Goal: Task Accomplishment & Management: Manage account settings

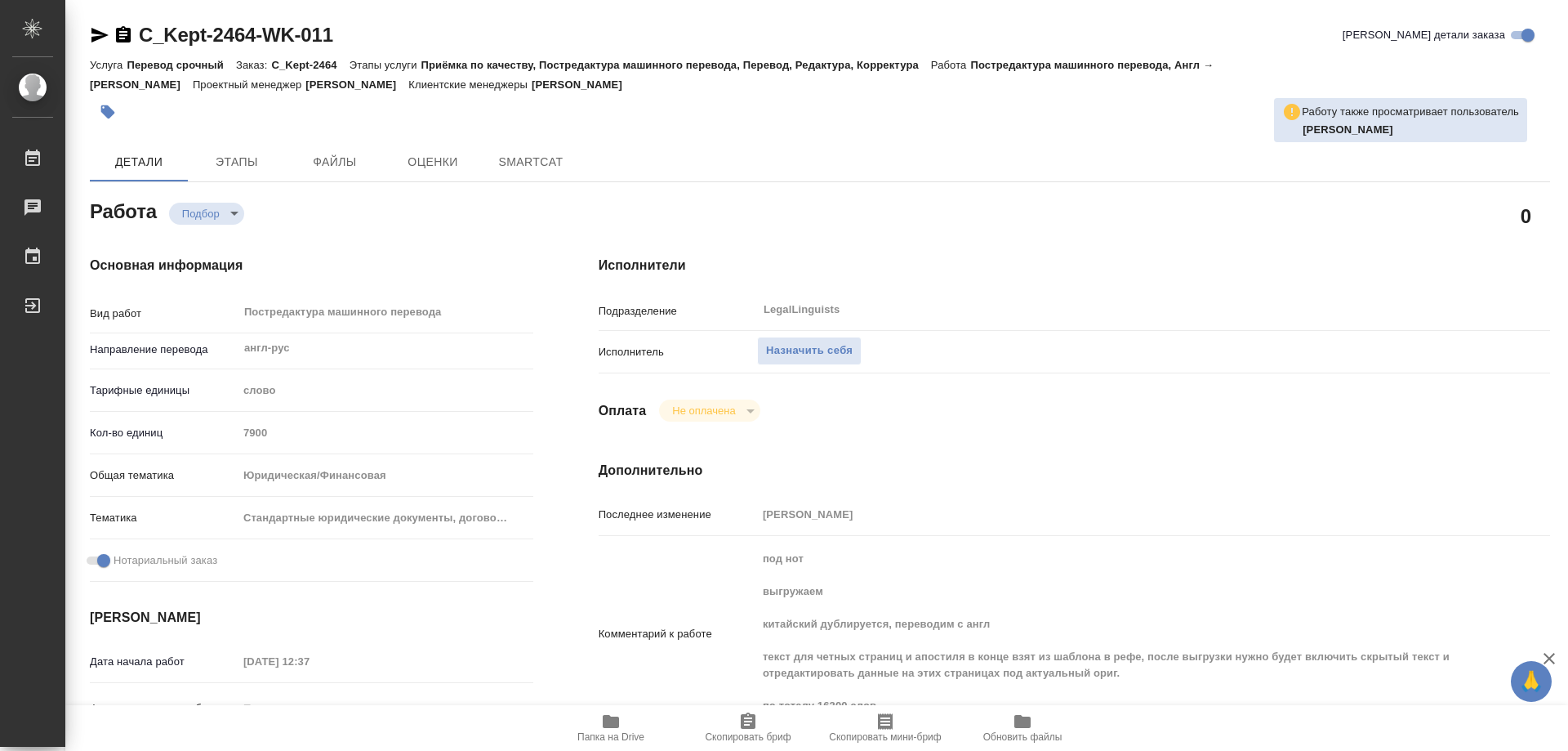
type textarea "x"
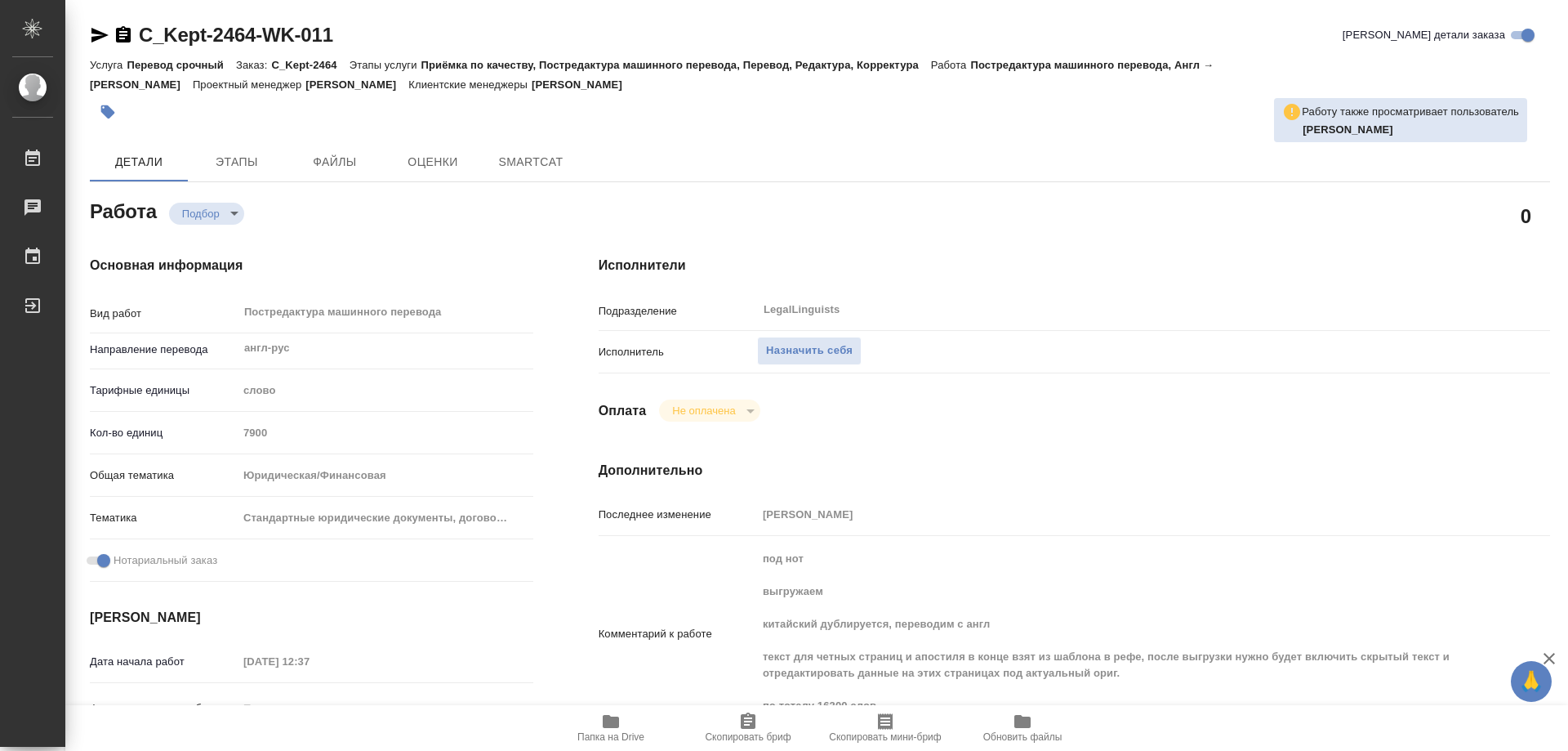
type textarea "x"
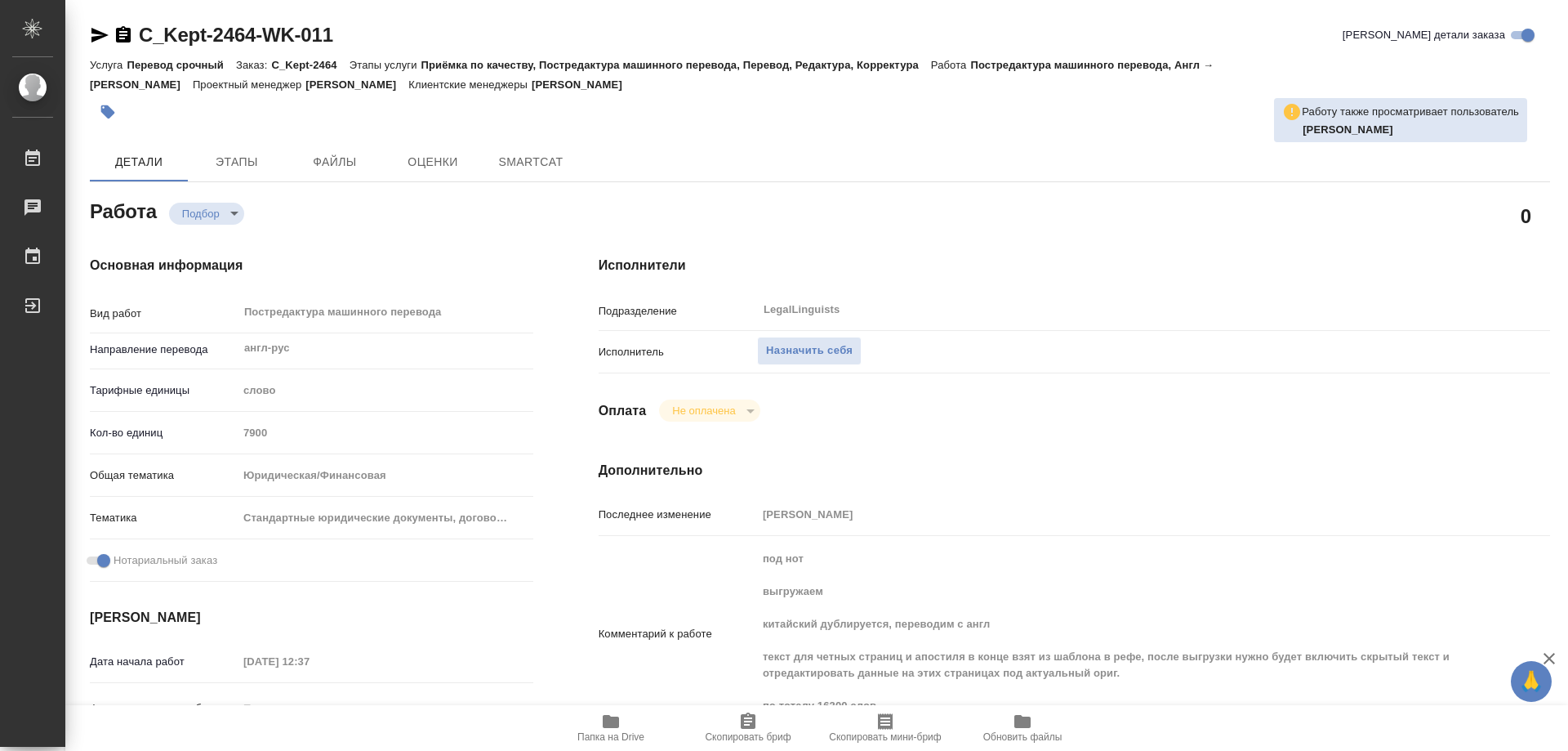
type textarea "x"
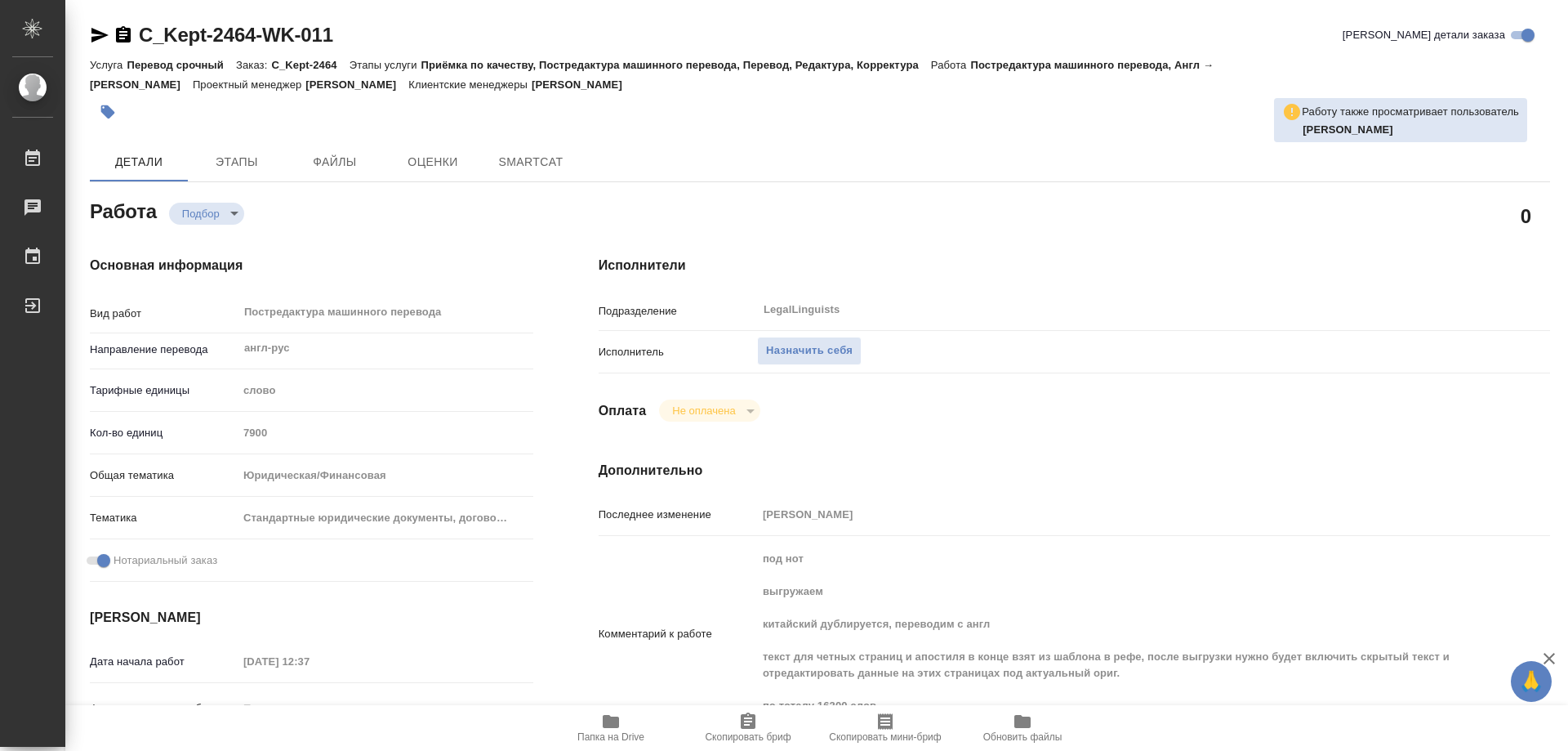
type textarea "x"
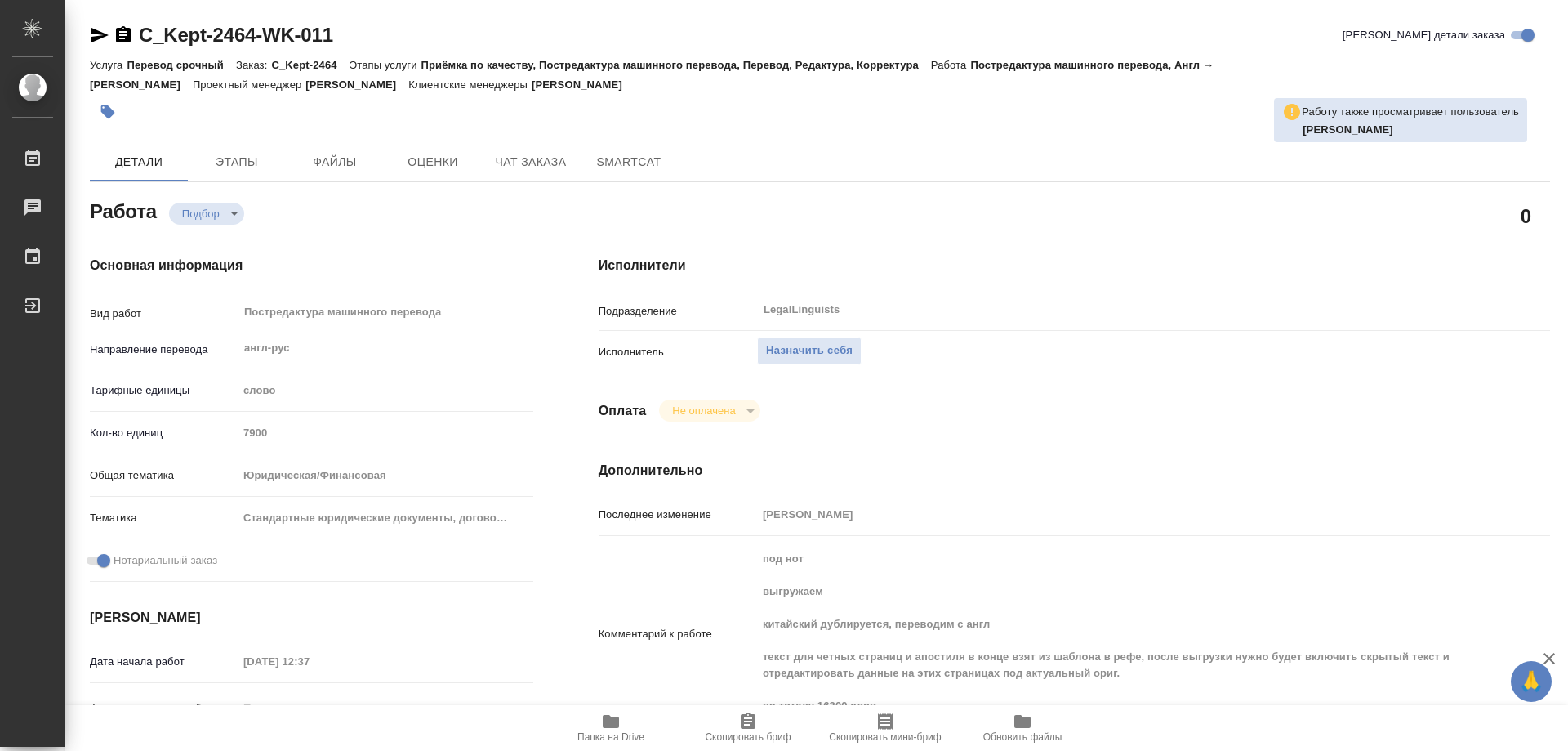
type textarea "x"
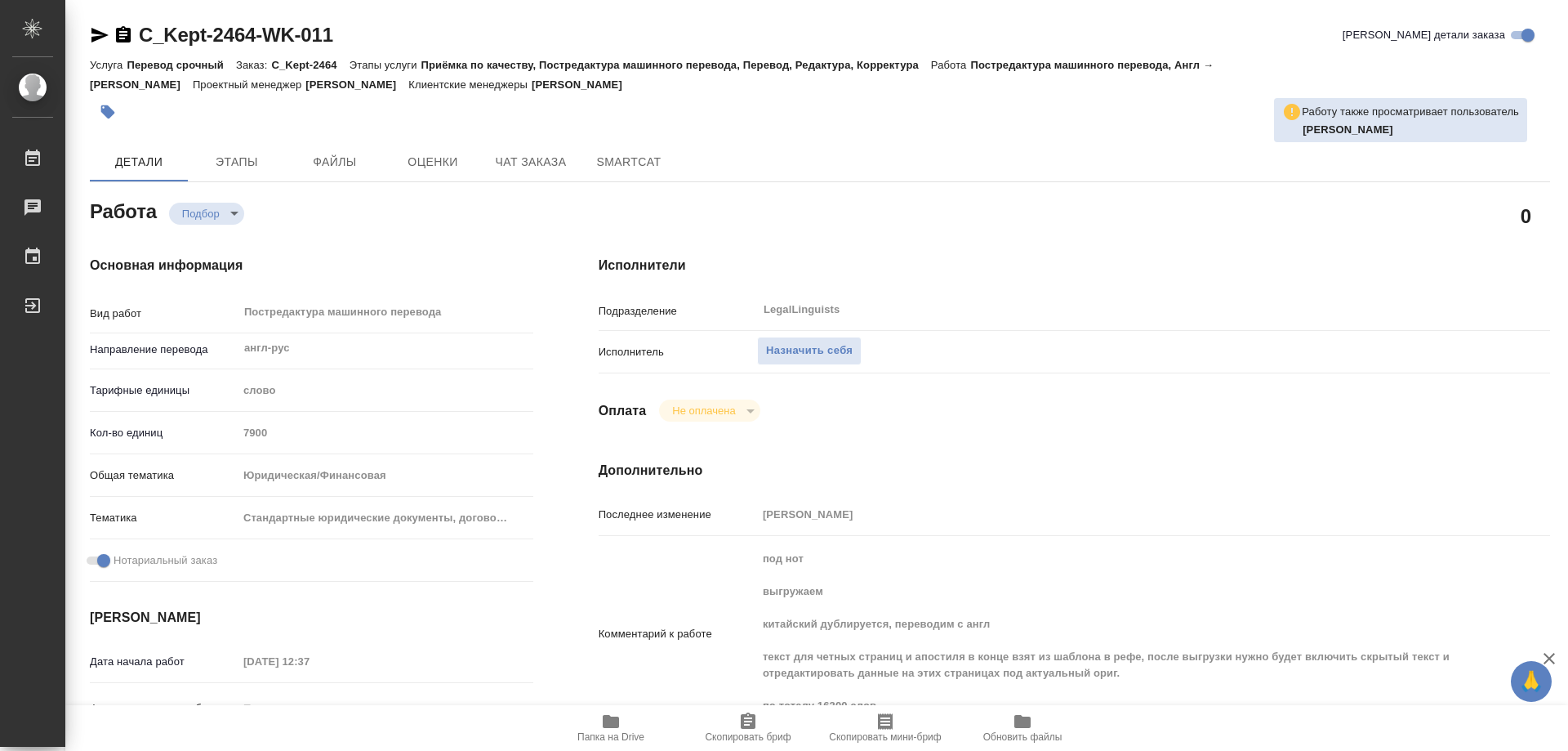
type textarea "x"
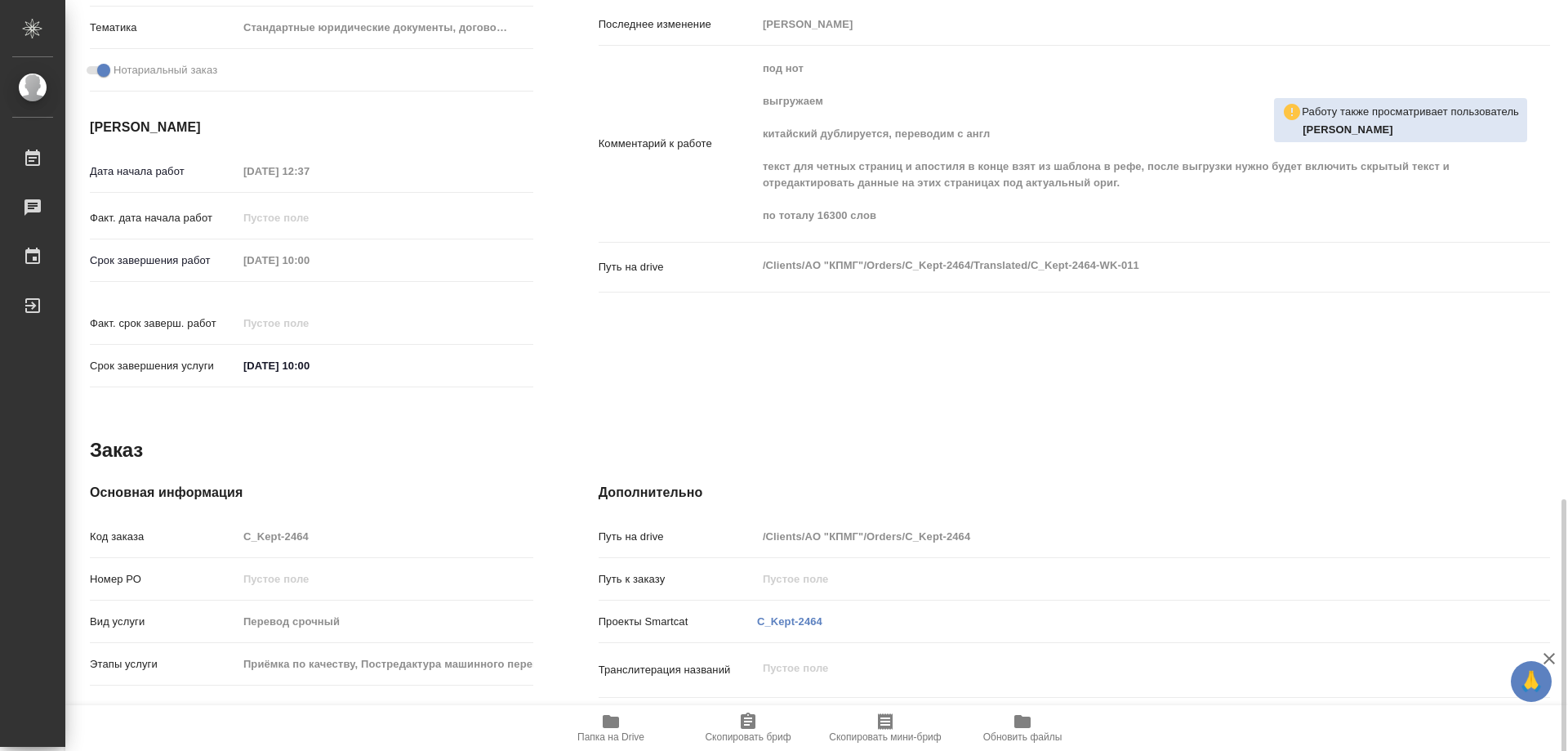
scroll to position [643, 0]
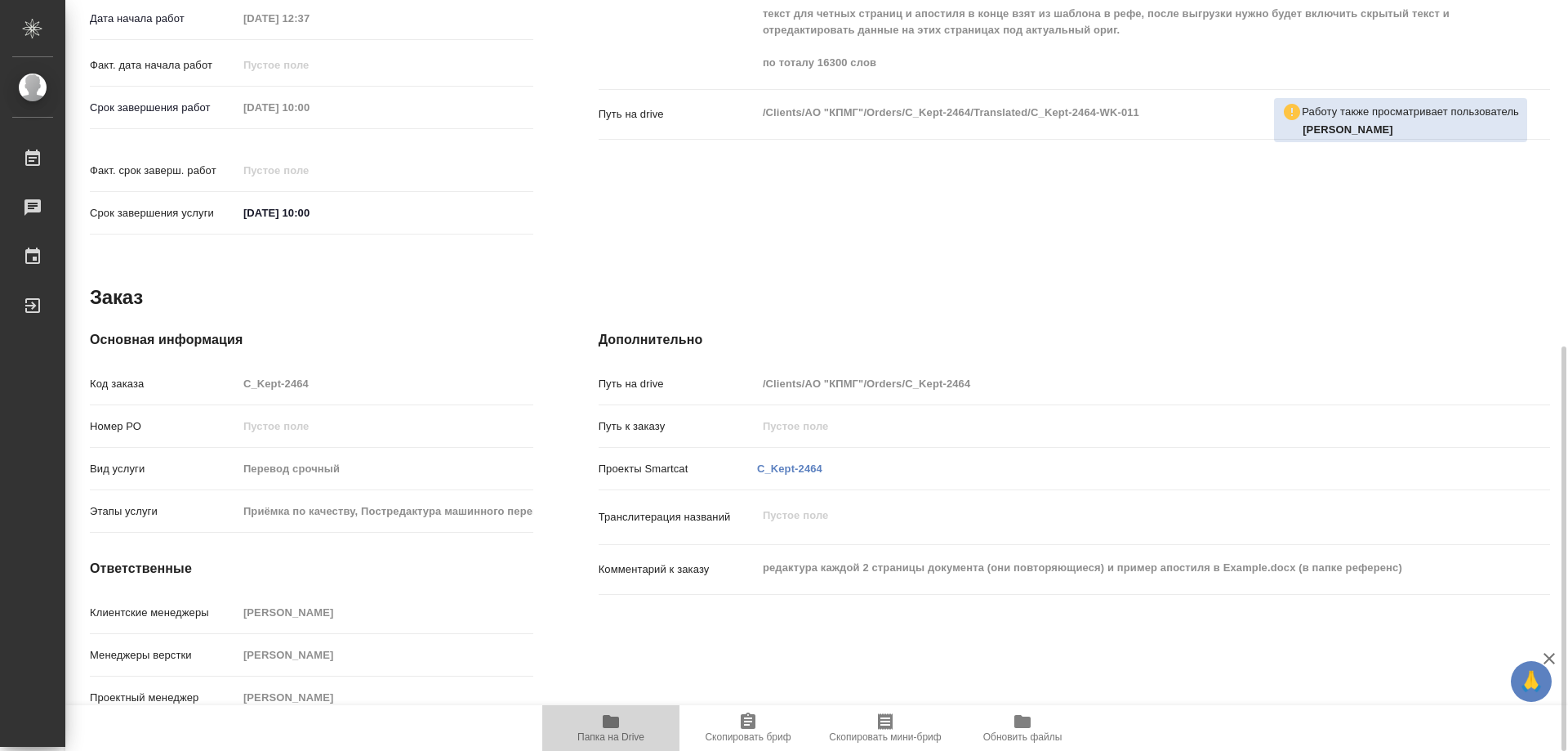
click at [600, 729] on span "Папка на Drive" at bounding box center [610, 727] width 117 height 31
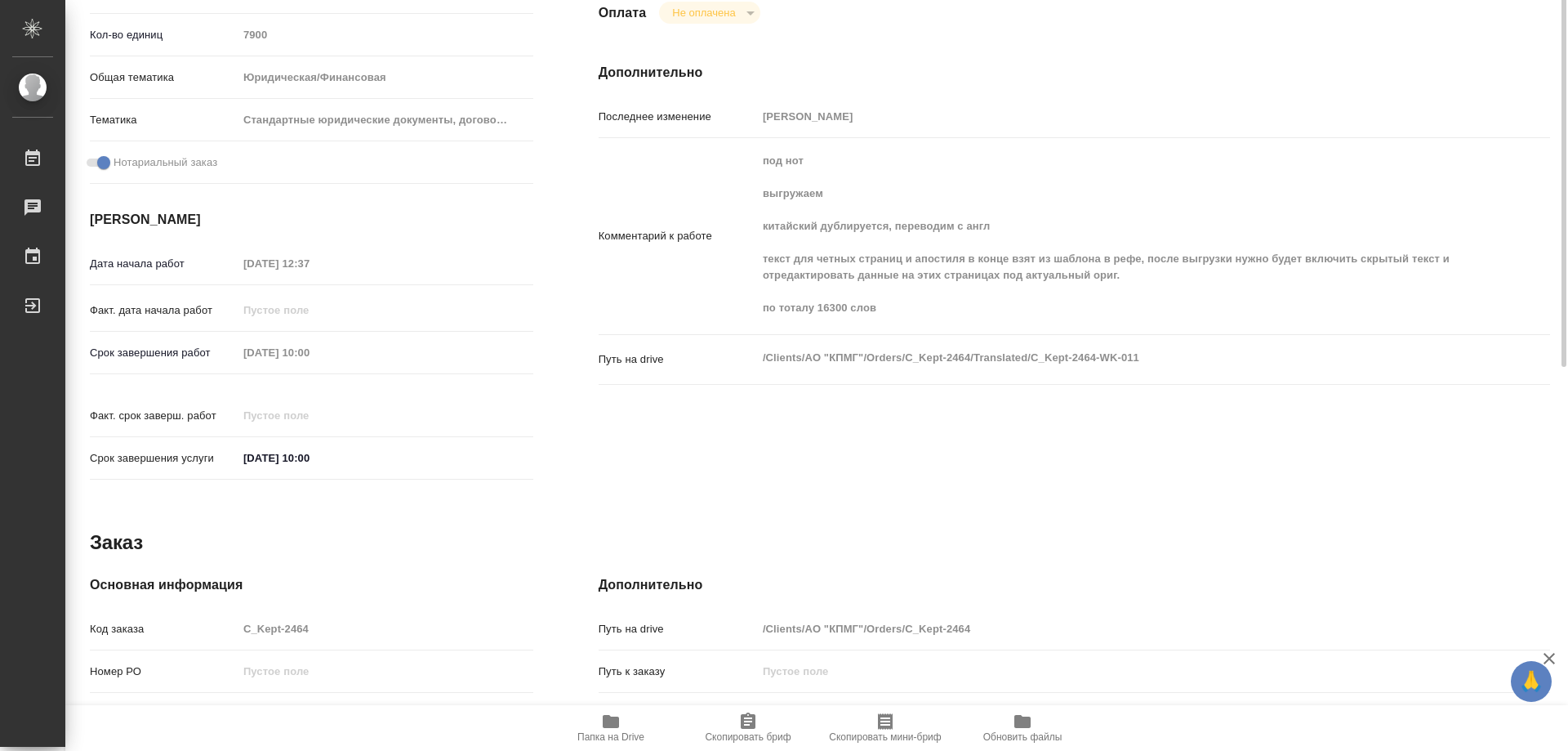
scroll to position [153, 0]
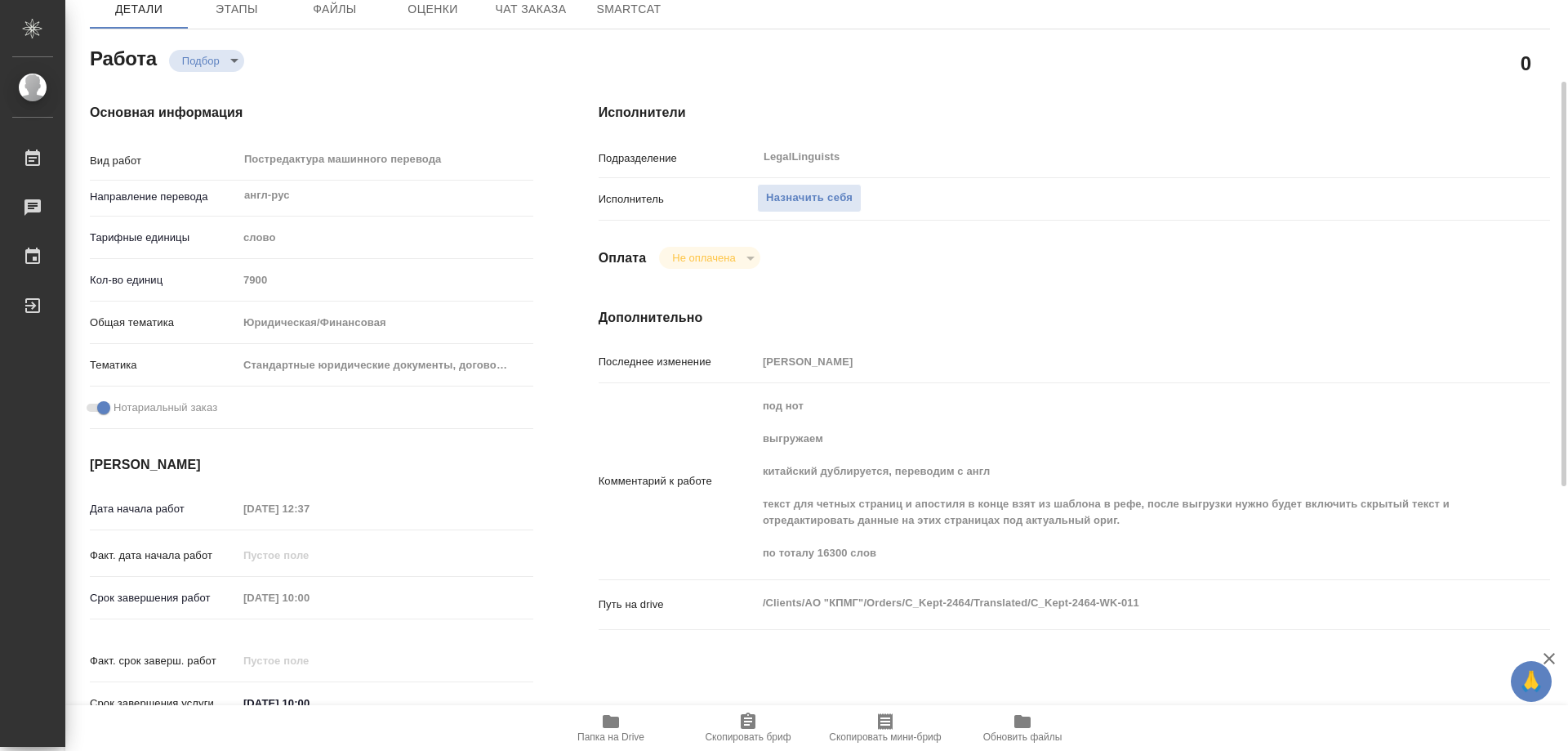
click at [1445, 202] on div "Назначить себя" at bounding box center [1113, 199] width 713 height 29
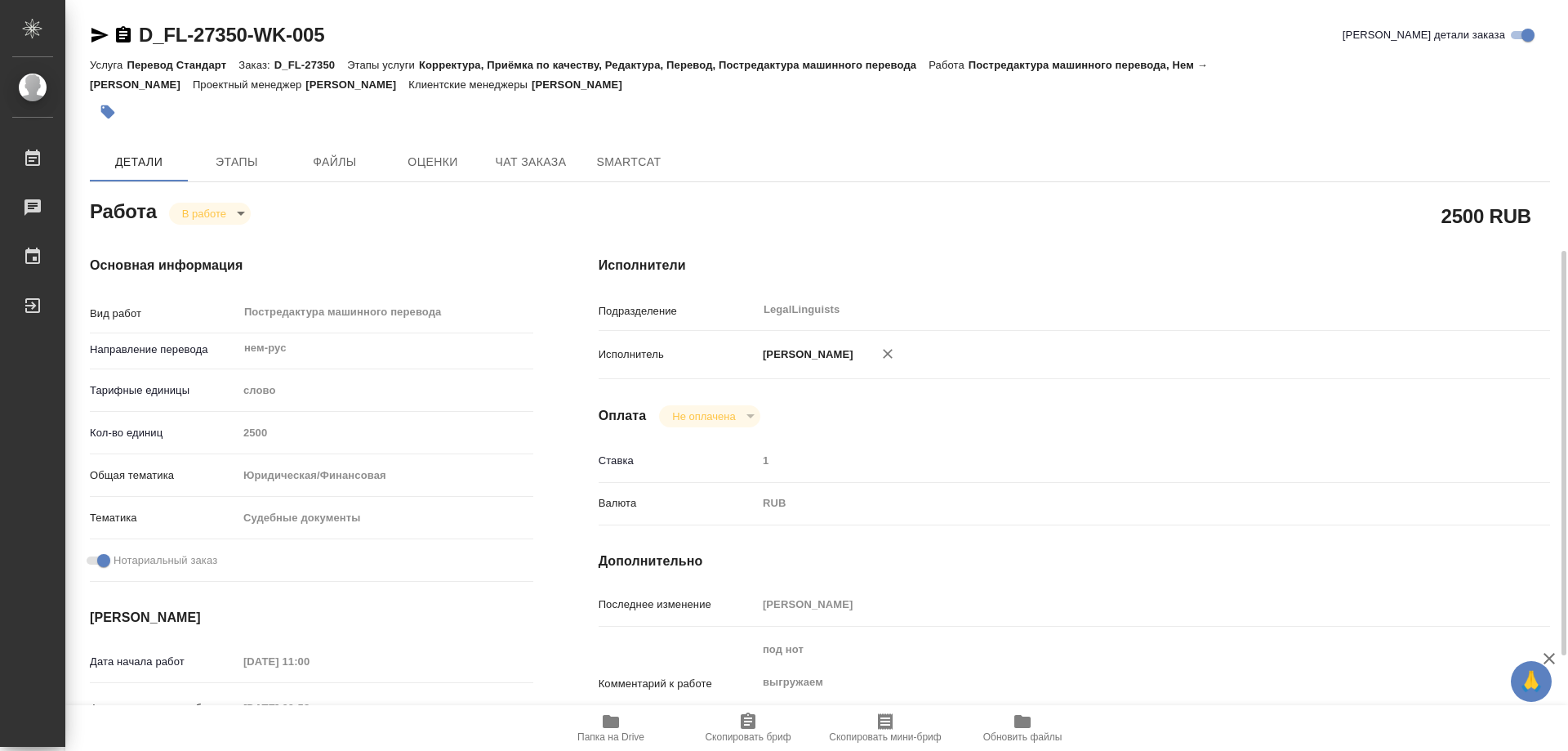
scroll to position [163, 0]
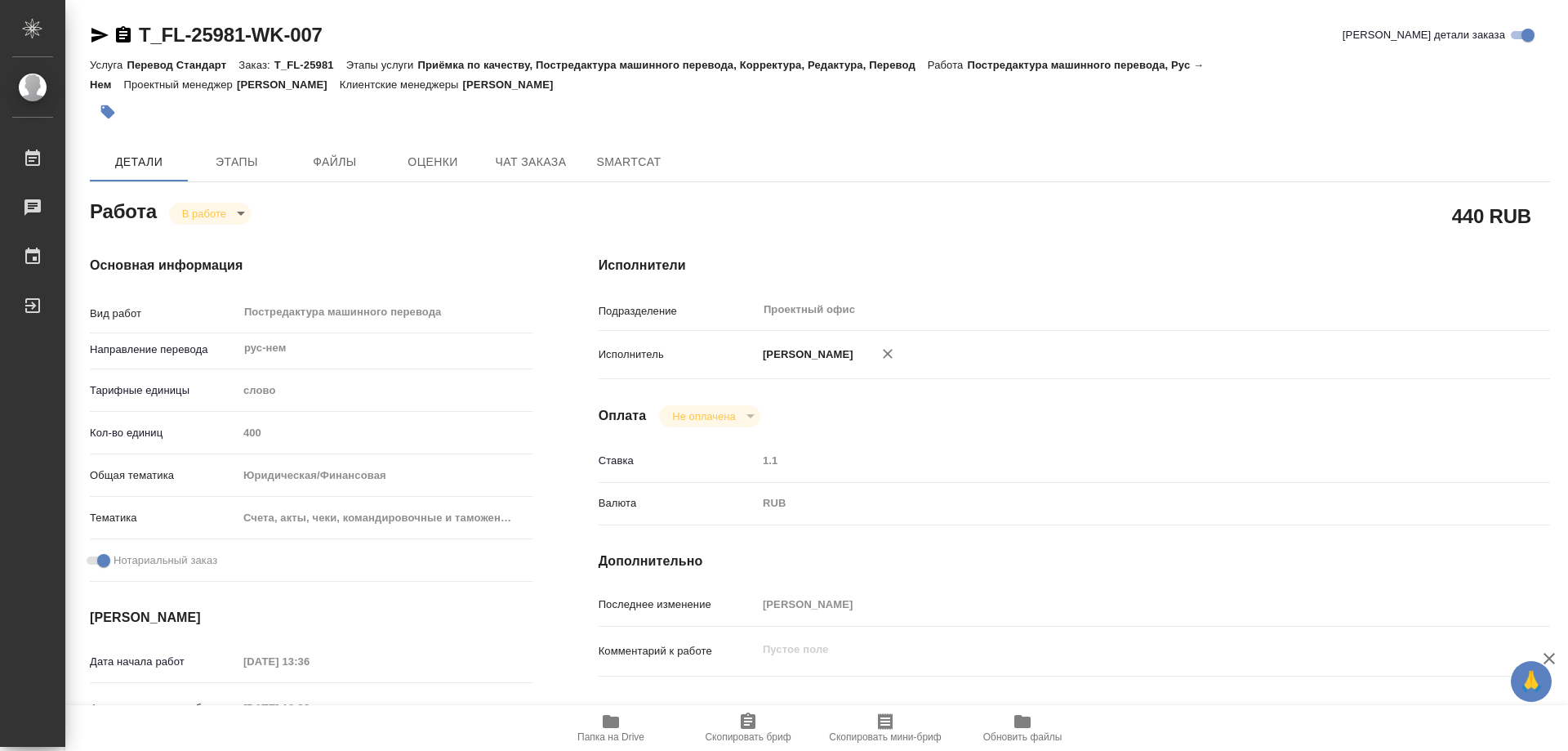
click at [617, 724] on icon "button" at bounding box center [610, 721] width 16 height 13
click at [122, 37] on icon "button" at bounding box center [122, 33] width 14 height 16
click at [244, 215] on body "🙏 .cls-1 fill:#fff; AWATERA Kozinets Larisa Работы 0 Чаты График Выйти T_FL-259…" at bounding box center [784, 376] width 1568 height 751
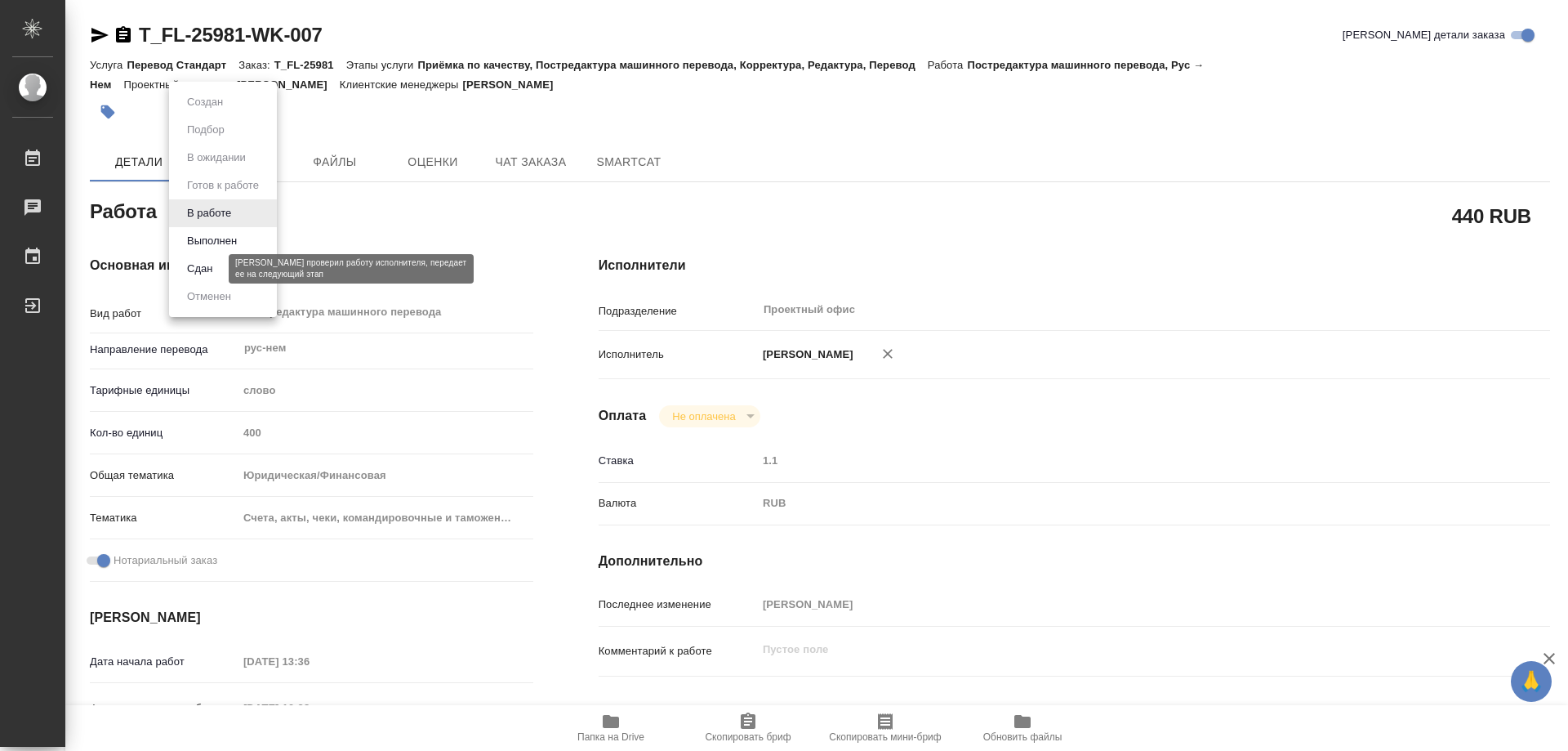
click at [212, 268] on button "Сдан" at bounding box center [200, 268] width 35 height 18
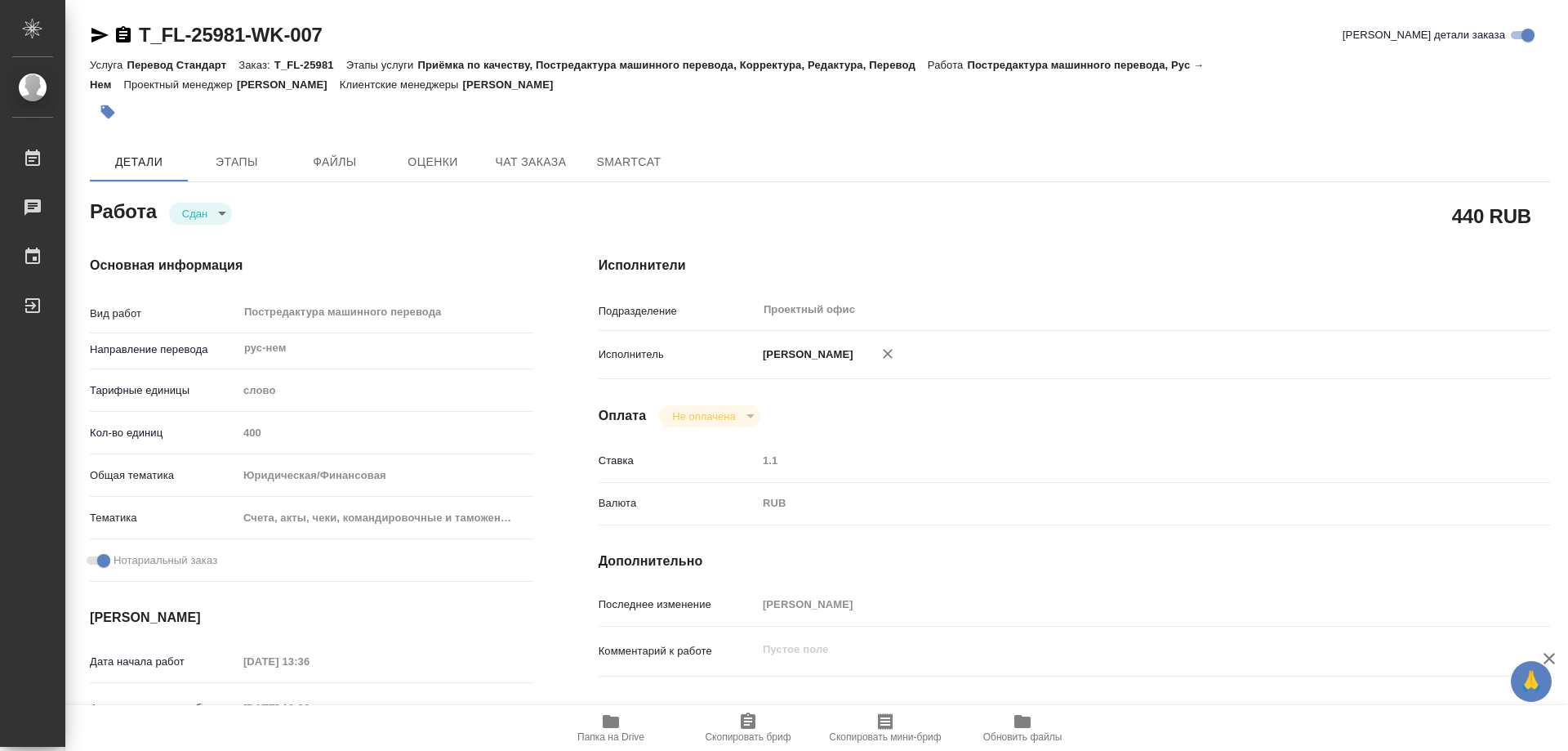
type textarea "x"
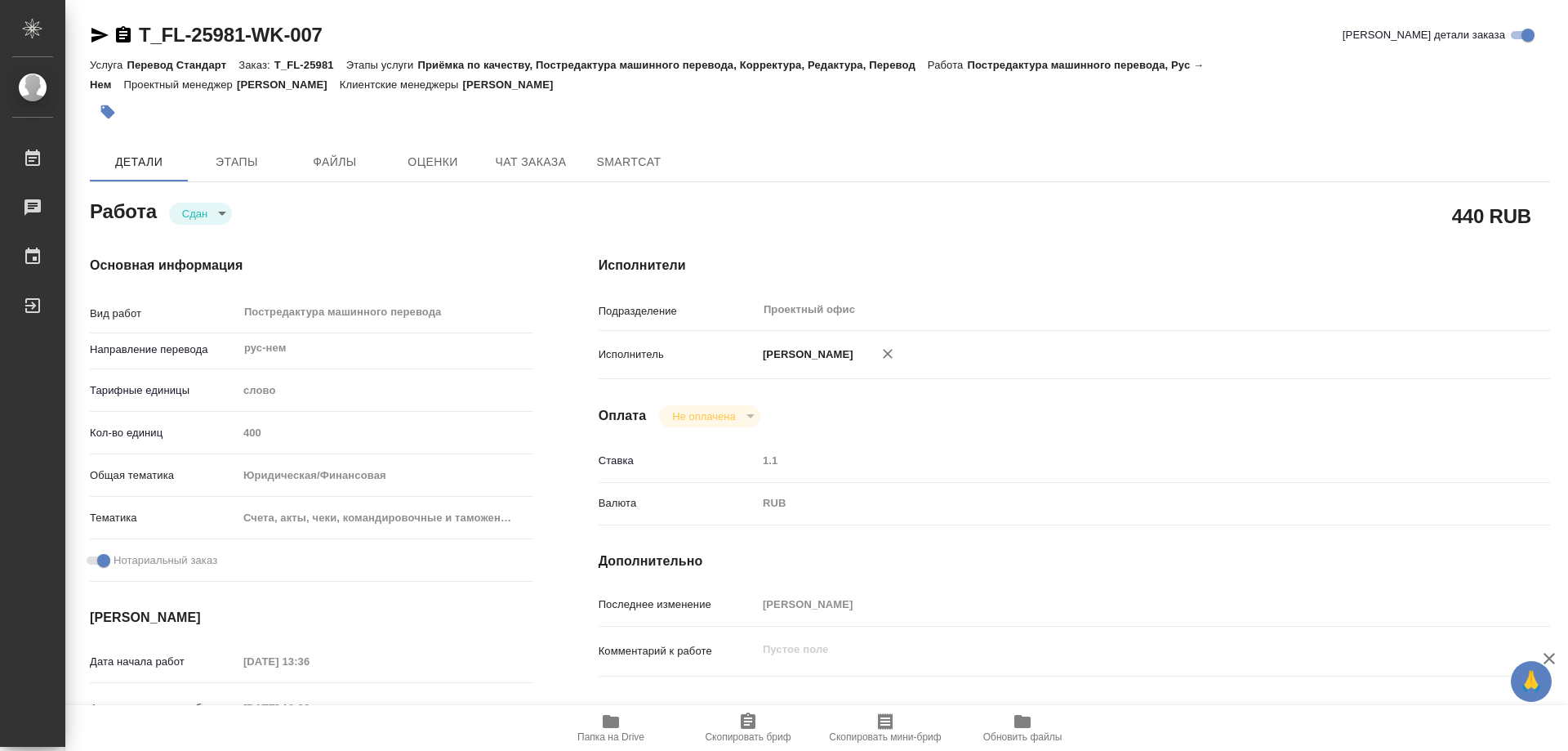
type textarea "x"
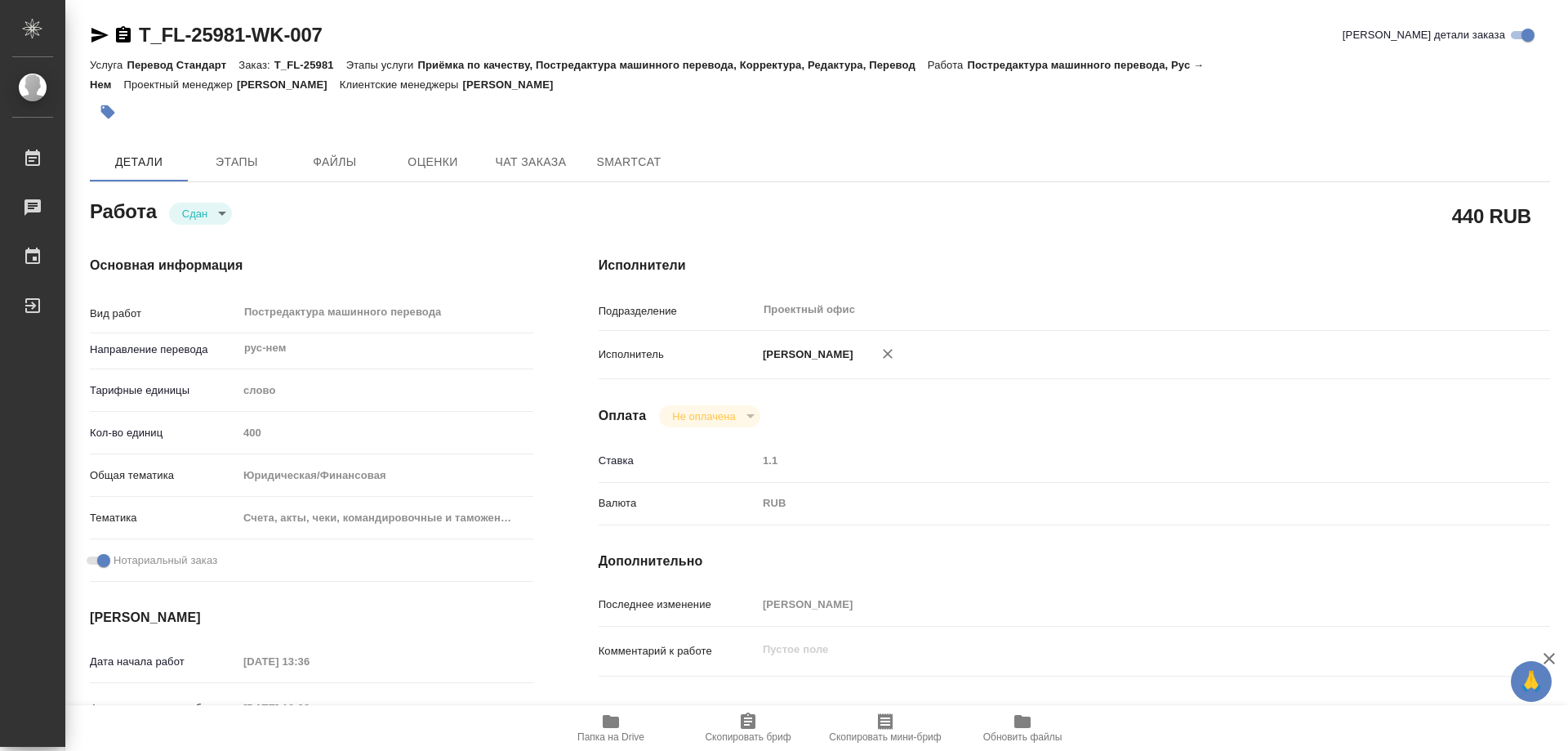
type textarea "x"
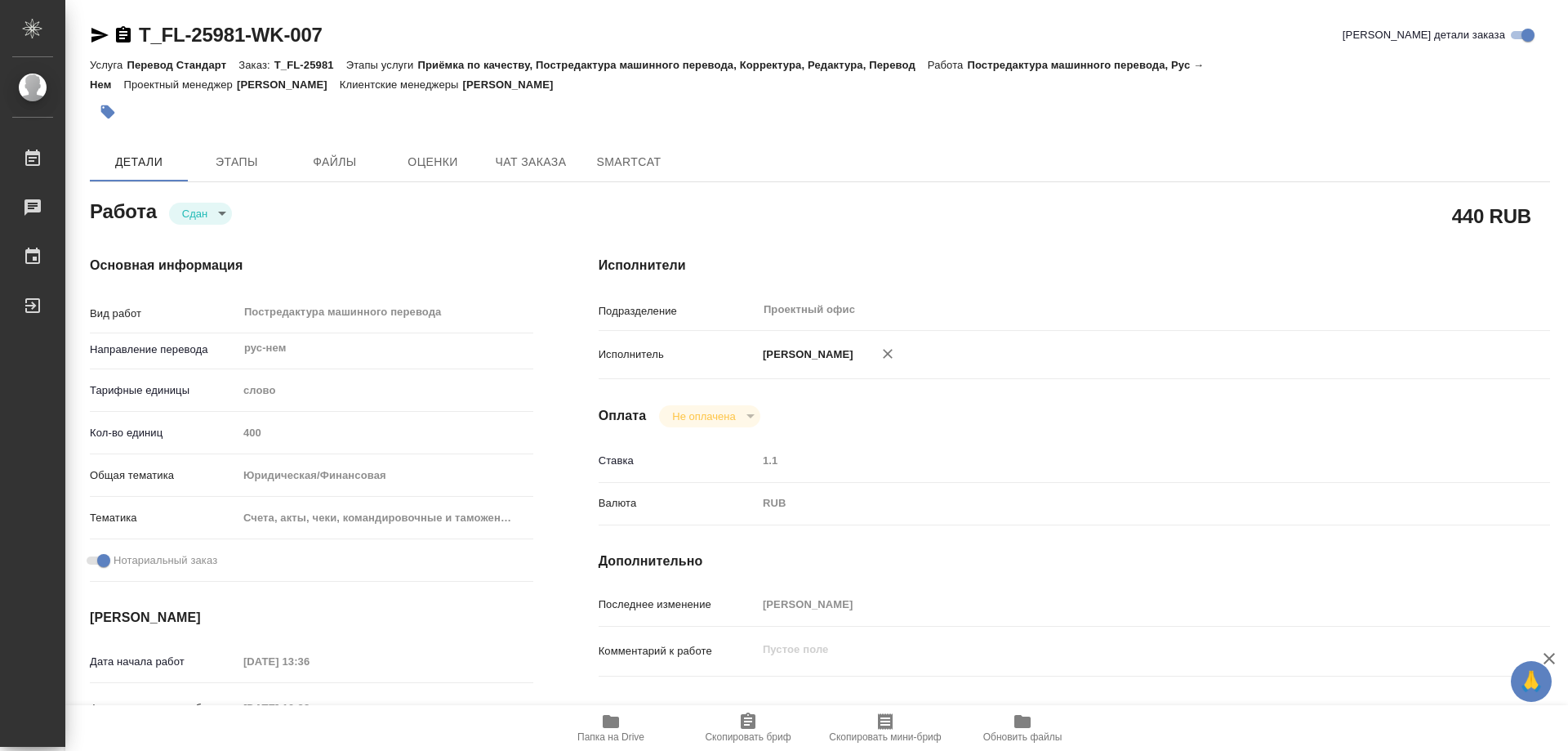
click at [118, 34] on icon "button" at bounding box center [122, 33] width 14 height 16
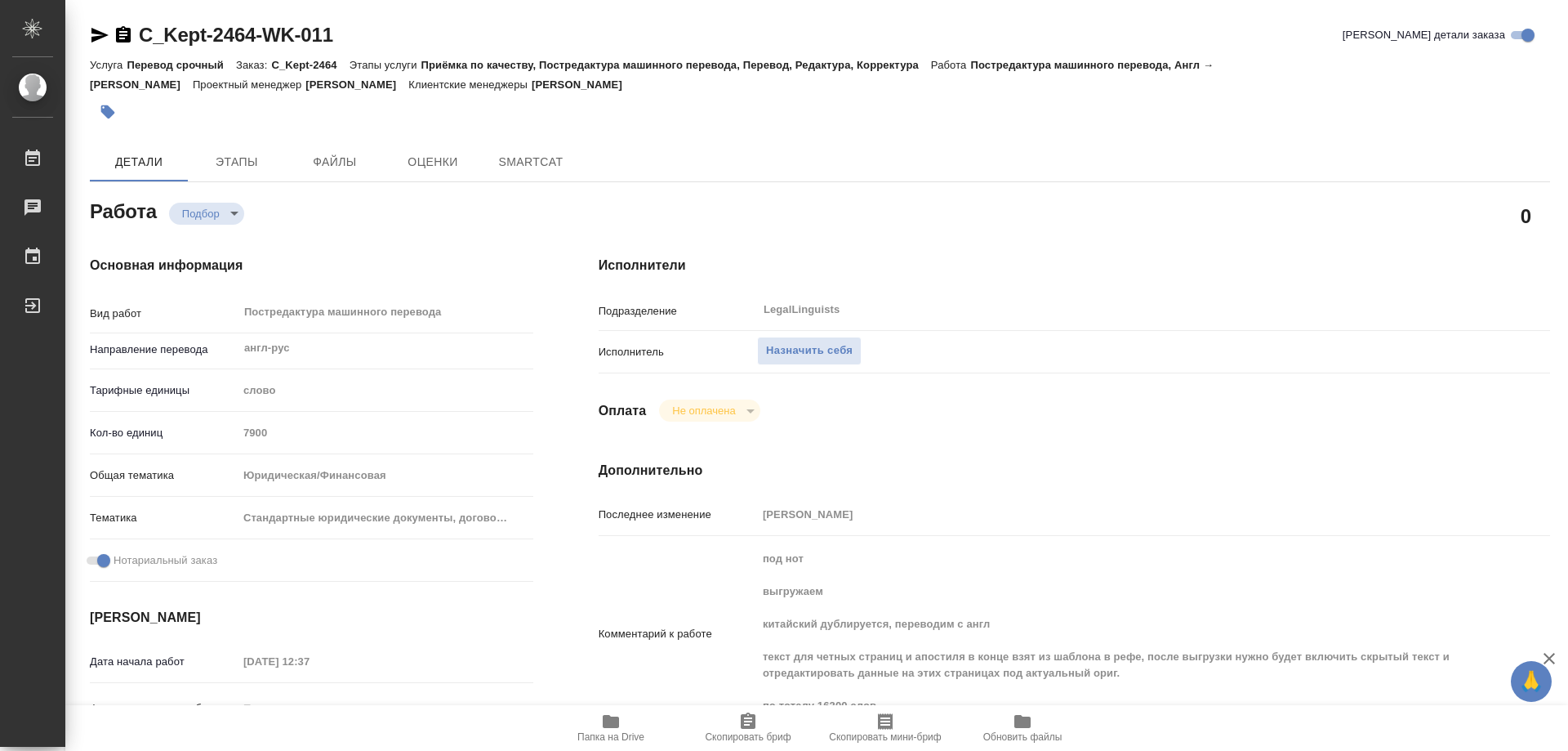
type textarea "x"
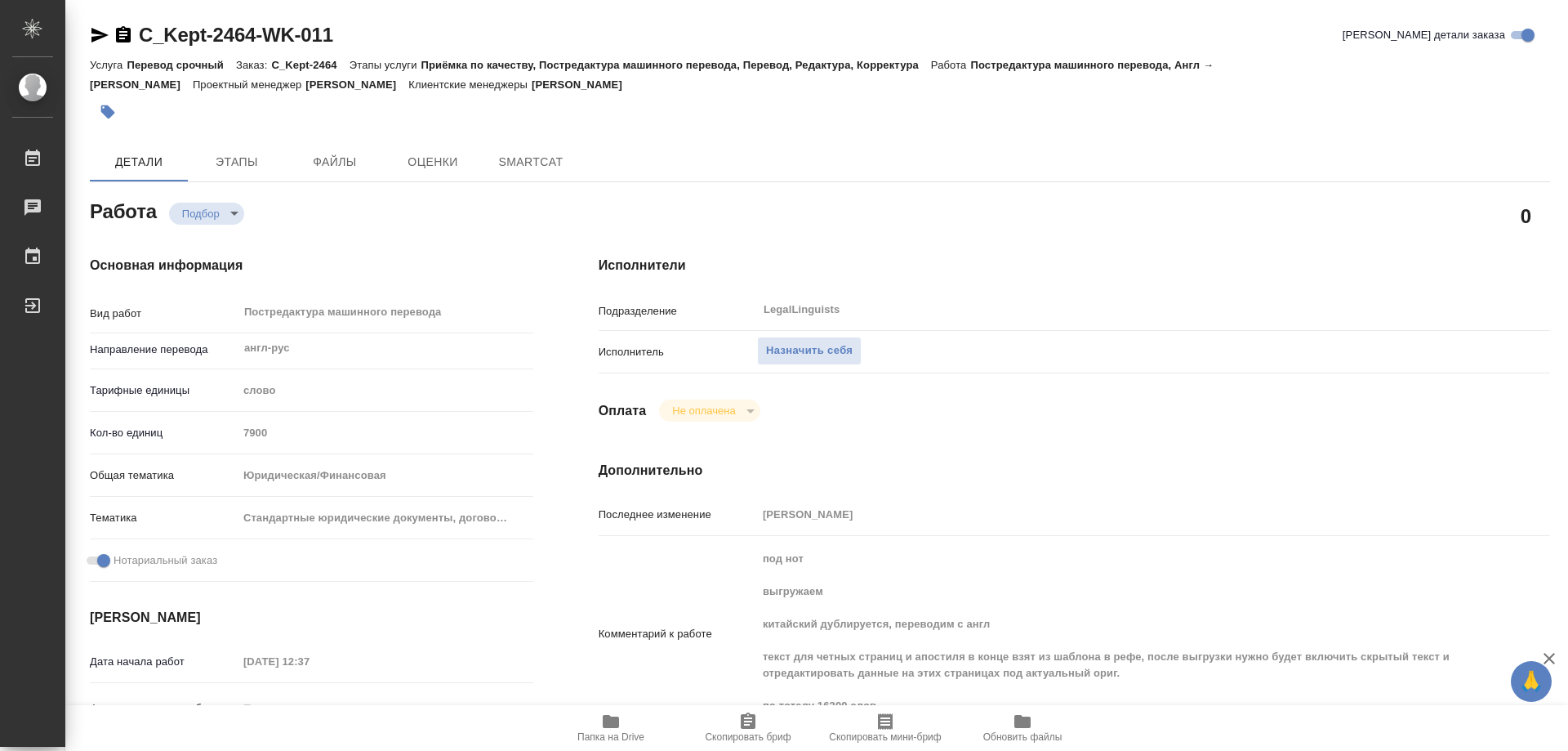
type textarea "x"
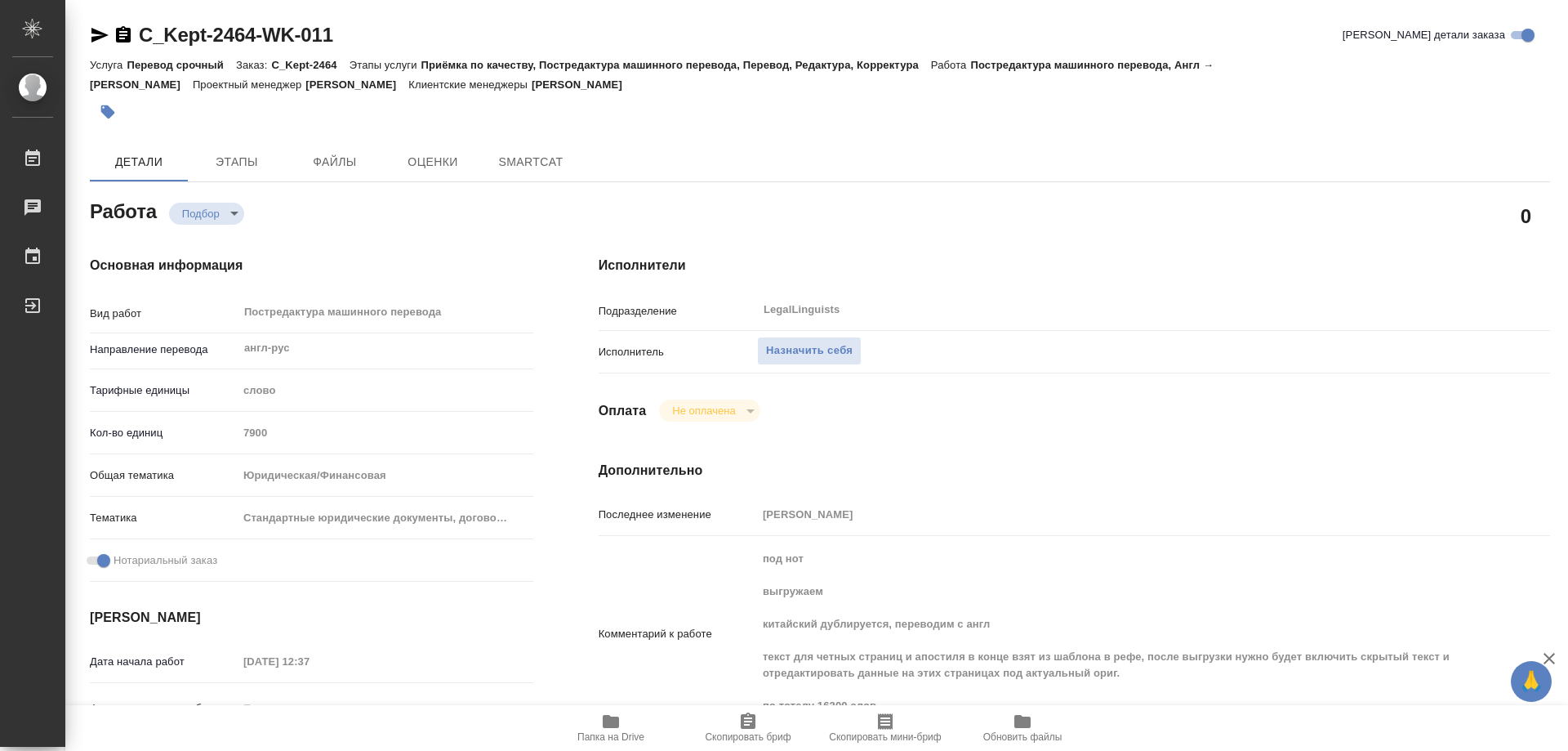
type textarea "x"
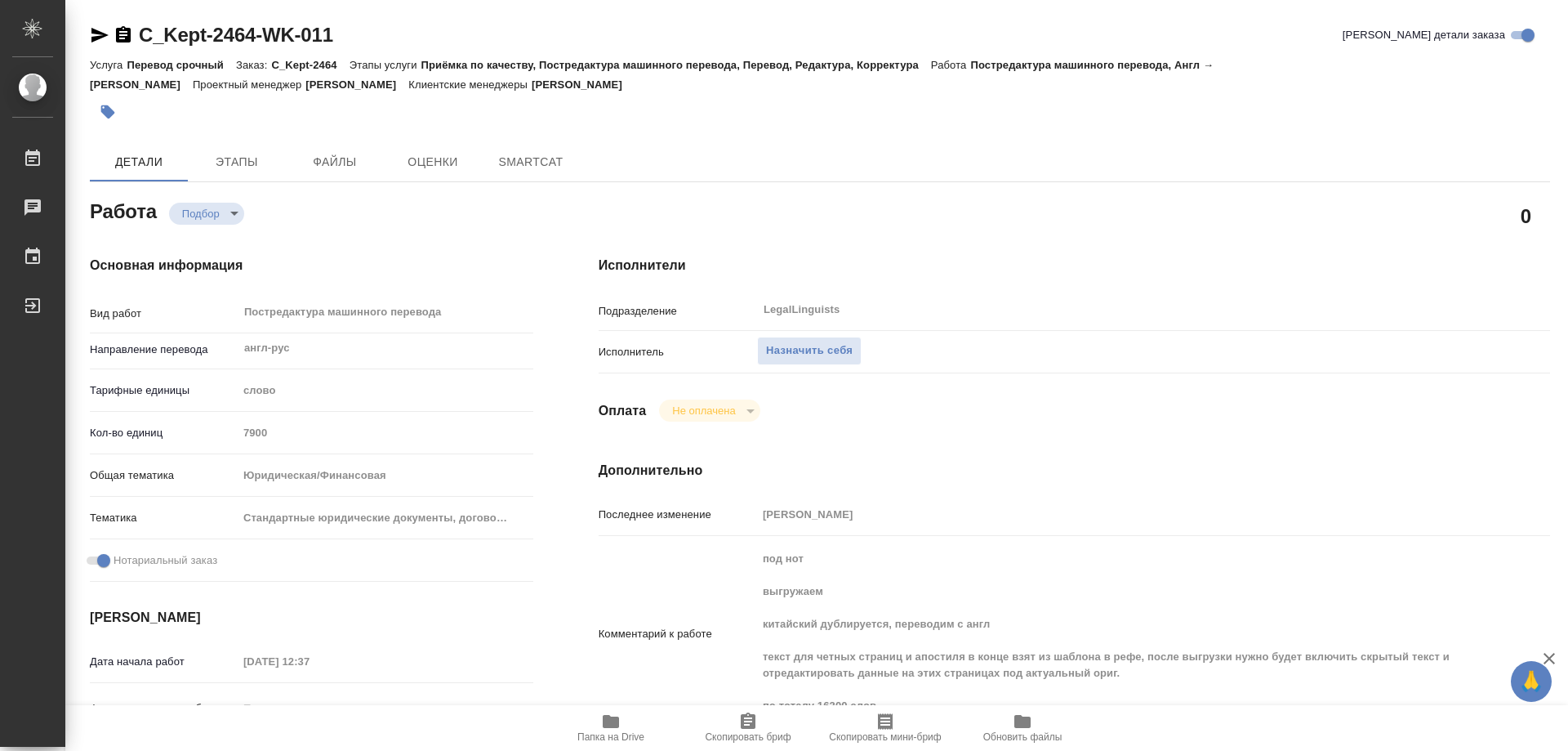
type textarea "x"
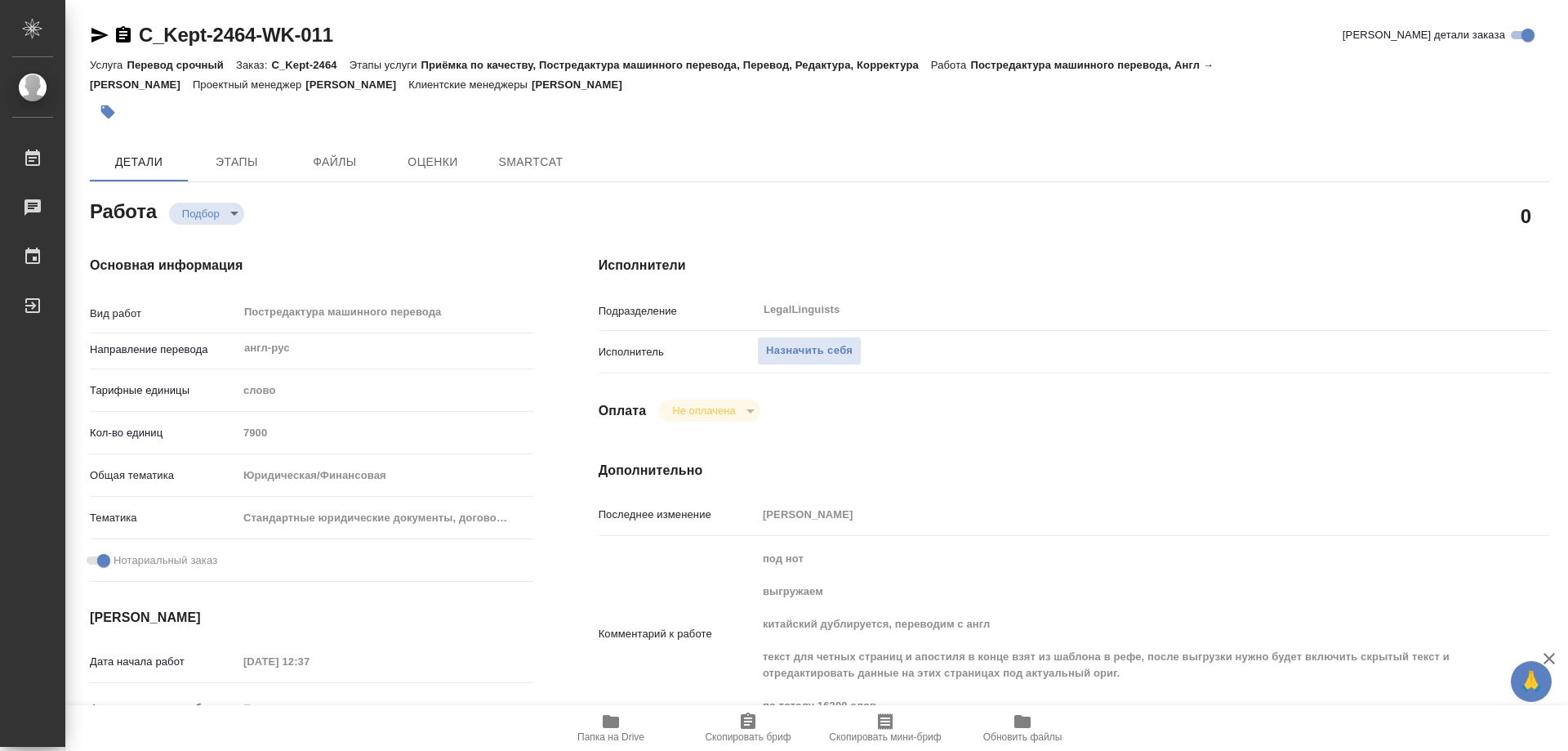
type textarea "x"
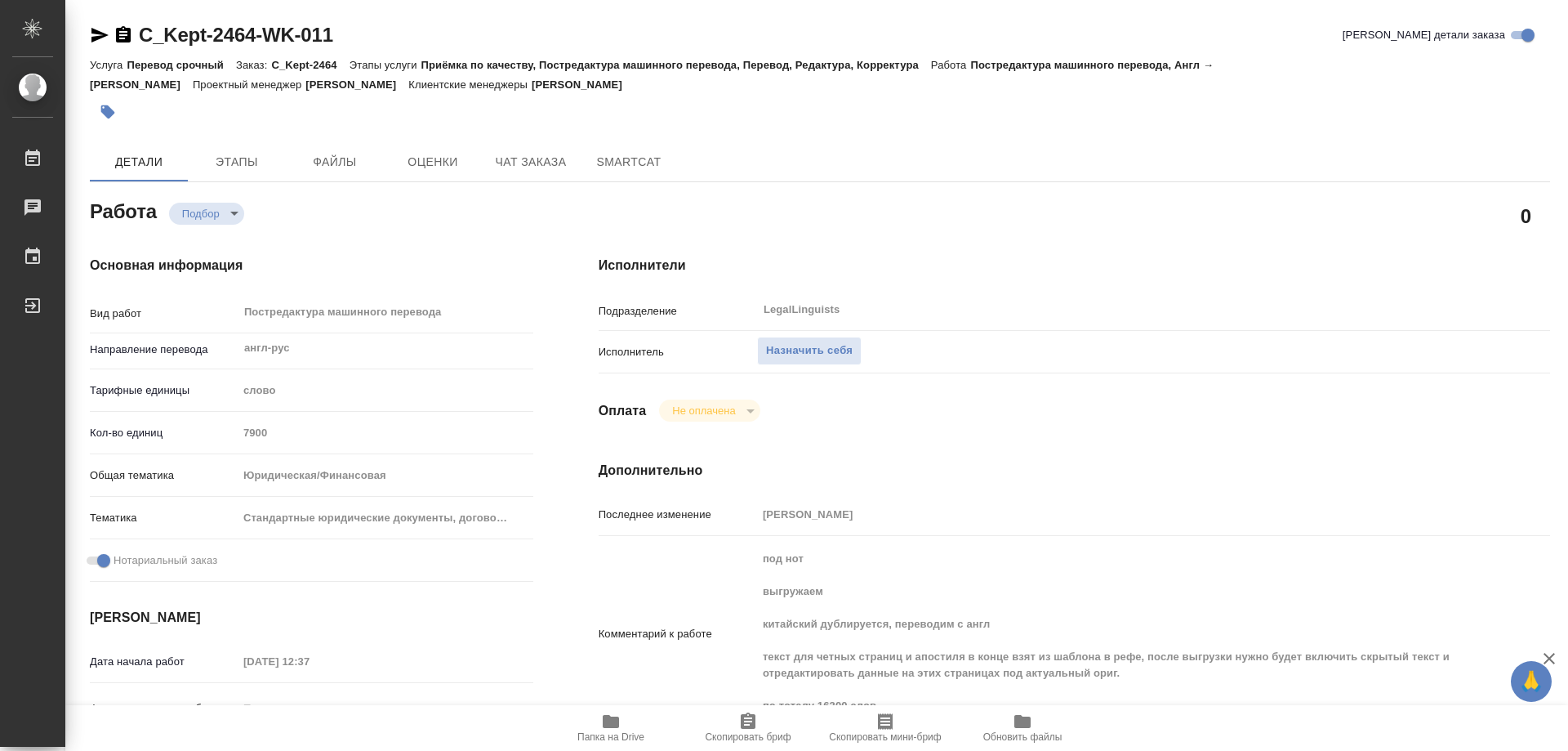
type textarea "x"
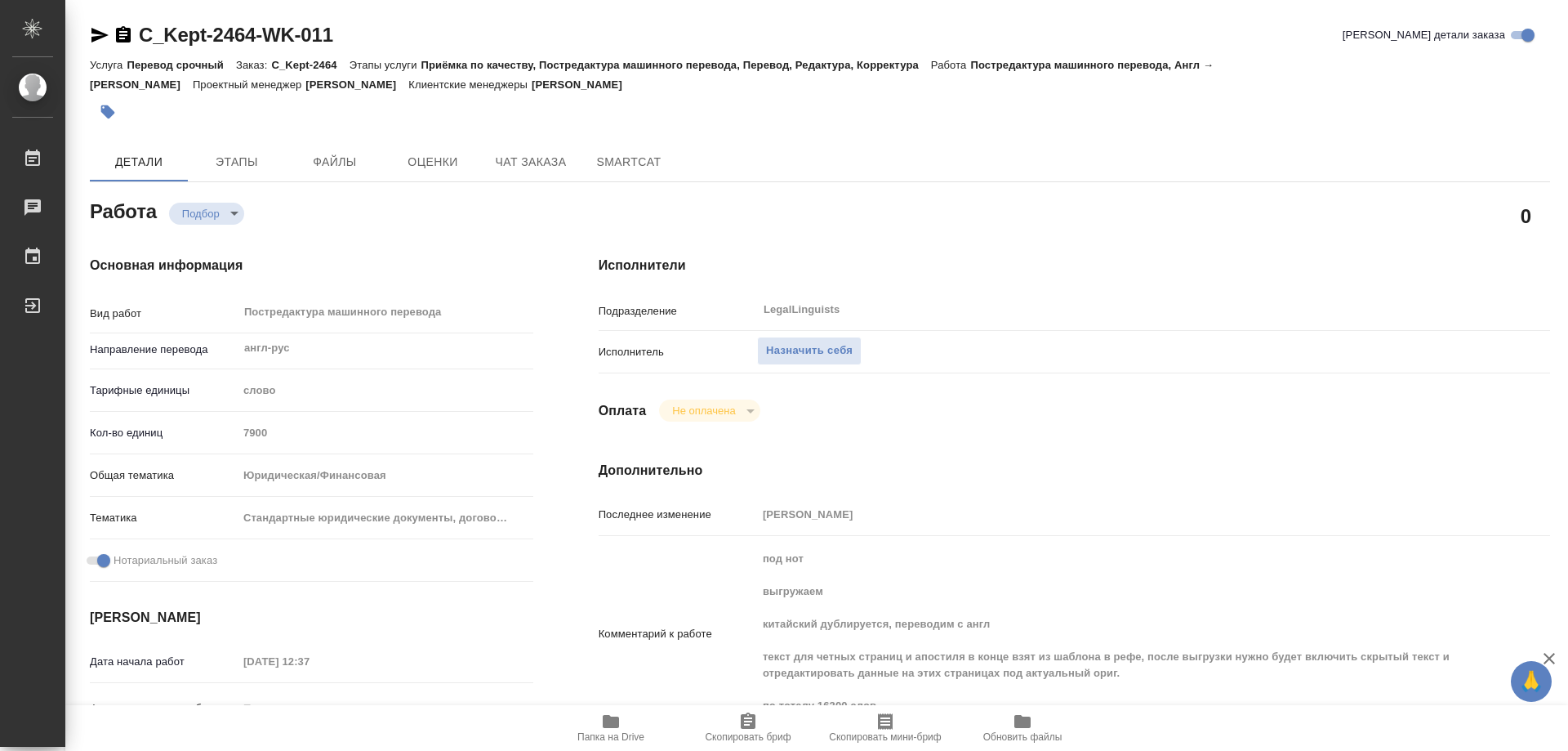
type textarea "x"
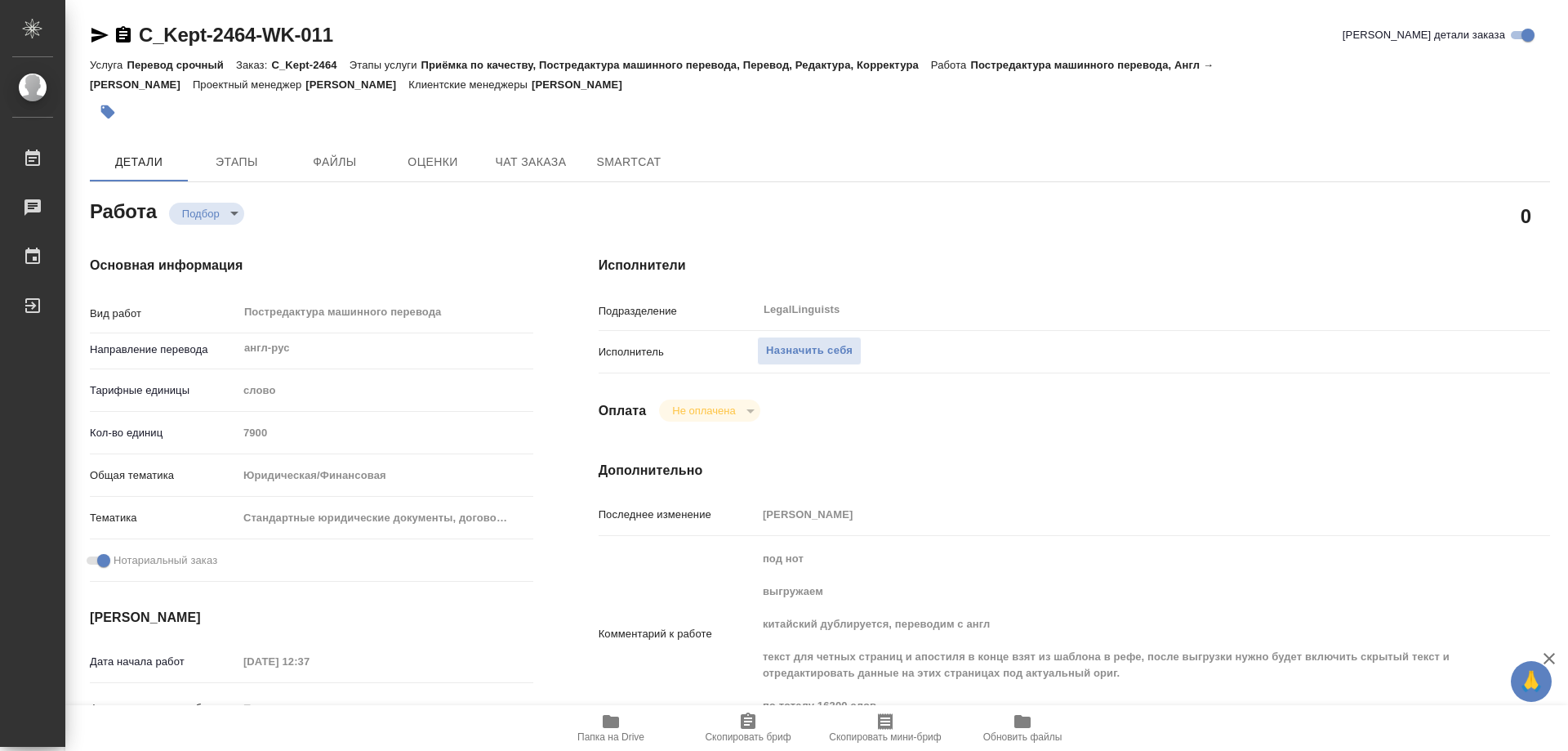
scroll to position [246, 0]
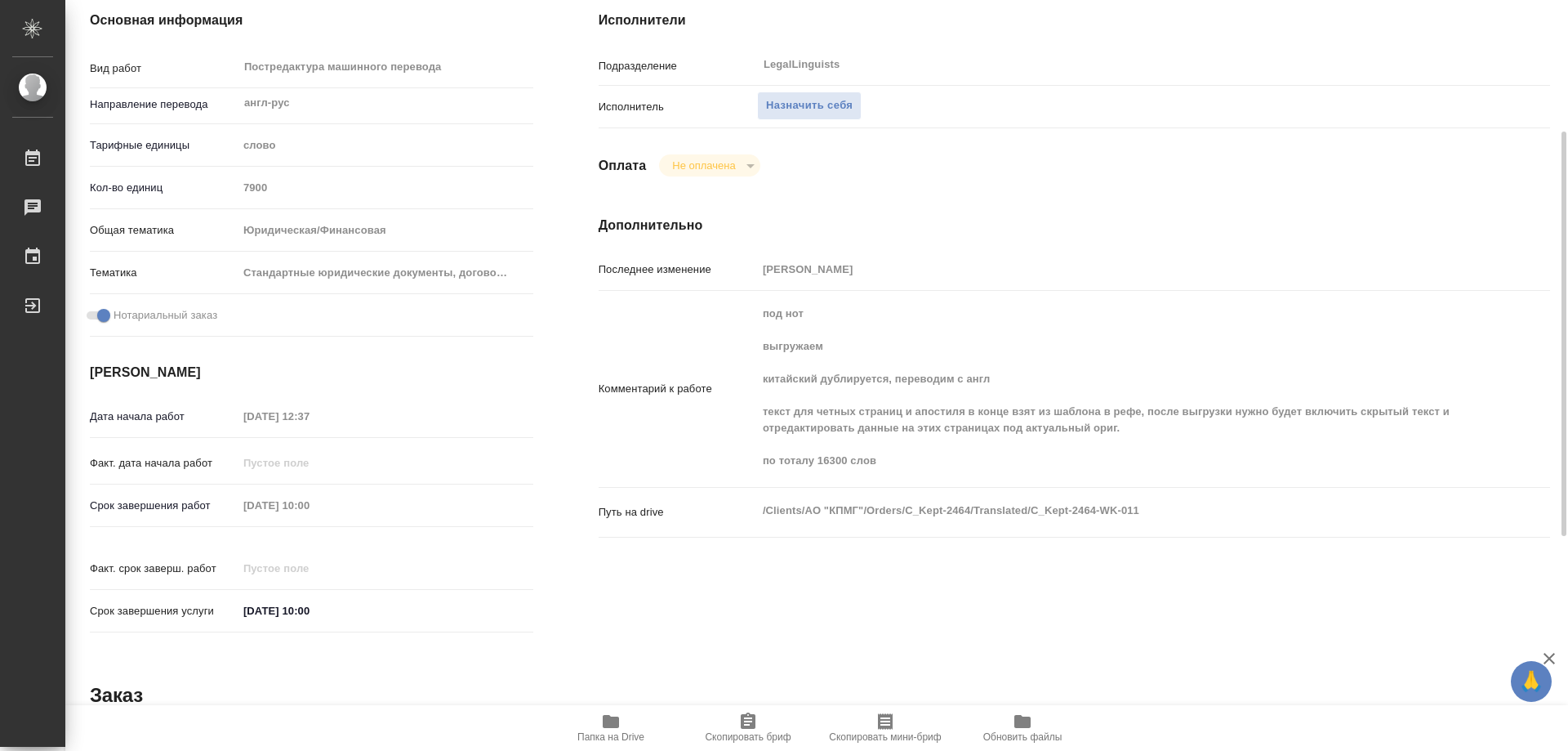
type textarea "x"
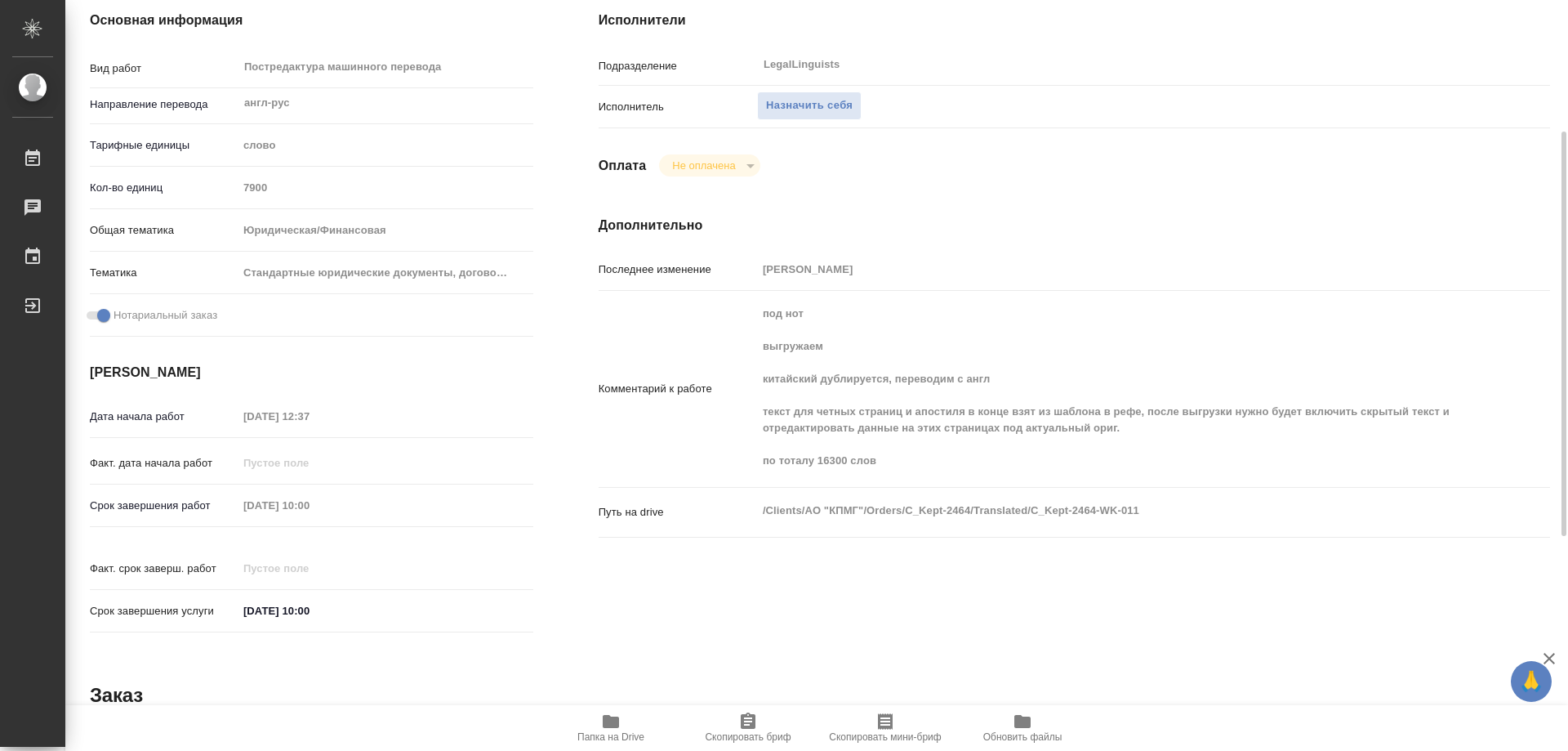
click at [603, 727] on icon "button" at bounding box center [610, 721] width 20 height 20
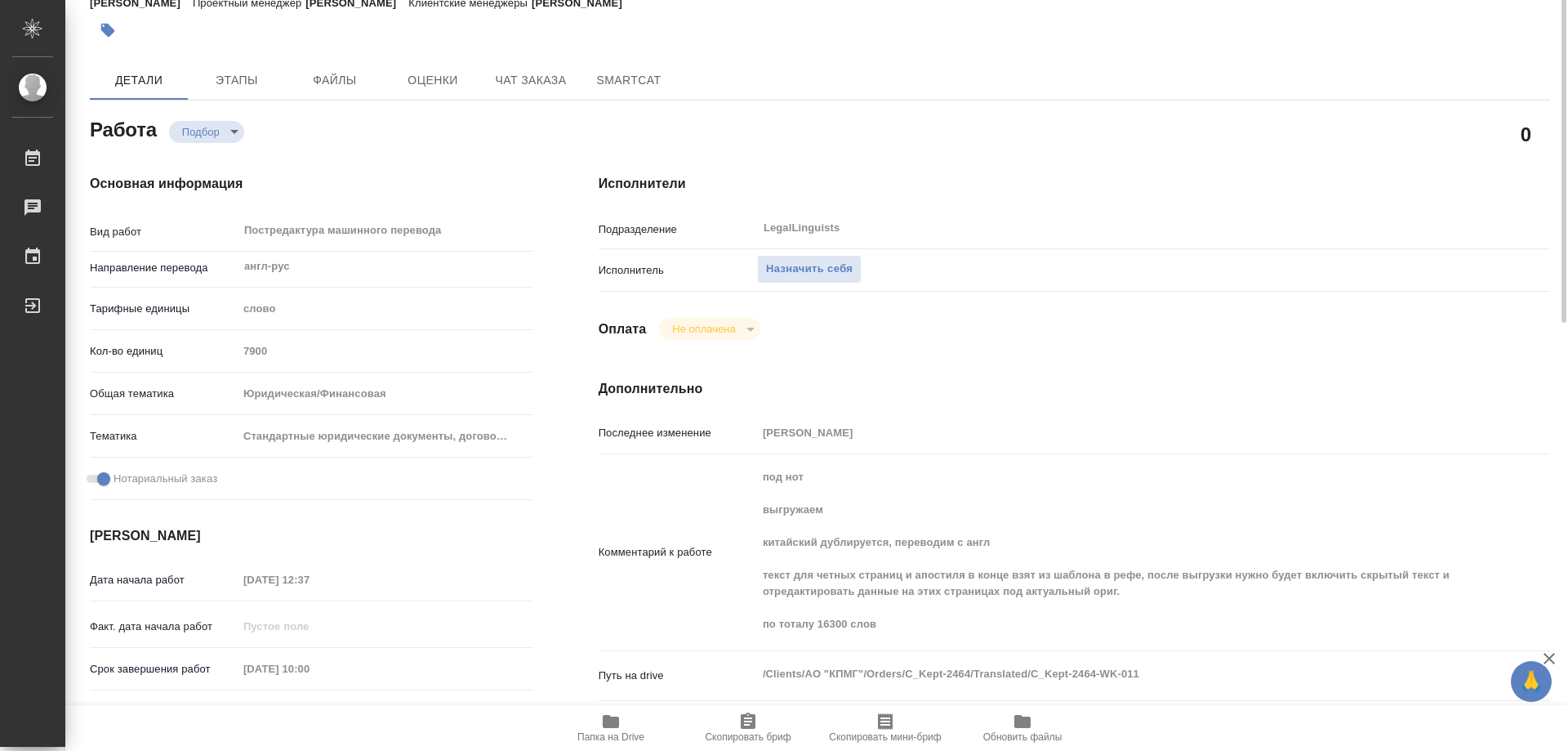
scroll to position [0, 0]
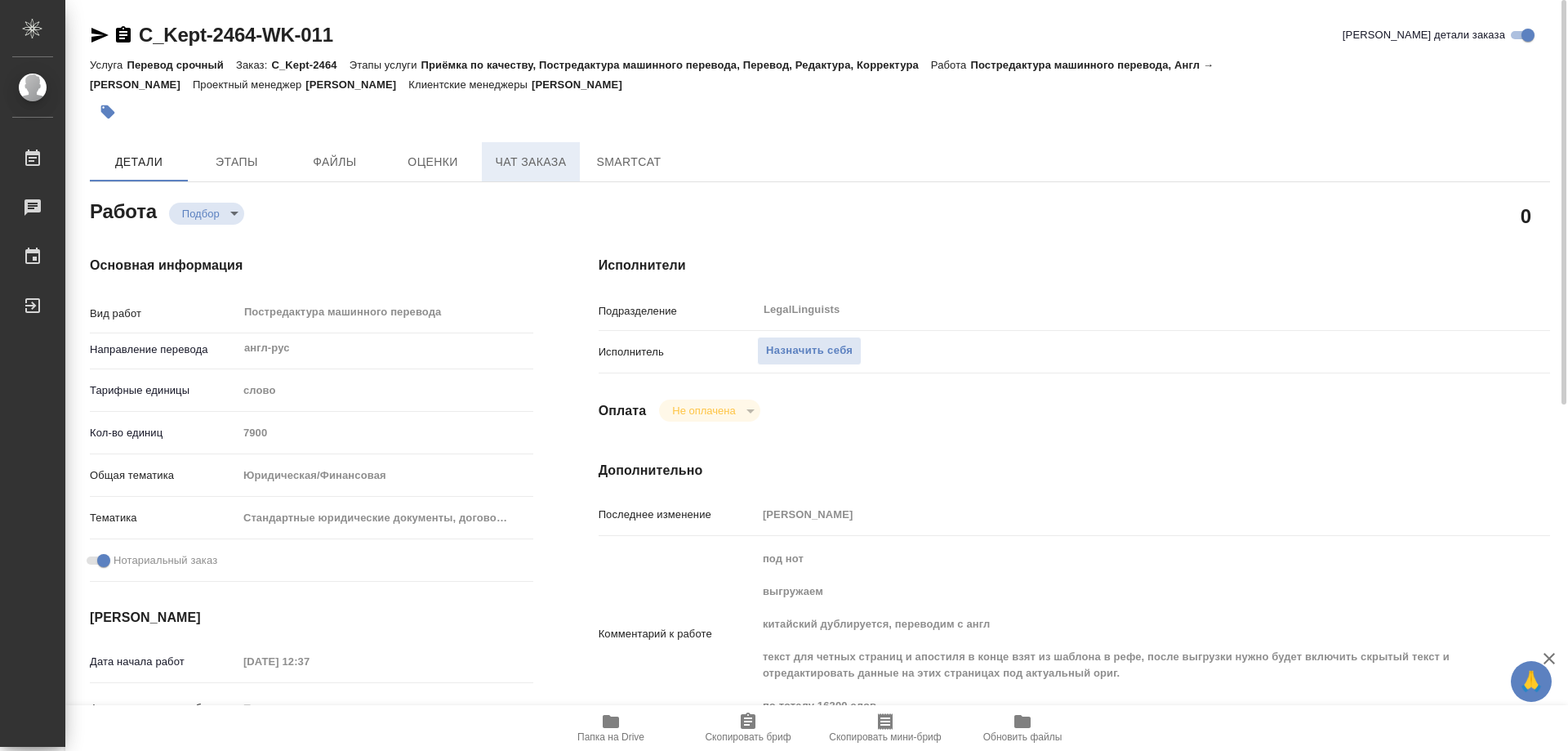
click at [519, 167] on span "Чат заказа" at bounding box center [531, 161] width 78 height 20
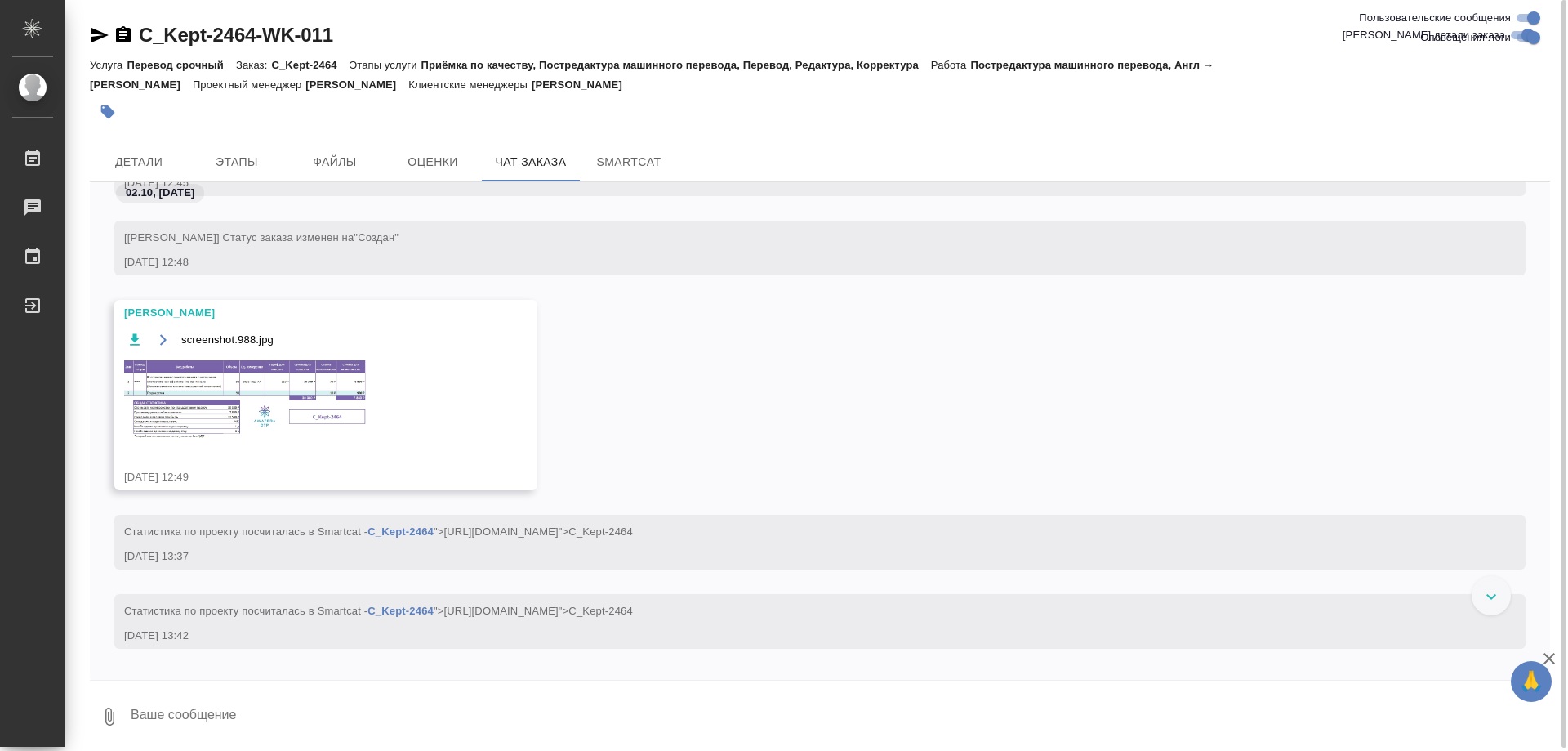
scroll to position [198, 0]
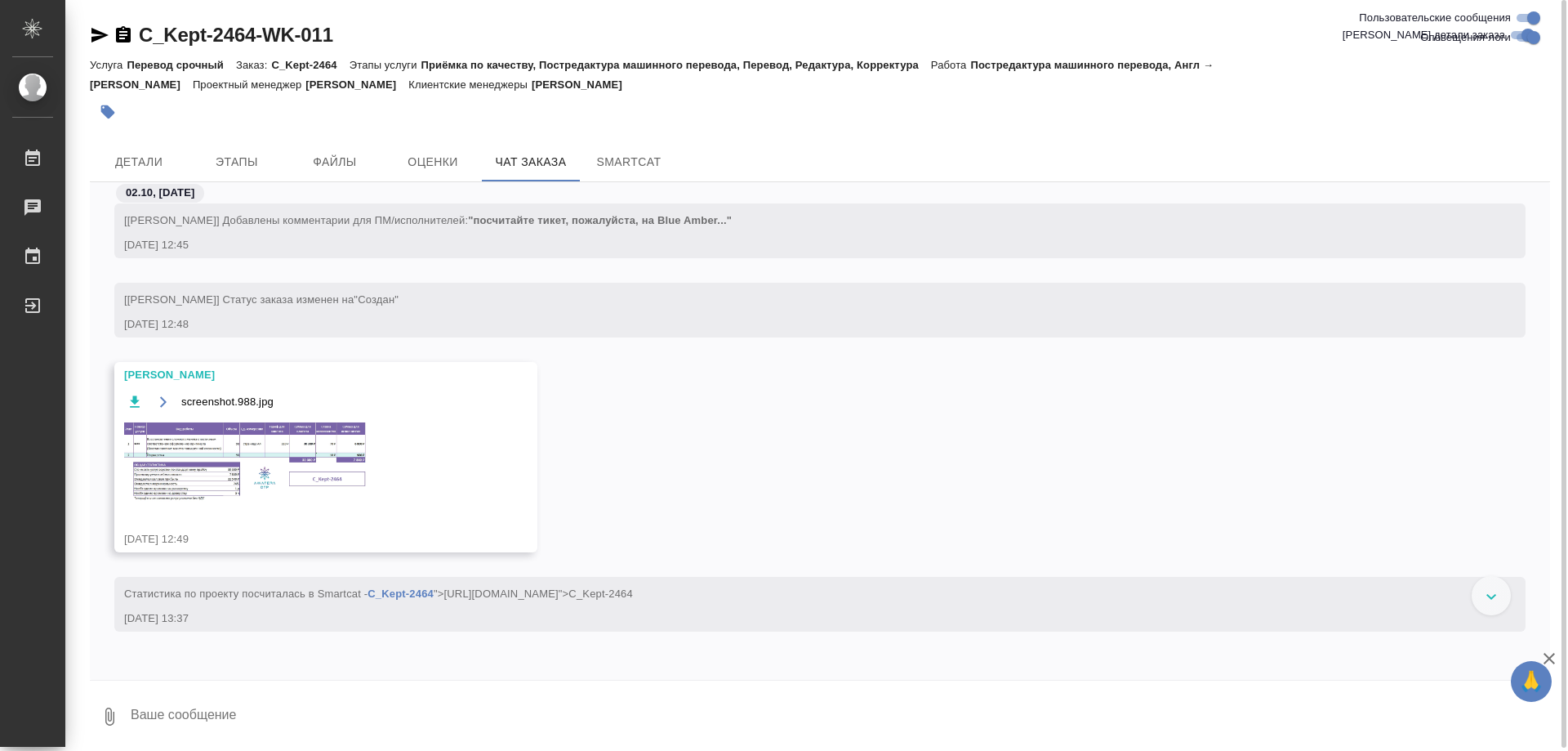
click at [211, 454] on img at bounding box center [246, 461] width 245 height 82
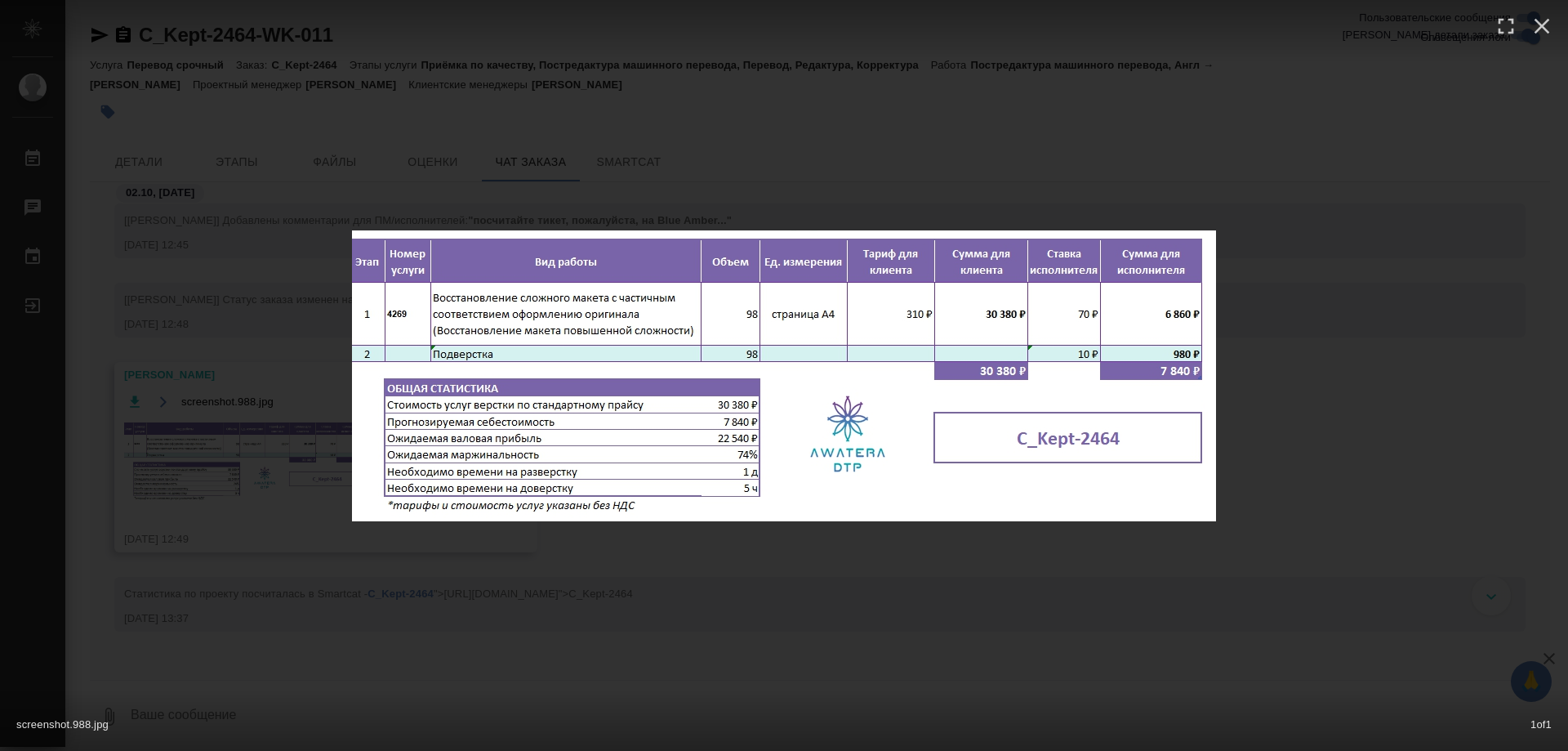
click at [1379, 414] on div "screenshot.988.jpg 1 of 1" at bounding box center [784, 376] width 1568 height 751
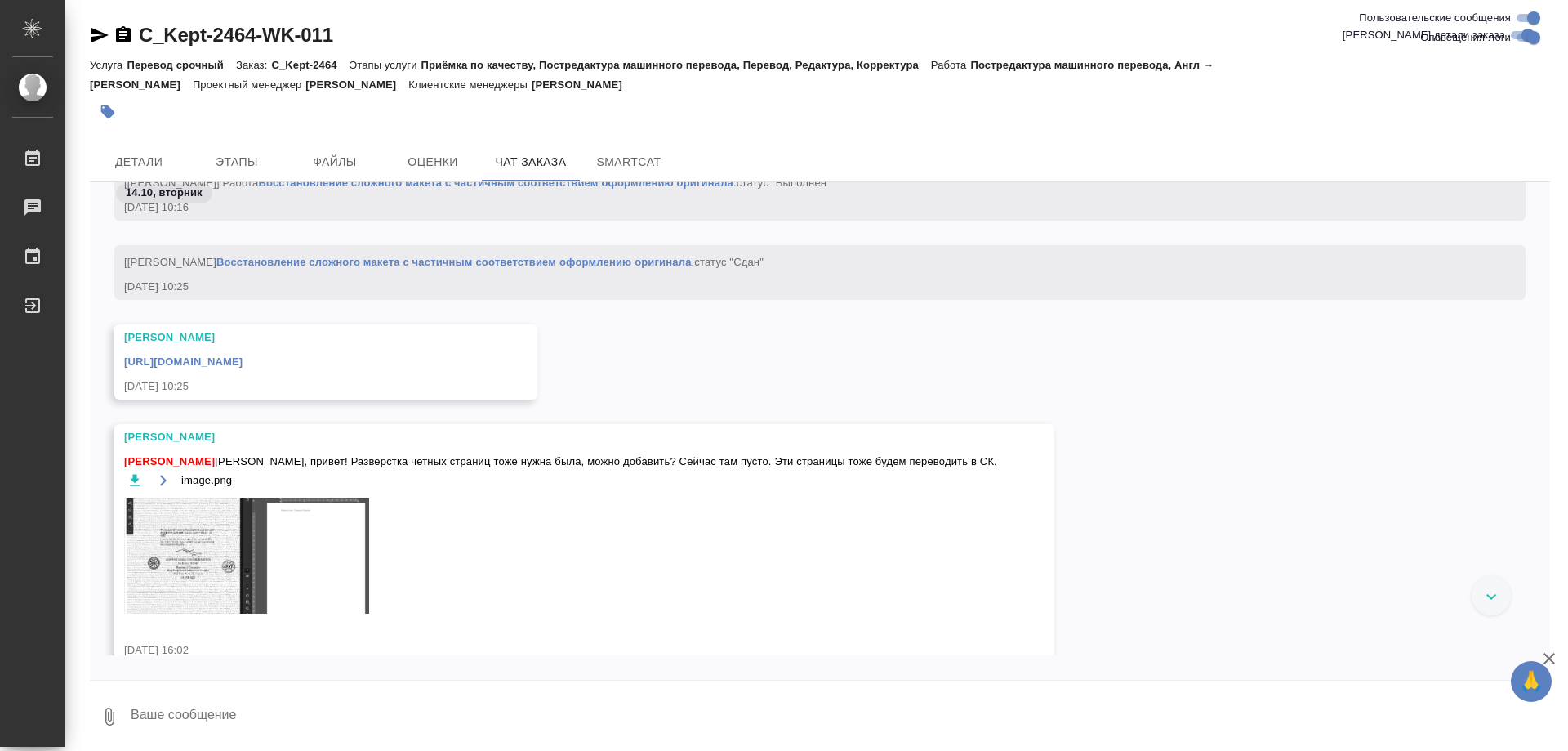
scroll to position [4365, 0]
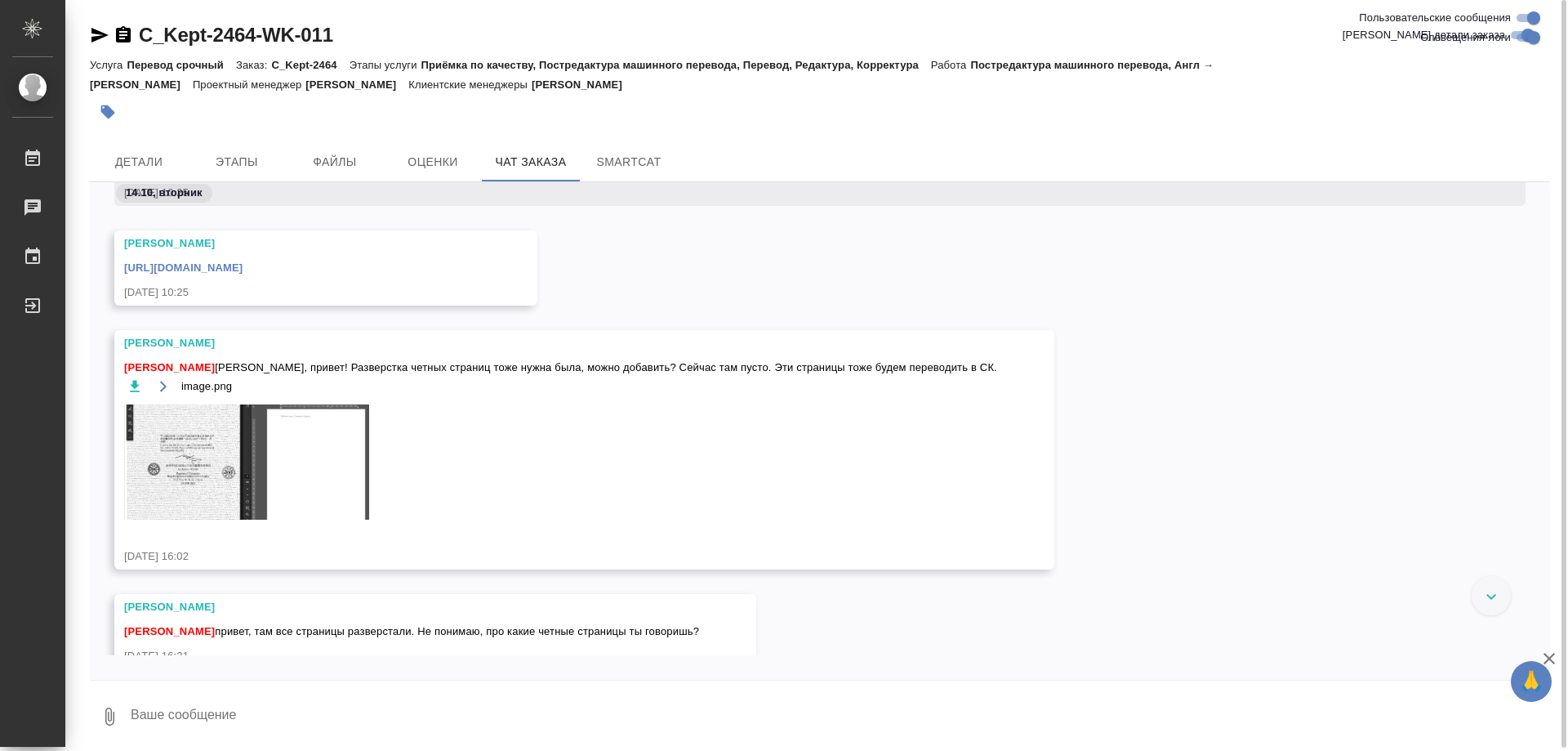
click at [186, 493] on img at bounding box center [246, 461] width 245 height 116
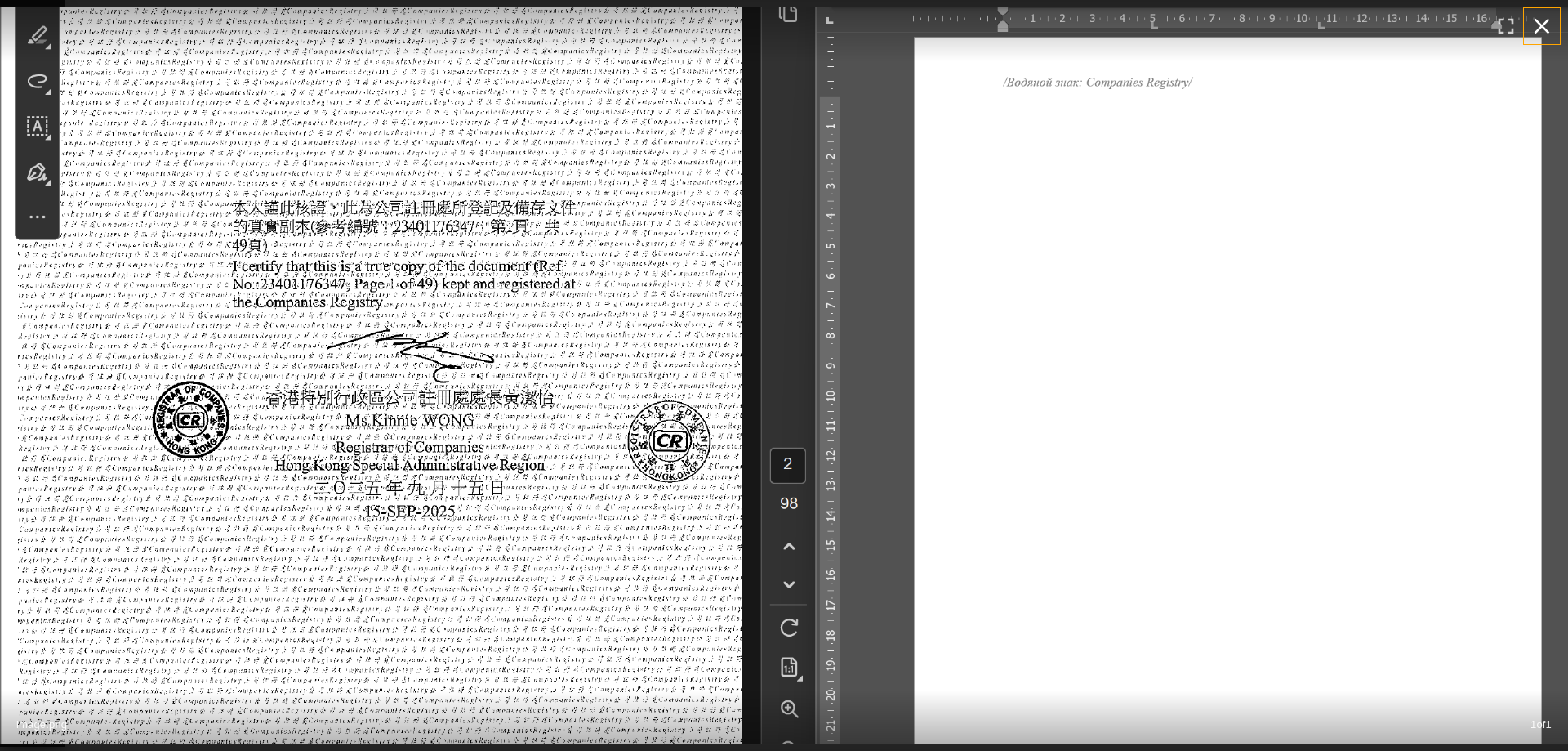
click at [1545, 26] on icon "button" at bounding box center [1541, 26] width 26 height 26
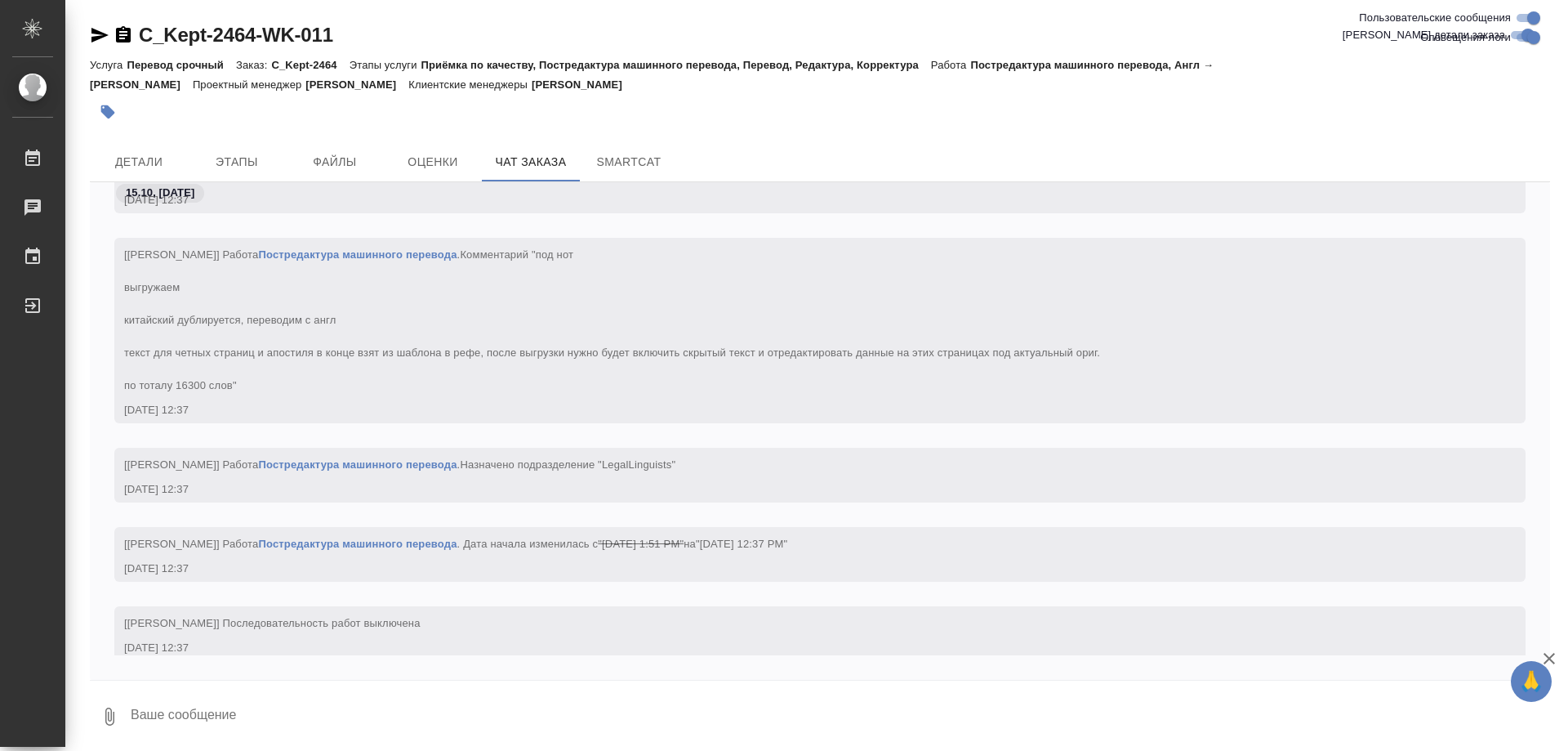
scroll to position [5313, 0]
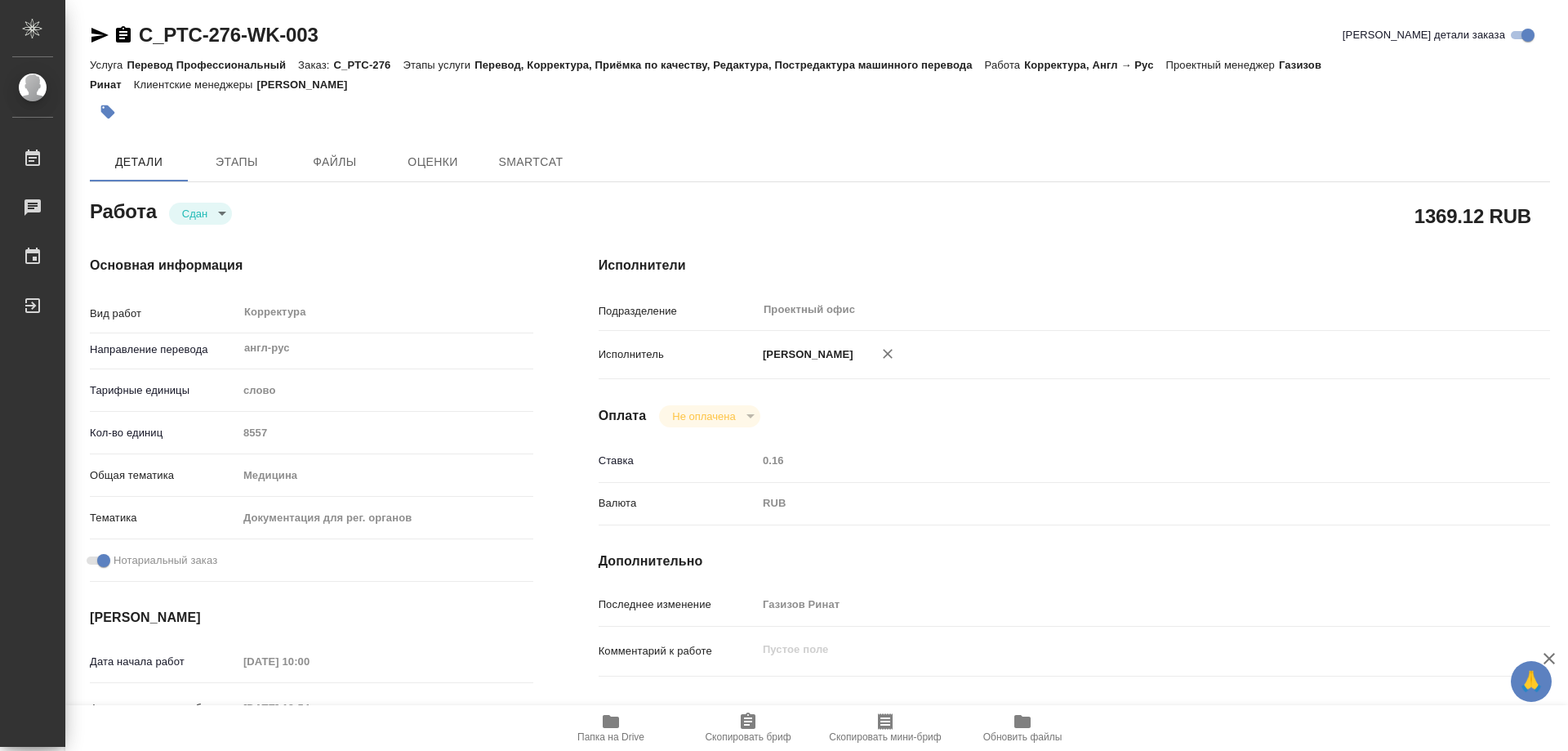
type textarea "x"
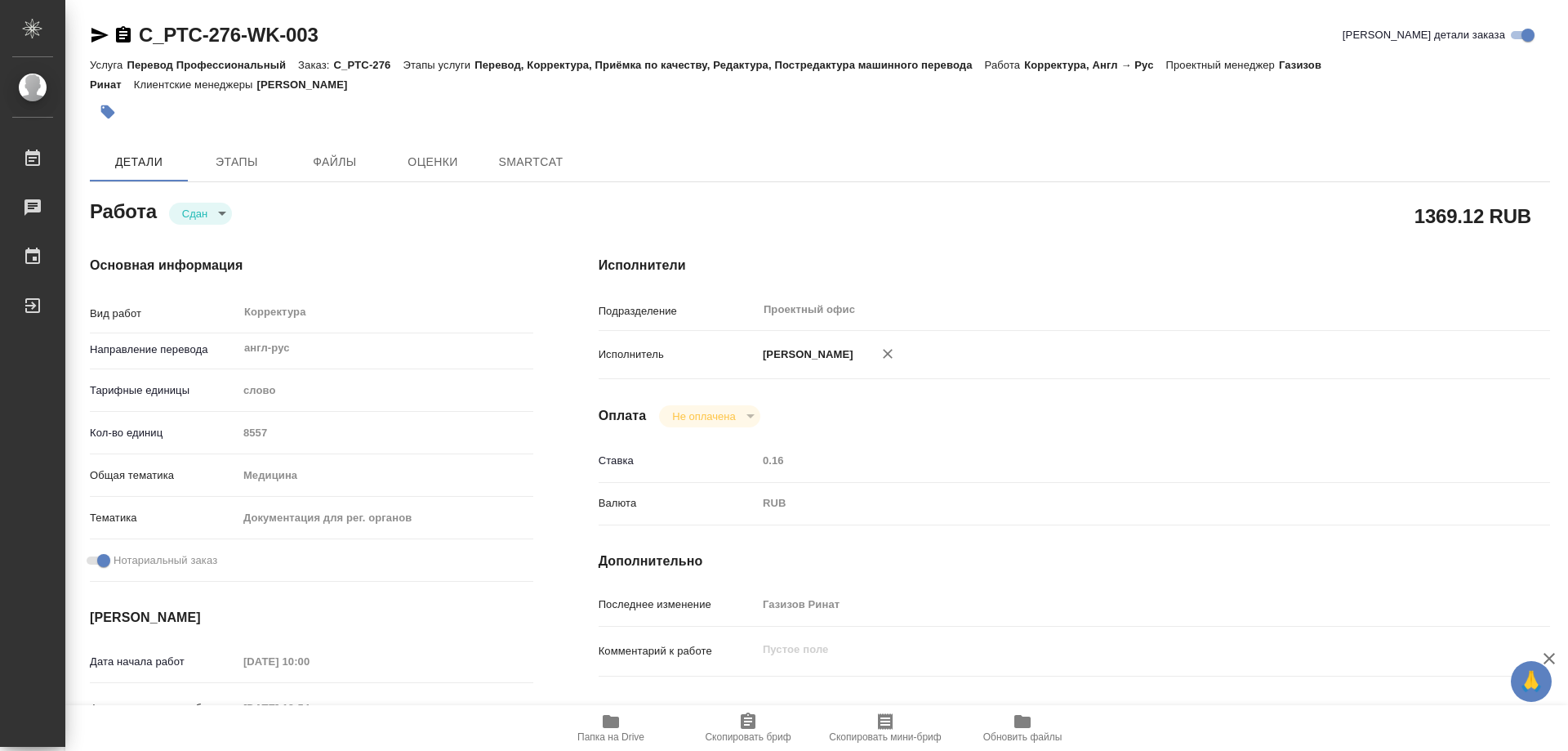
type textarea "x"
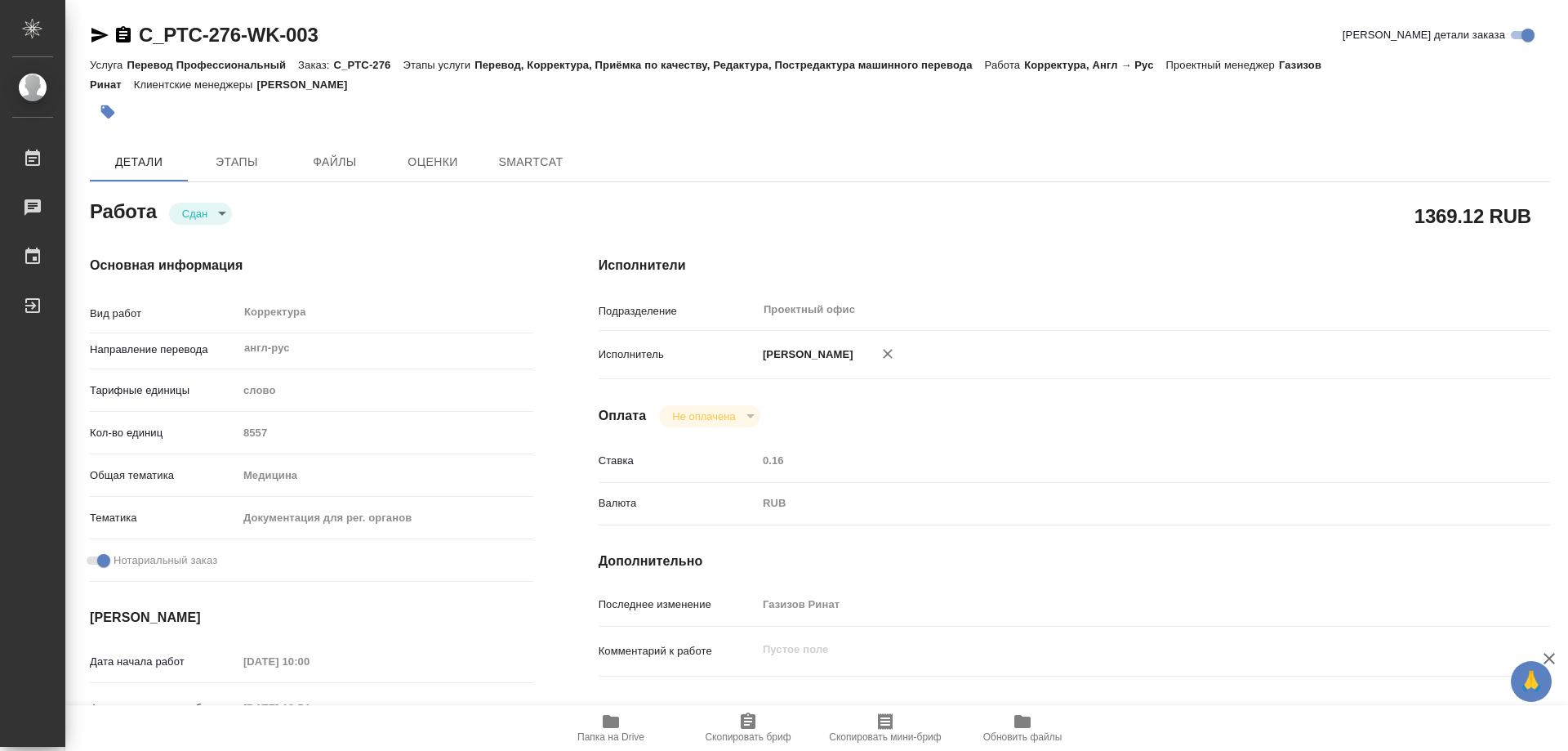
type textarea "x"
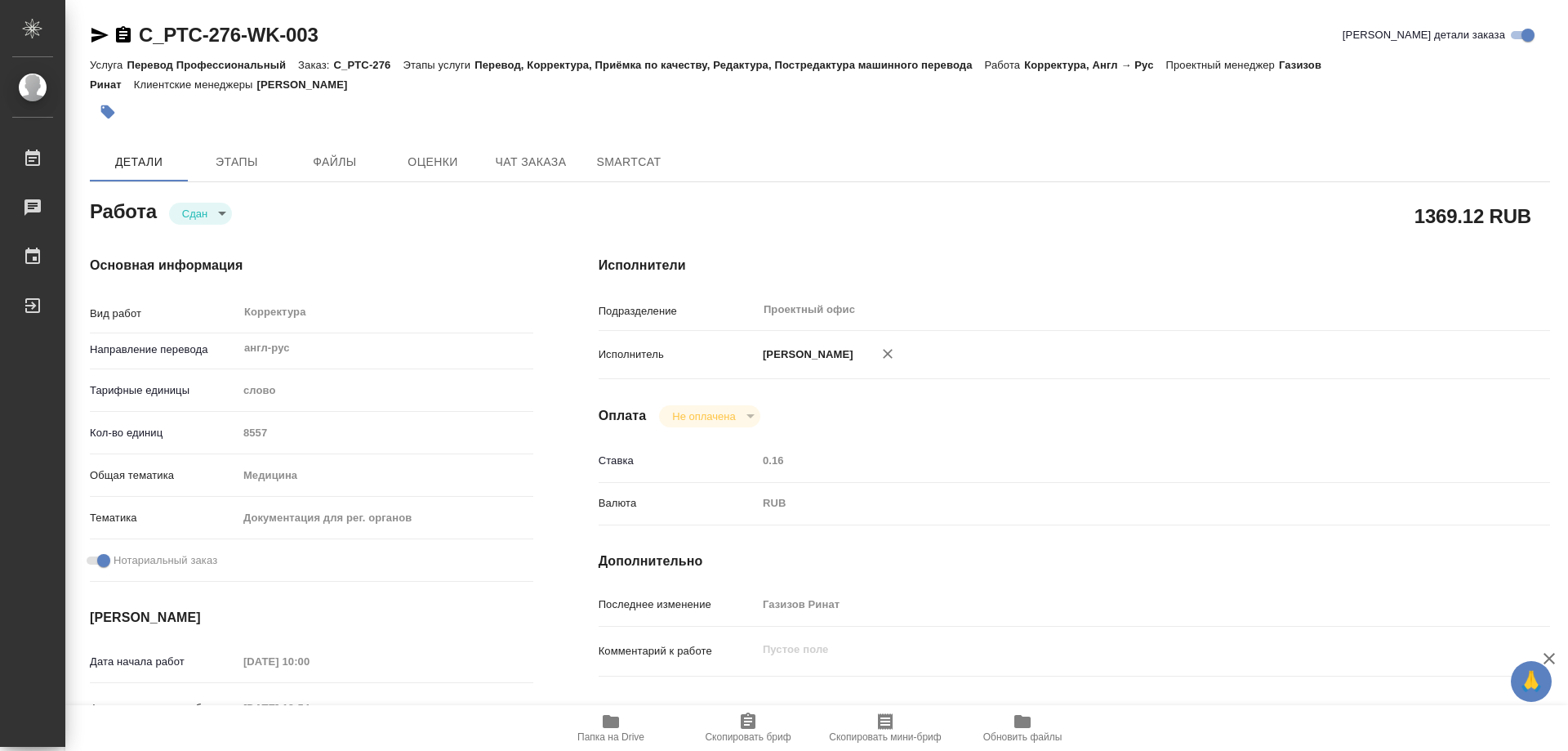
click at [604, 720] on icon "button" at bounding box center [610, 721] width 16 height 13
type textarea "x"
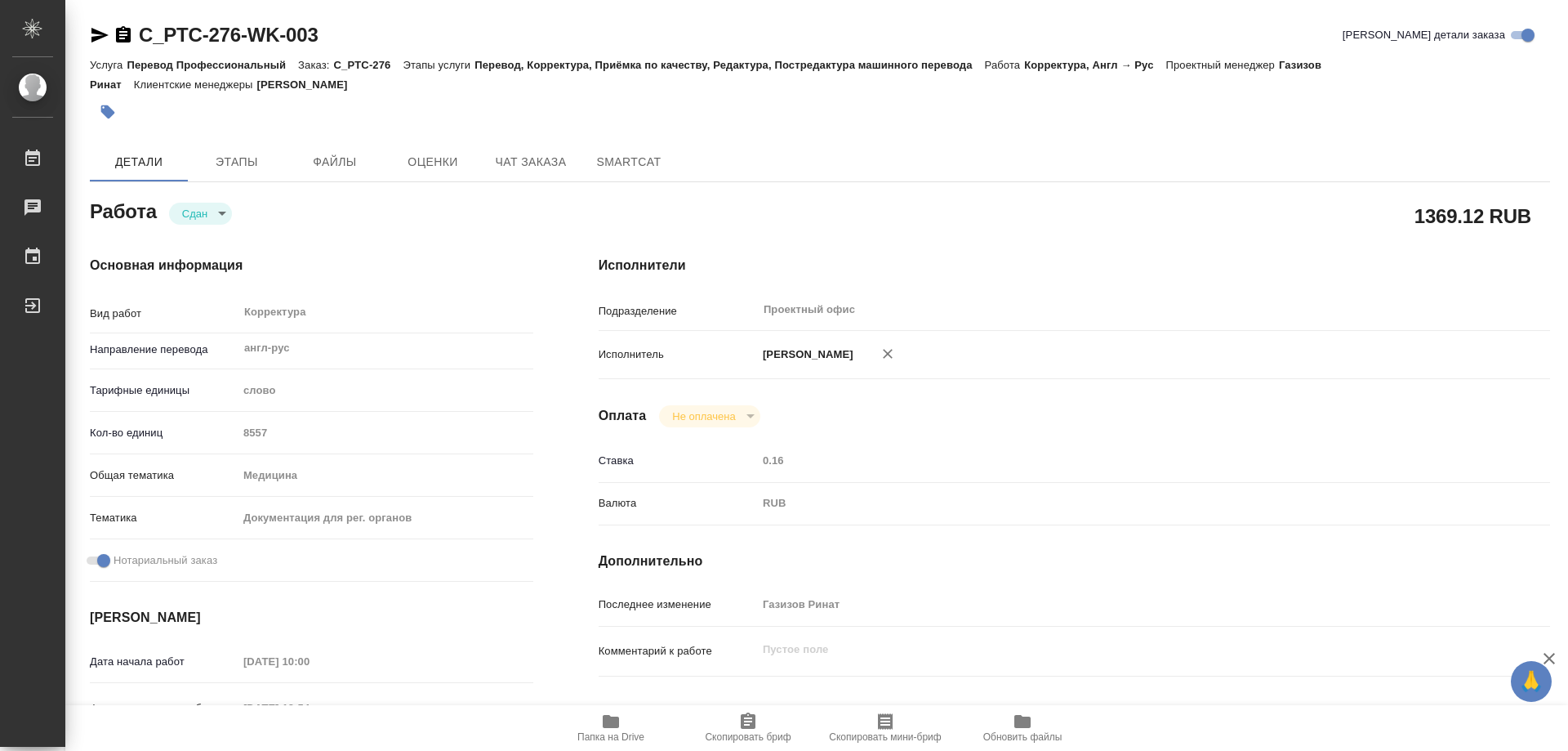
type textarea "x"
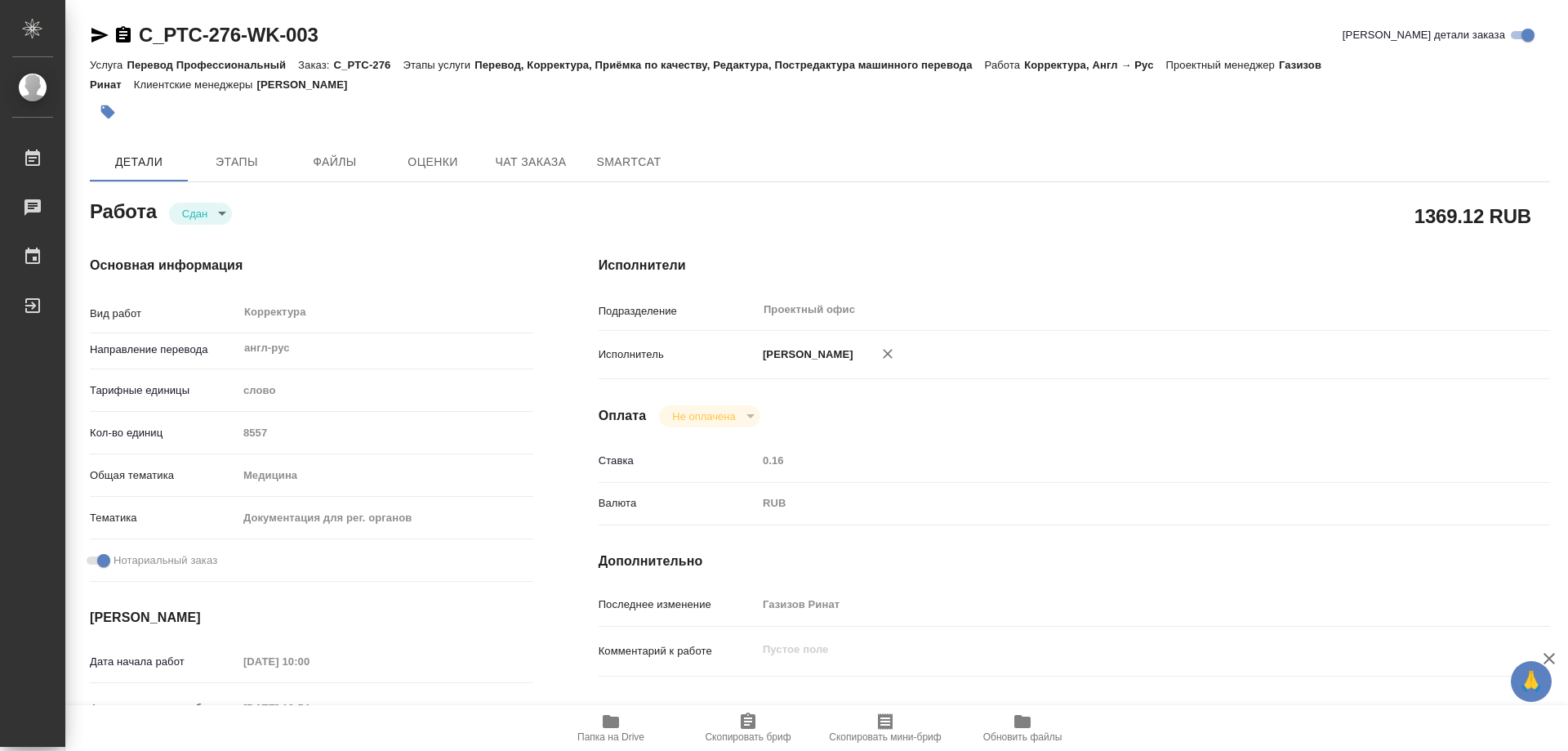
type textarea "x"
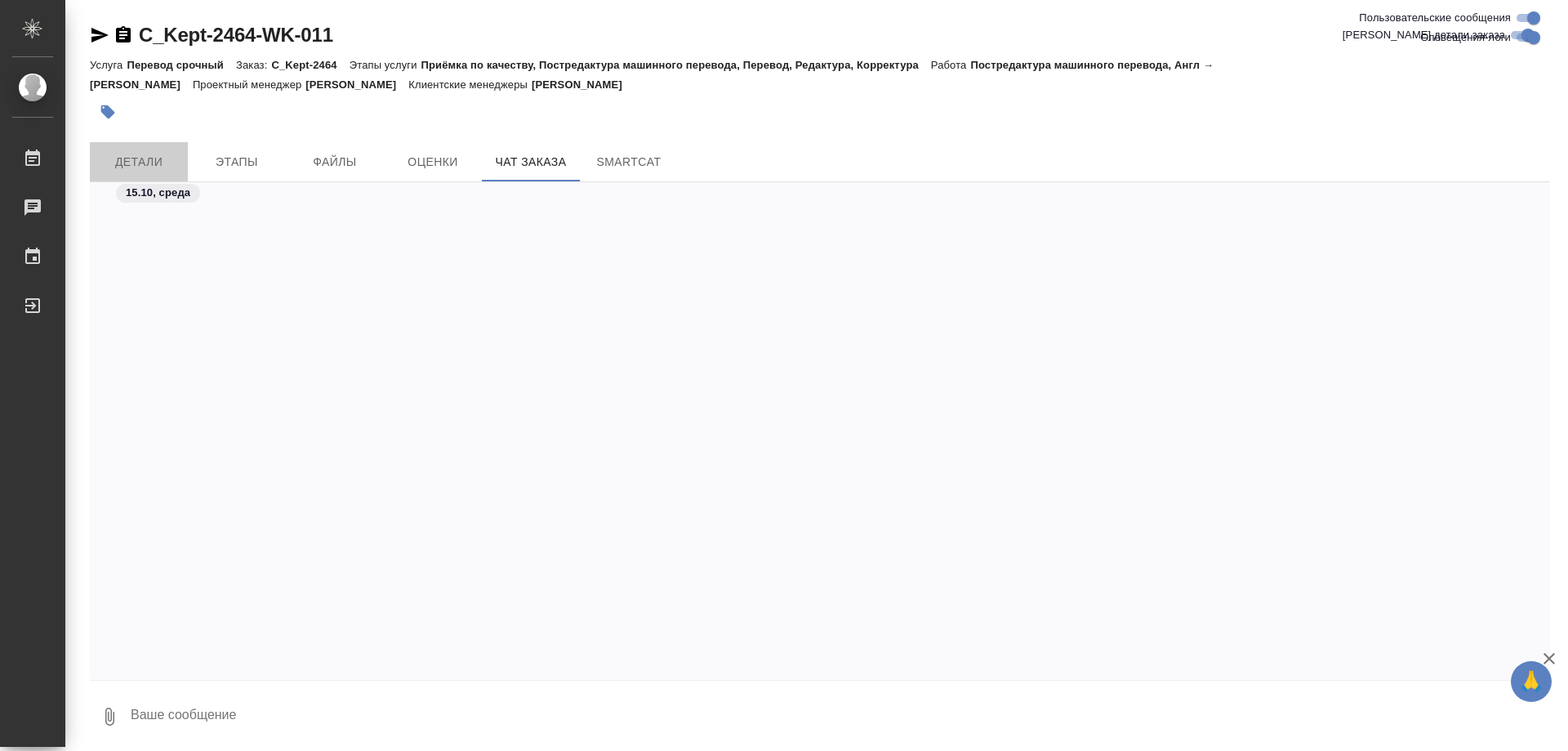
click at [147, 166] on span "Детали" at bounding box center [138, 161] width 78 height 20
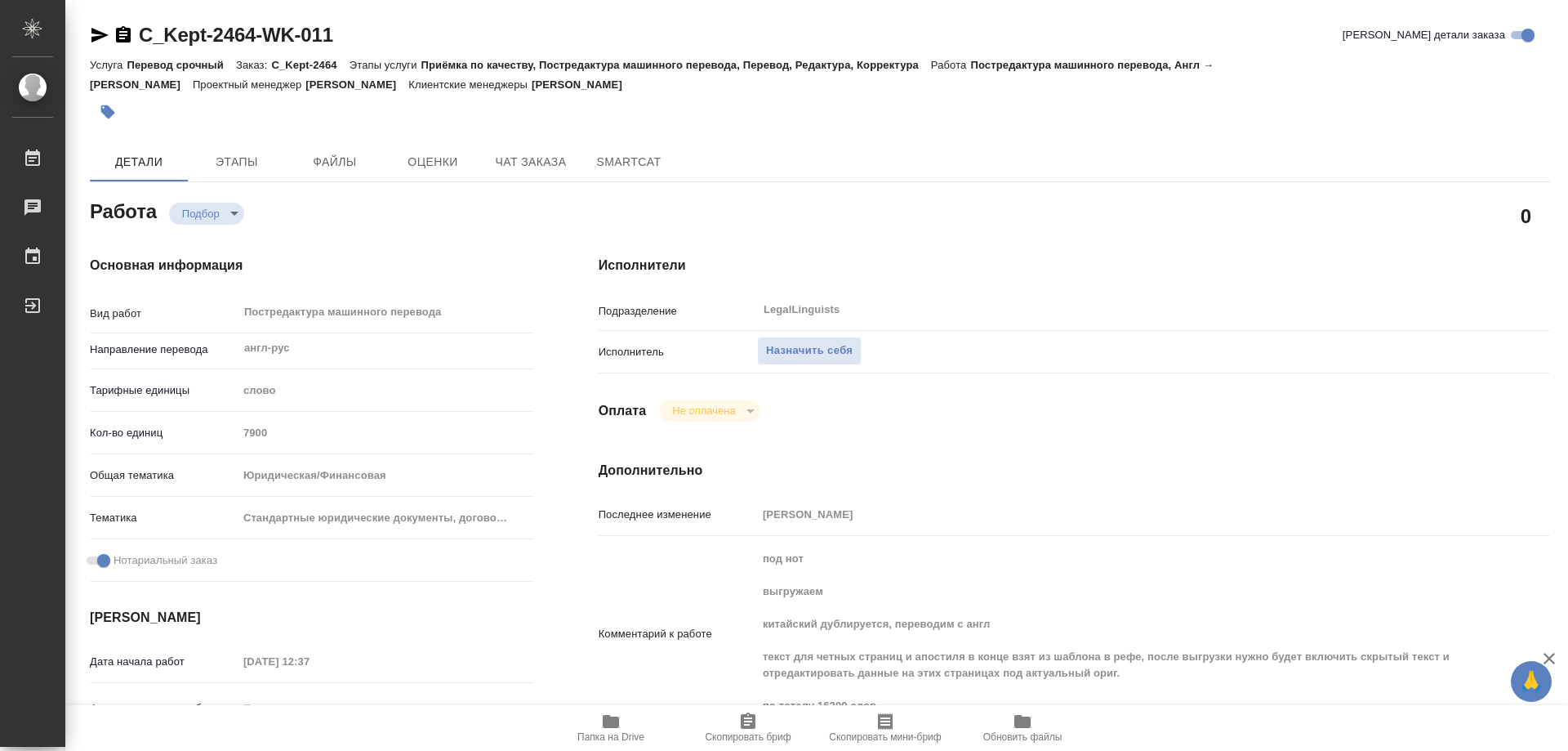
type textarea "x"
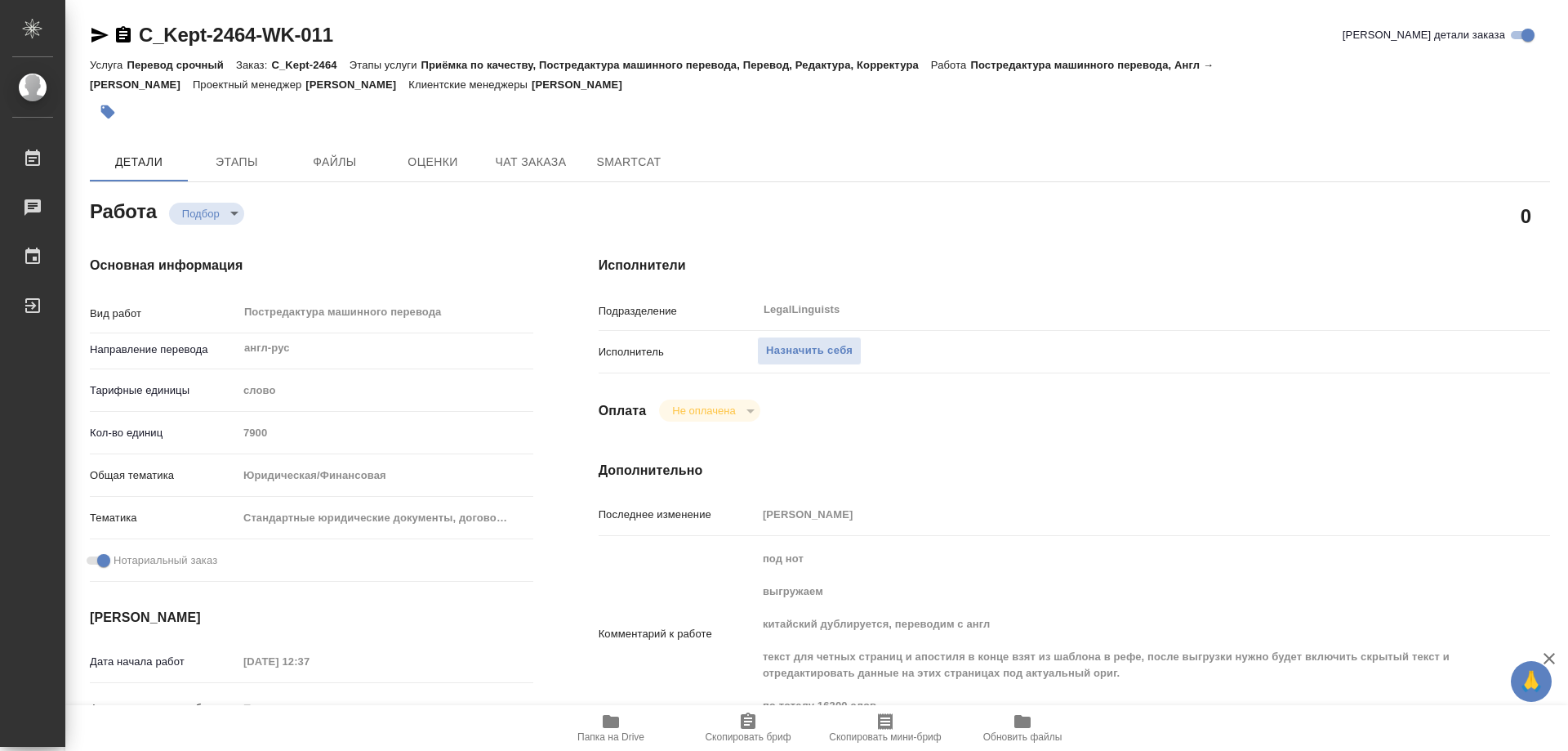
type textarea "x"
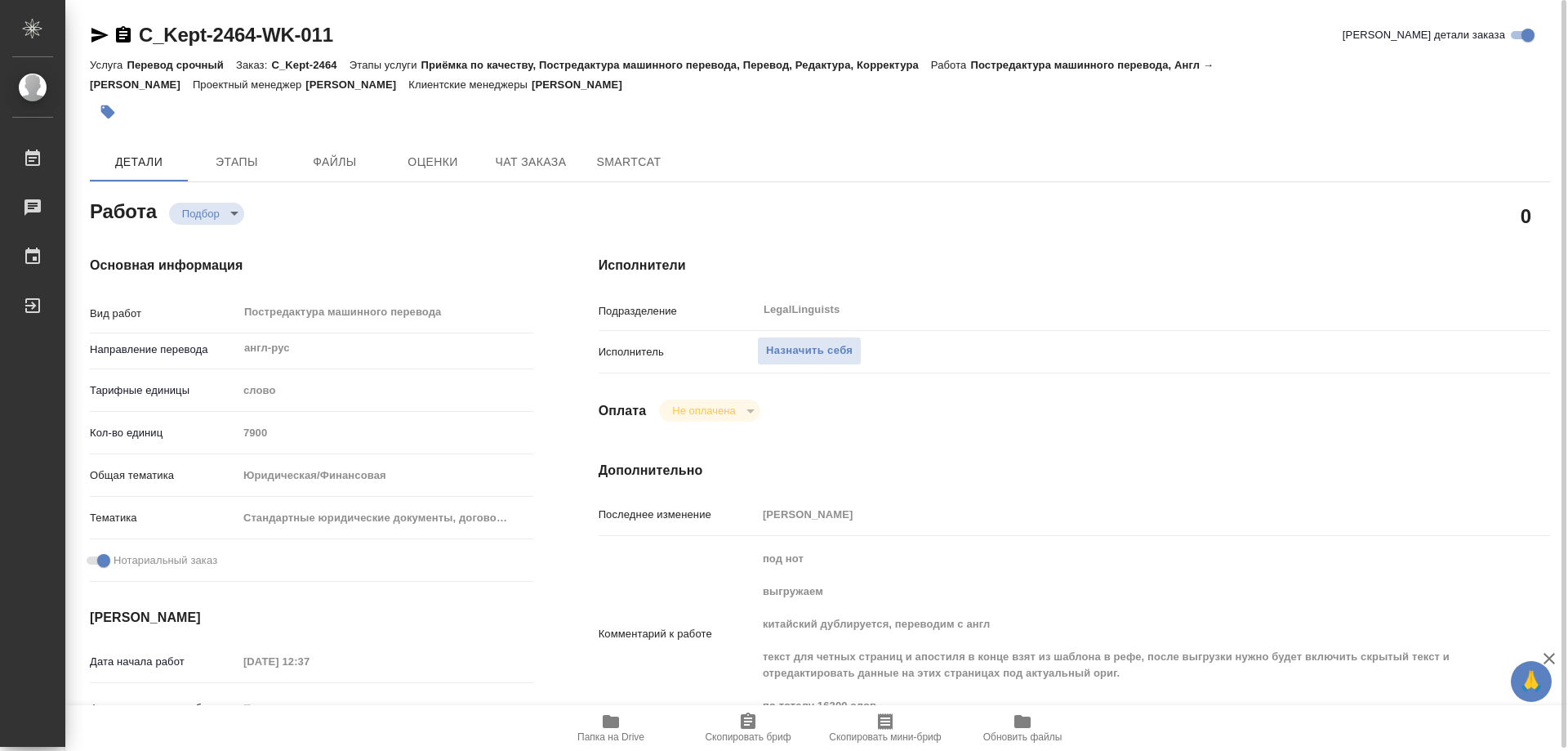
type textarea "x"
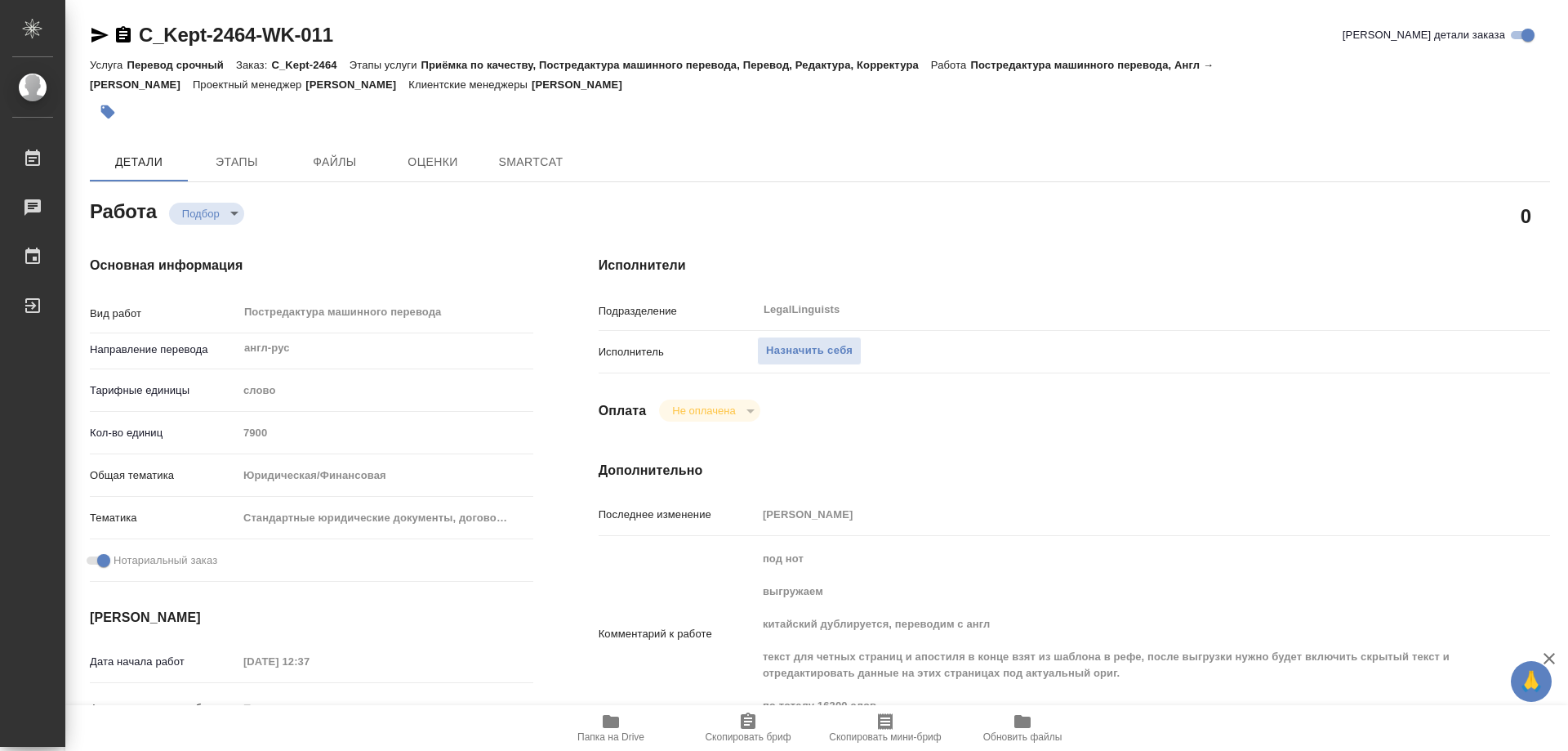
type textarea "x"
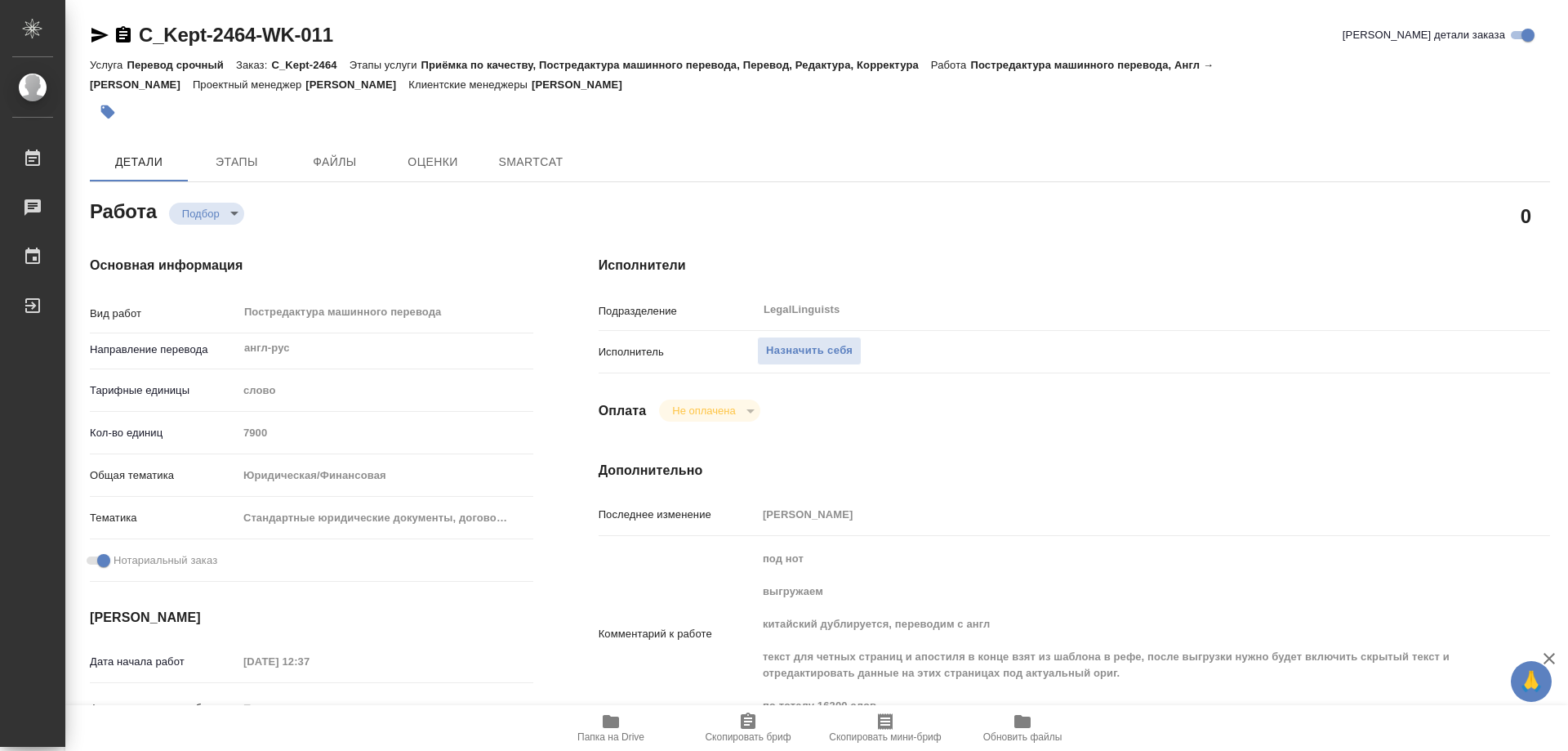
type textarea "x"
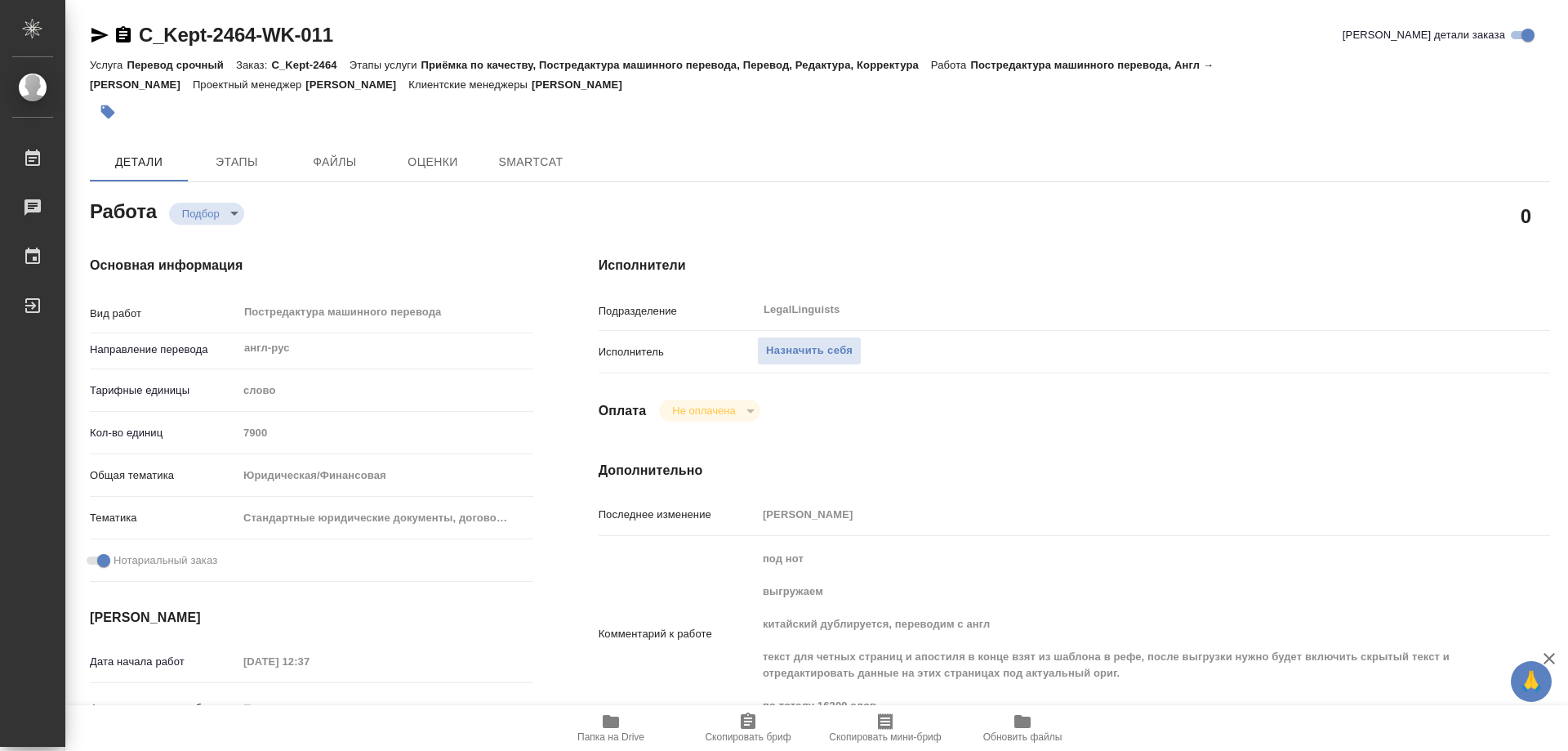
type textarea "x"
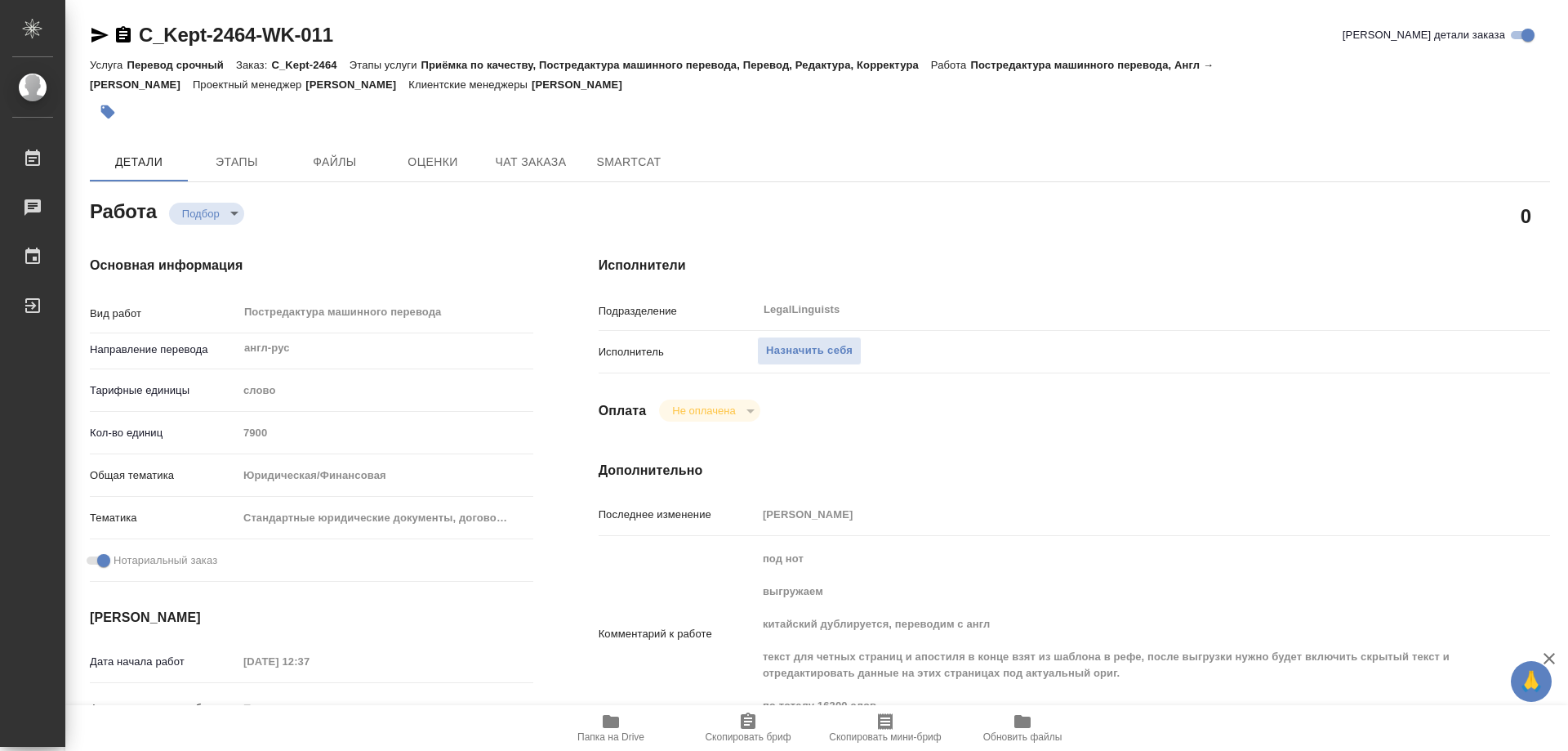
type textarea "x"
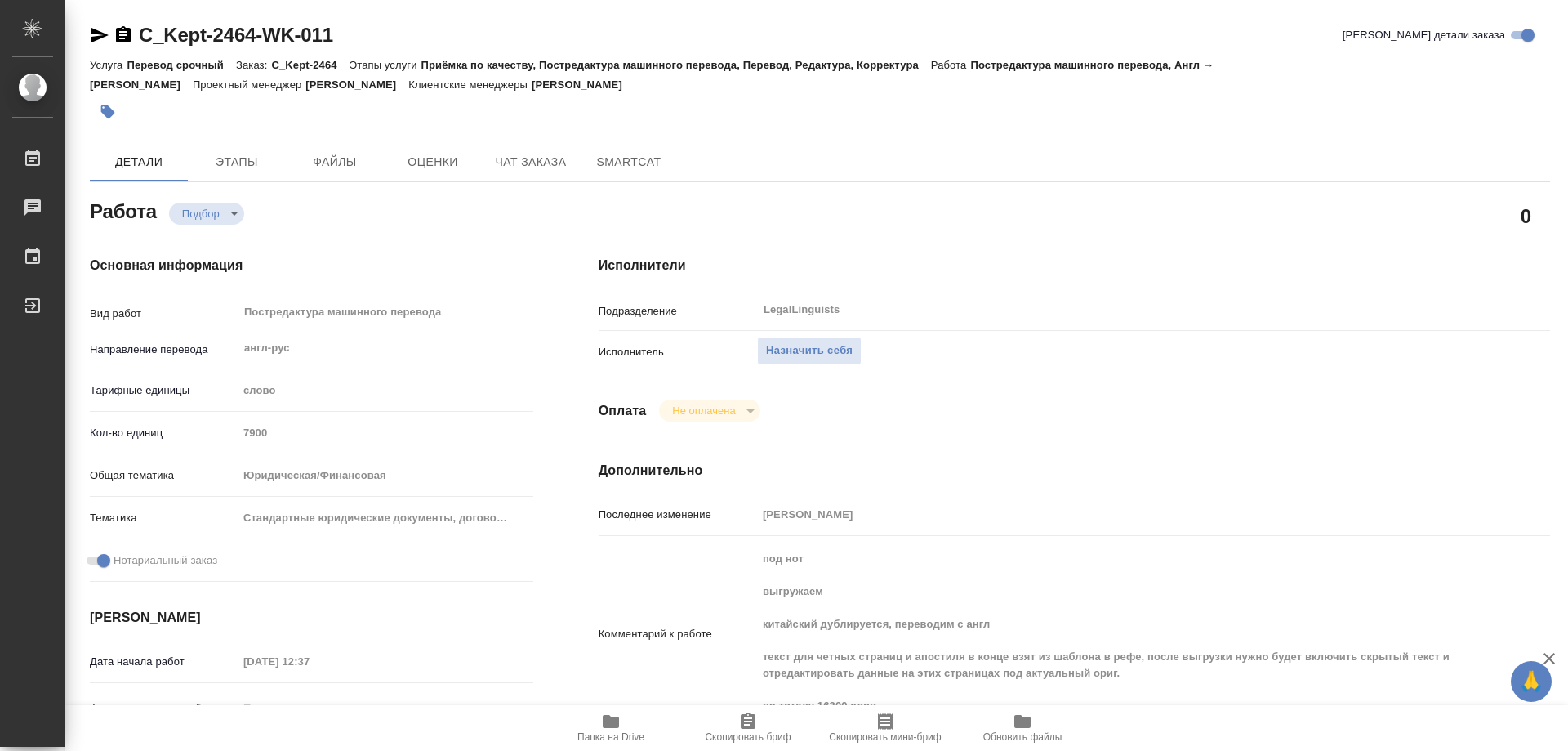
type textarea "x"
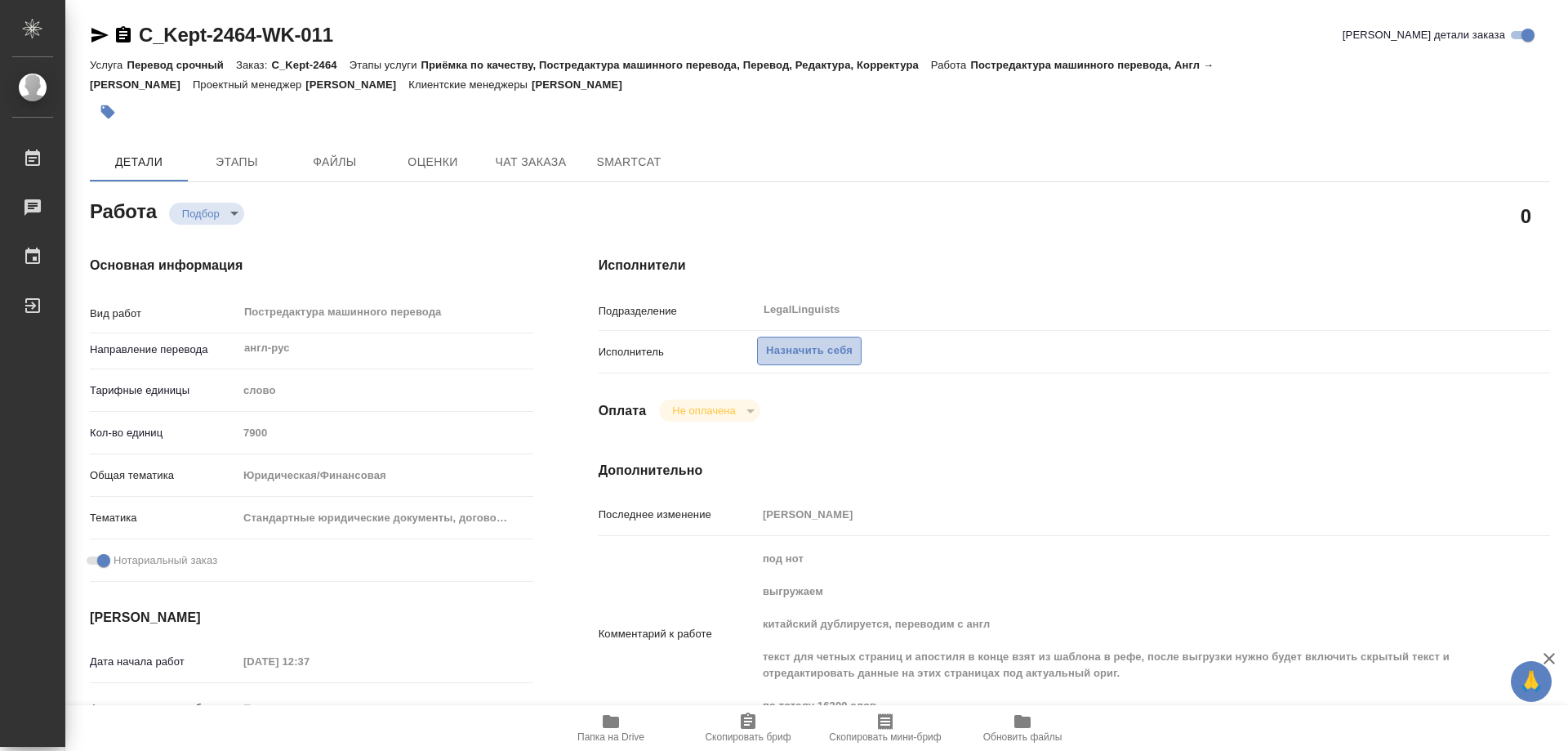
click at [812, 353] on span "Назначить себя" at bounding box center [809, 351] width 87 height 19
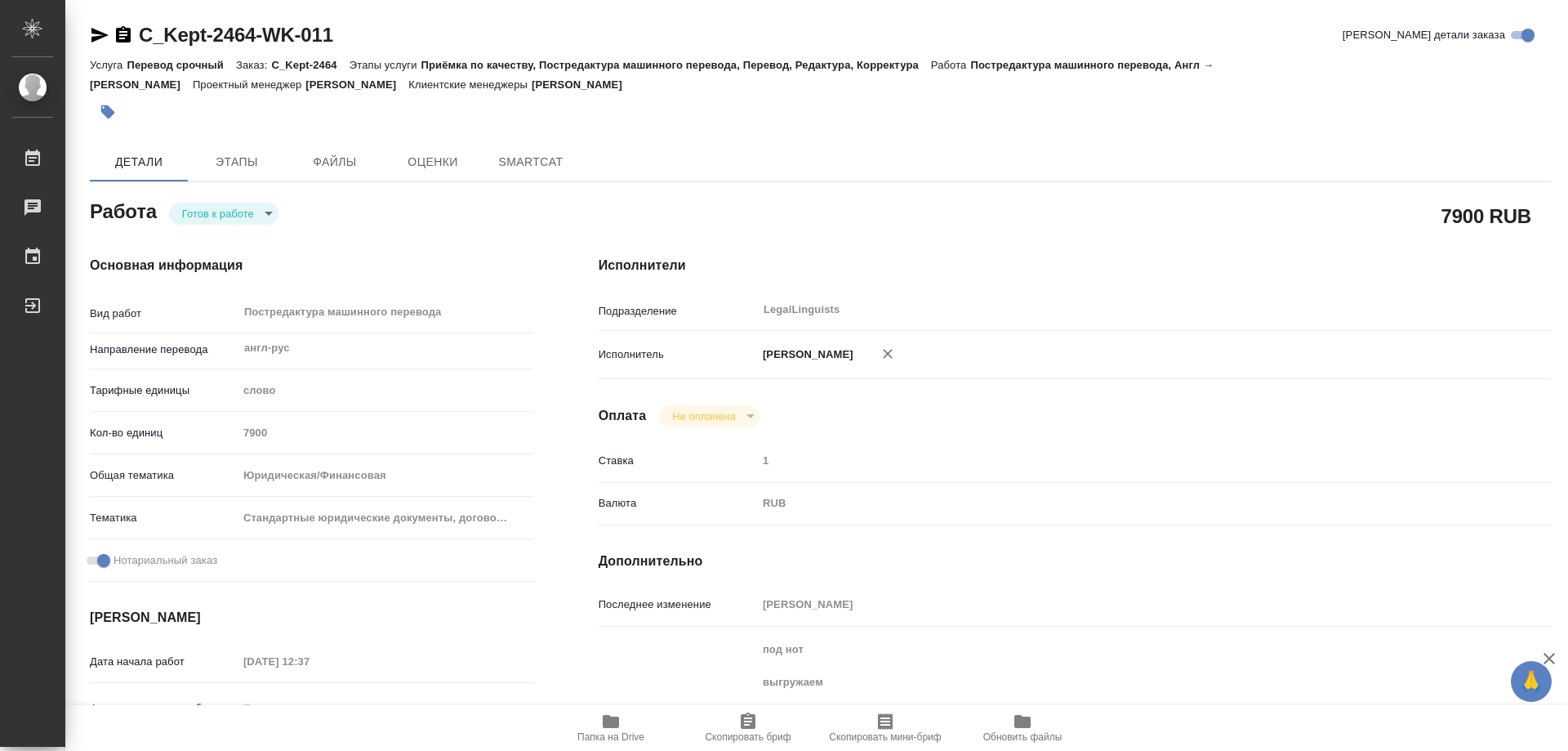
type textarea "x"
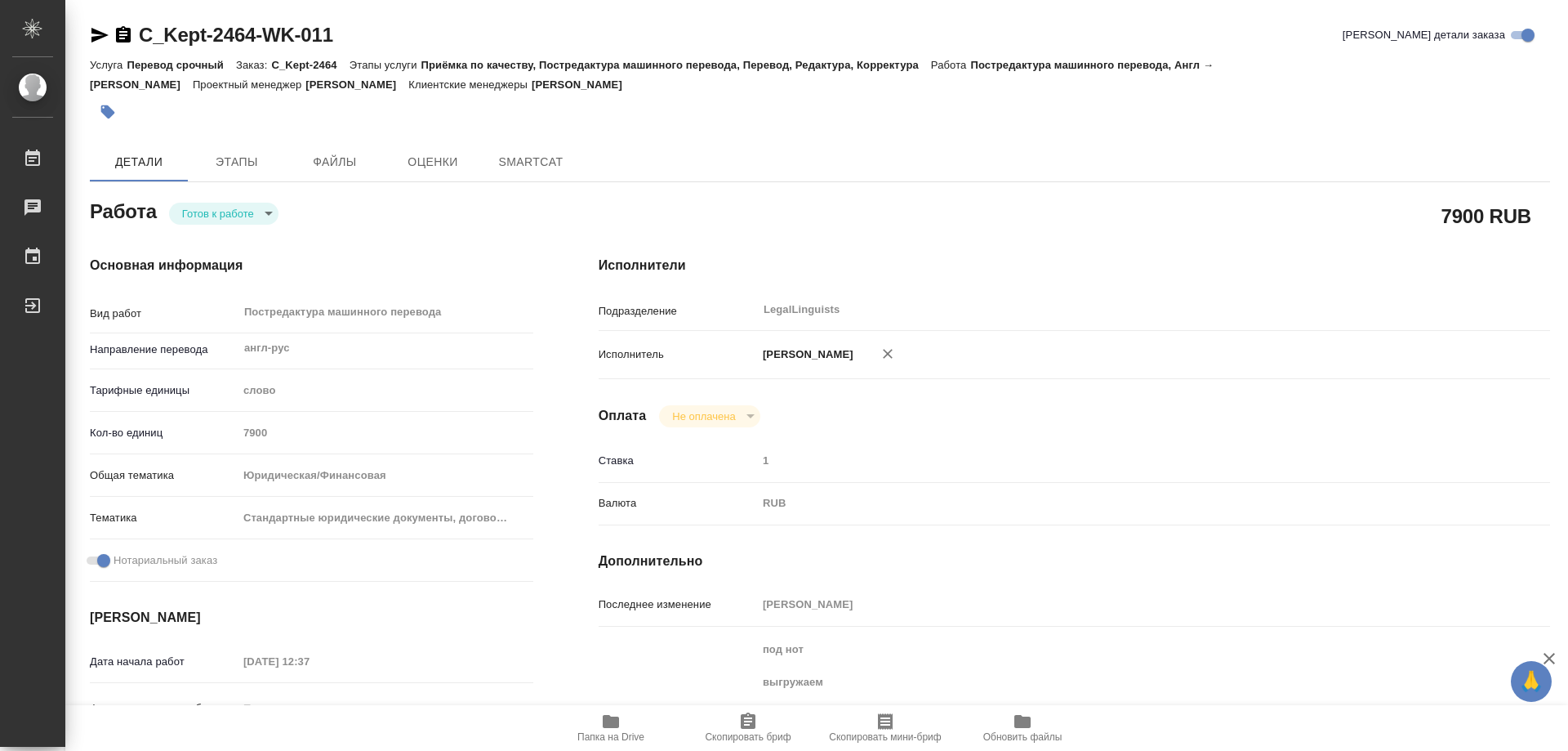
type textarea "x"
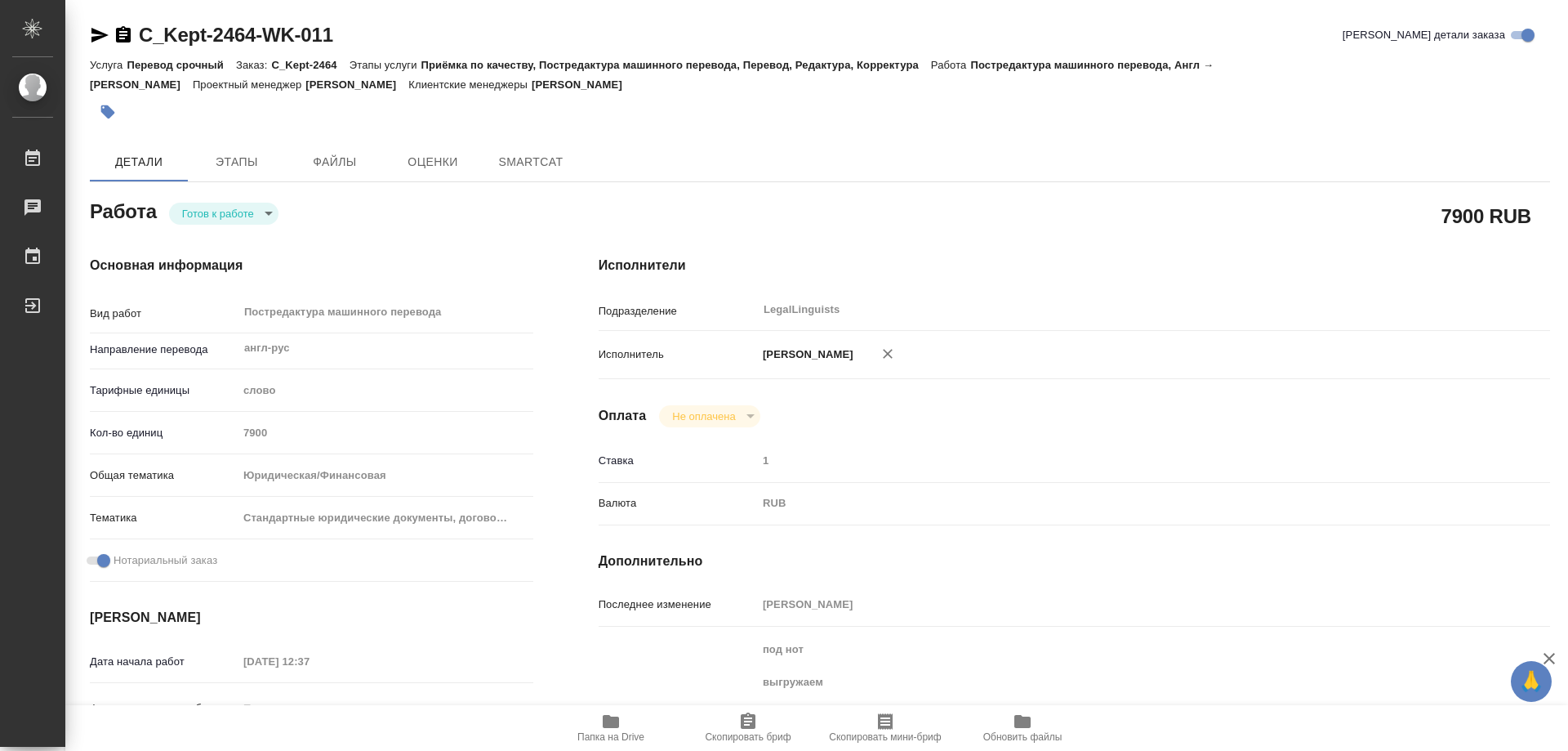
type textarea "x"
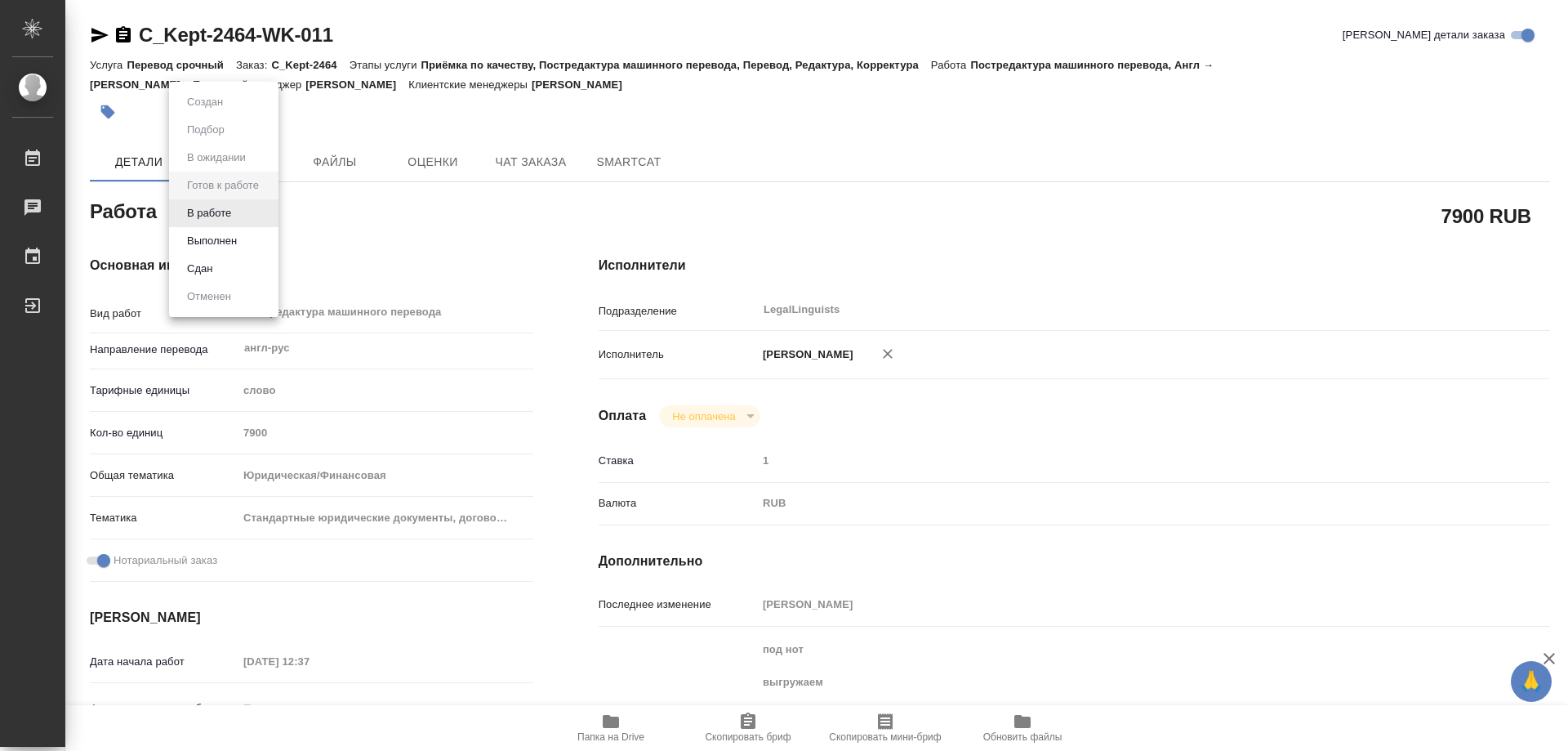
click at [265, 213] on body "🙏 .cls-1 fill:#fff; AWATERA Kozinets Larisa Работы Чаты График Выйти C_Kept-246…" at bounding box center [784, 376] width 1568 height 751
type textarea "x"
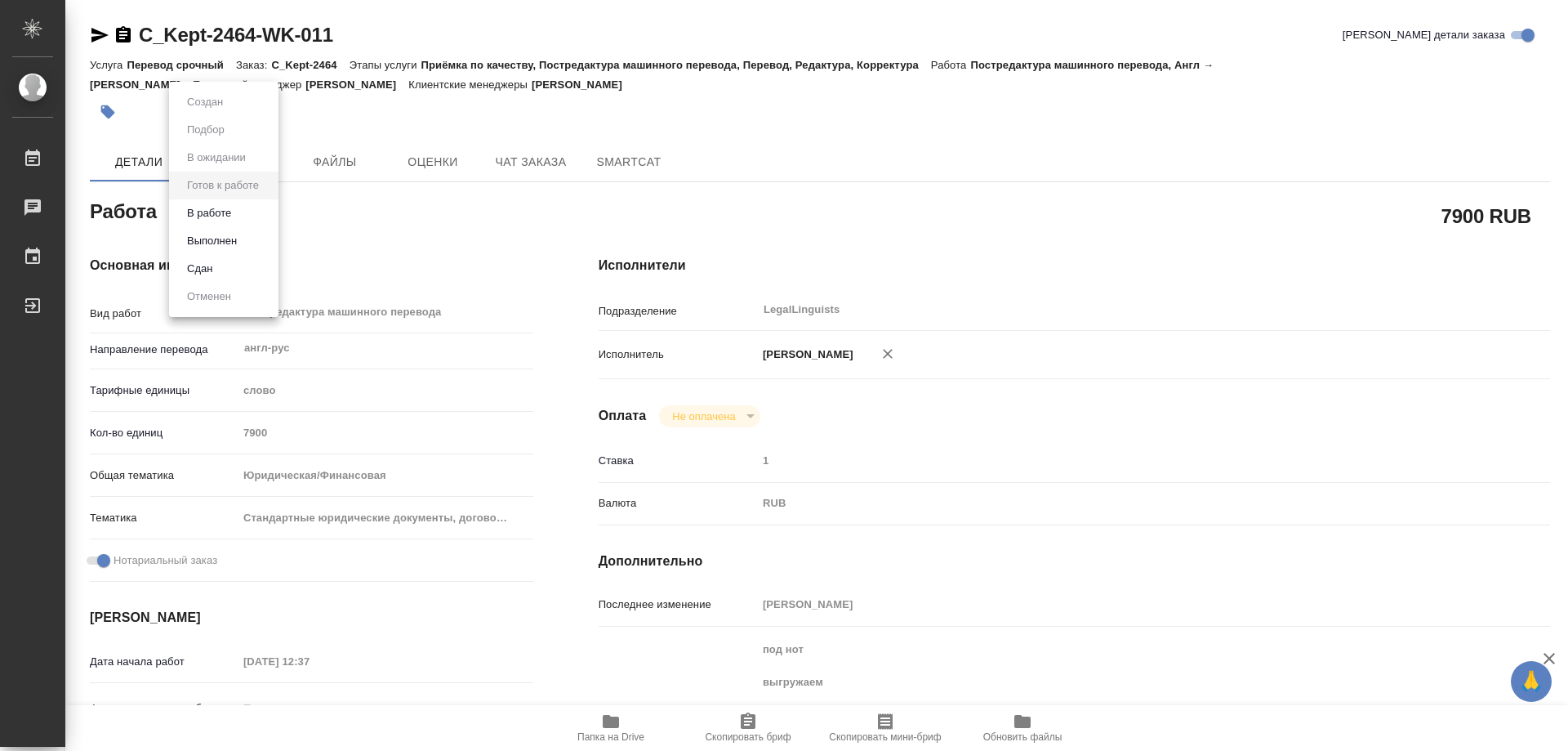
type textarea "x"
click at [232, 210] on button "В работе" at bounding box center [209, 213] width 53 height 18
type textarea "x"
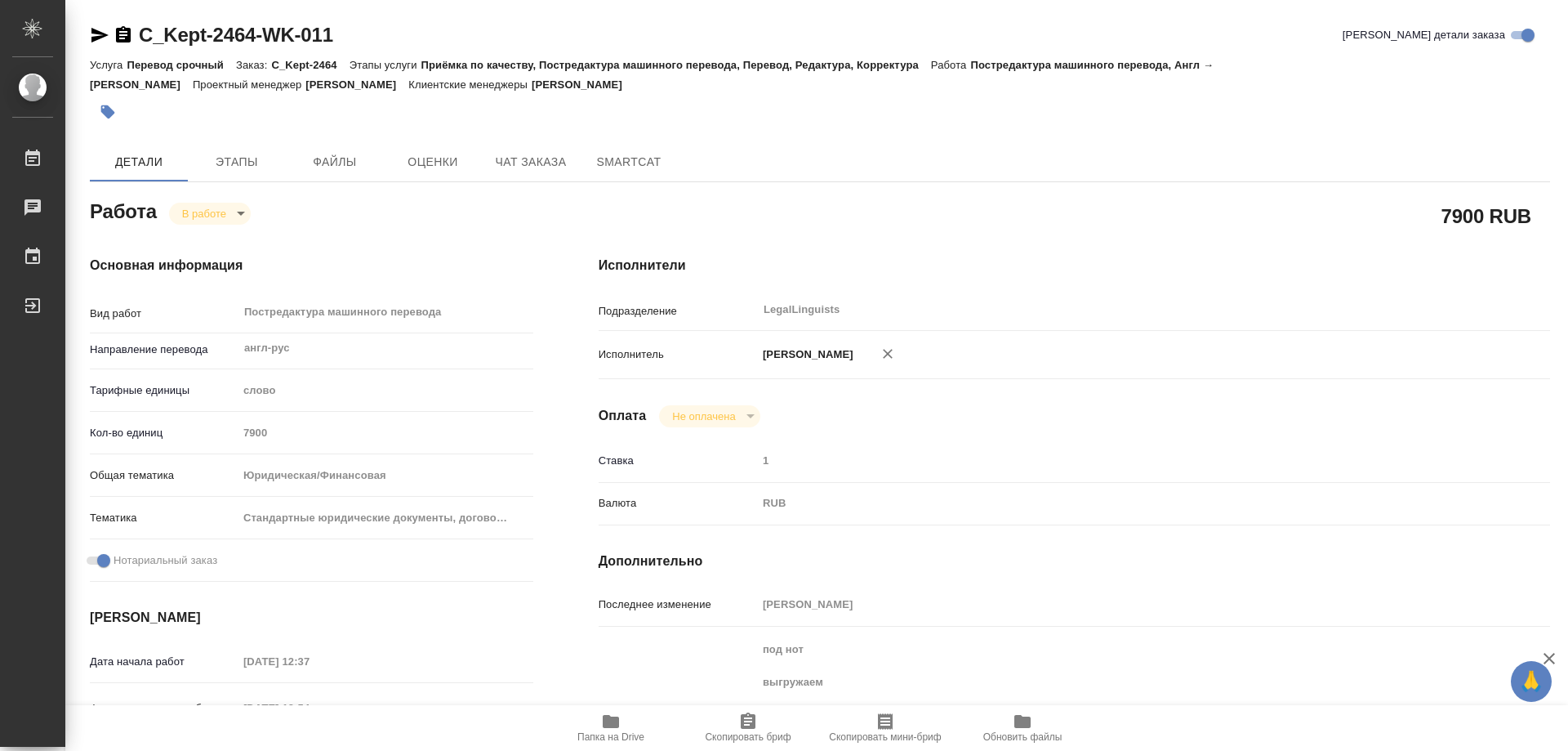
type textarea "x"
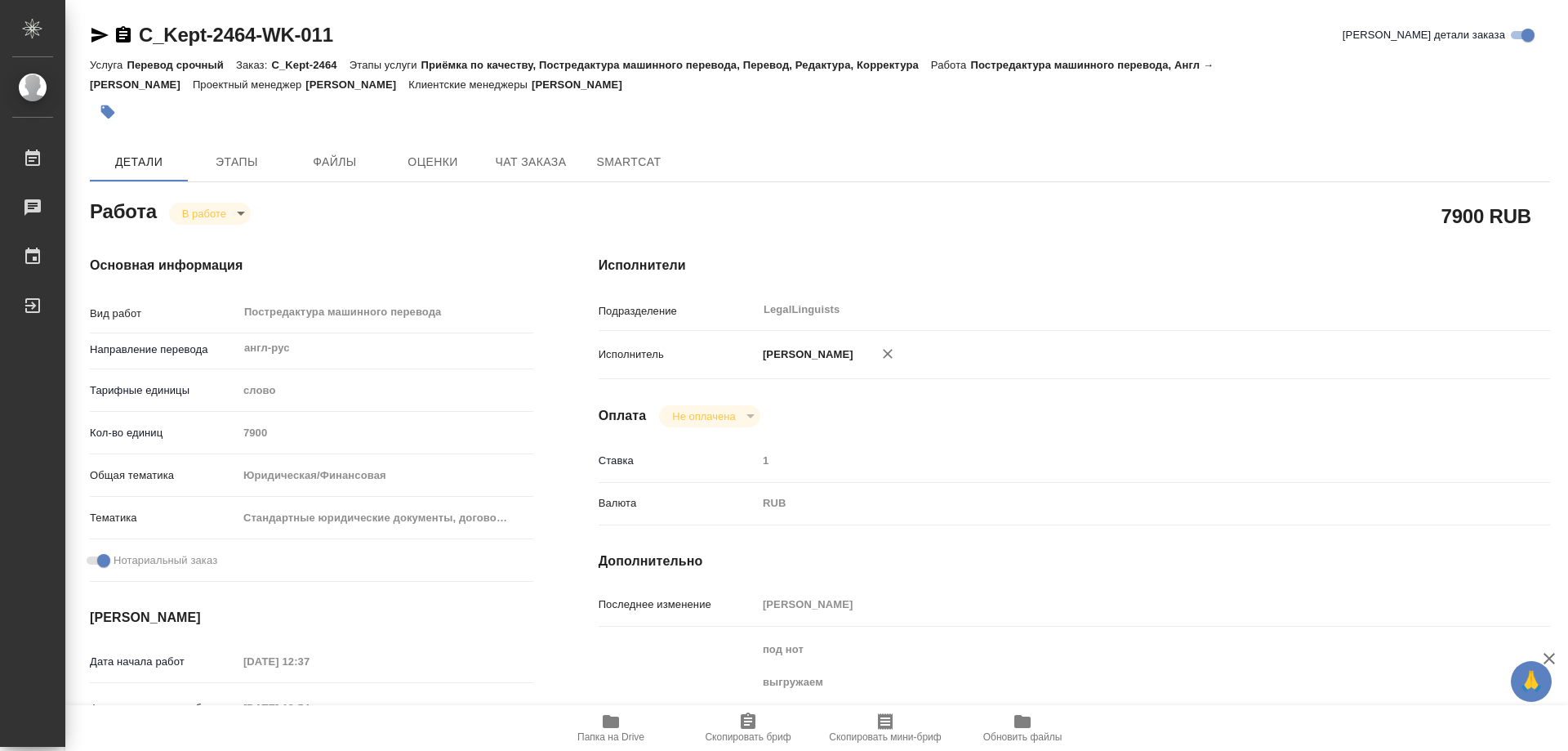
type textarea "x"
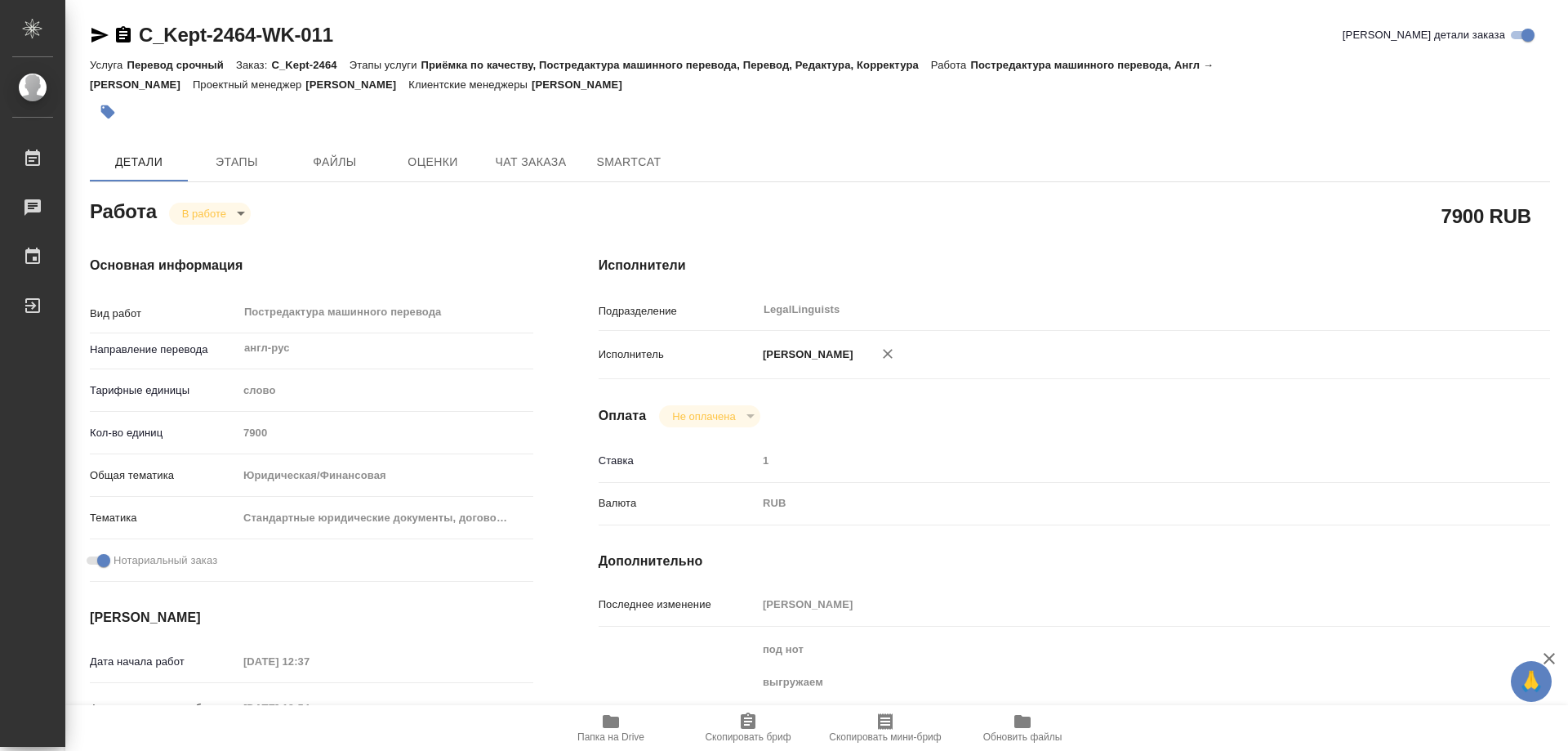
type textarea "x"
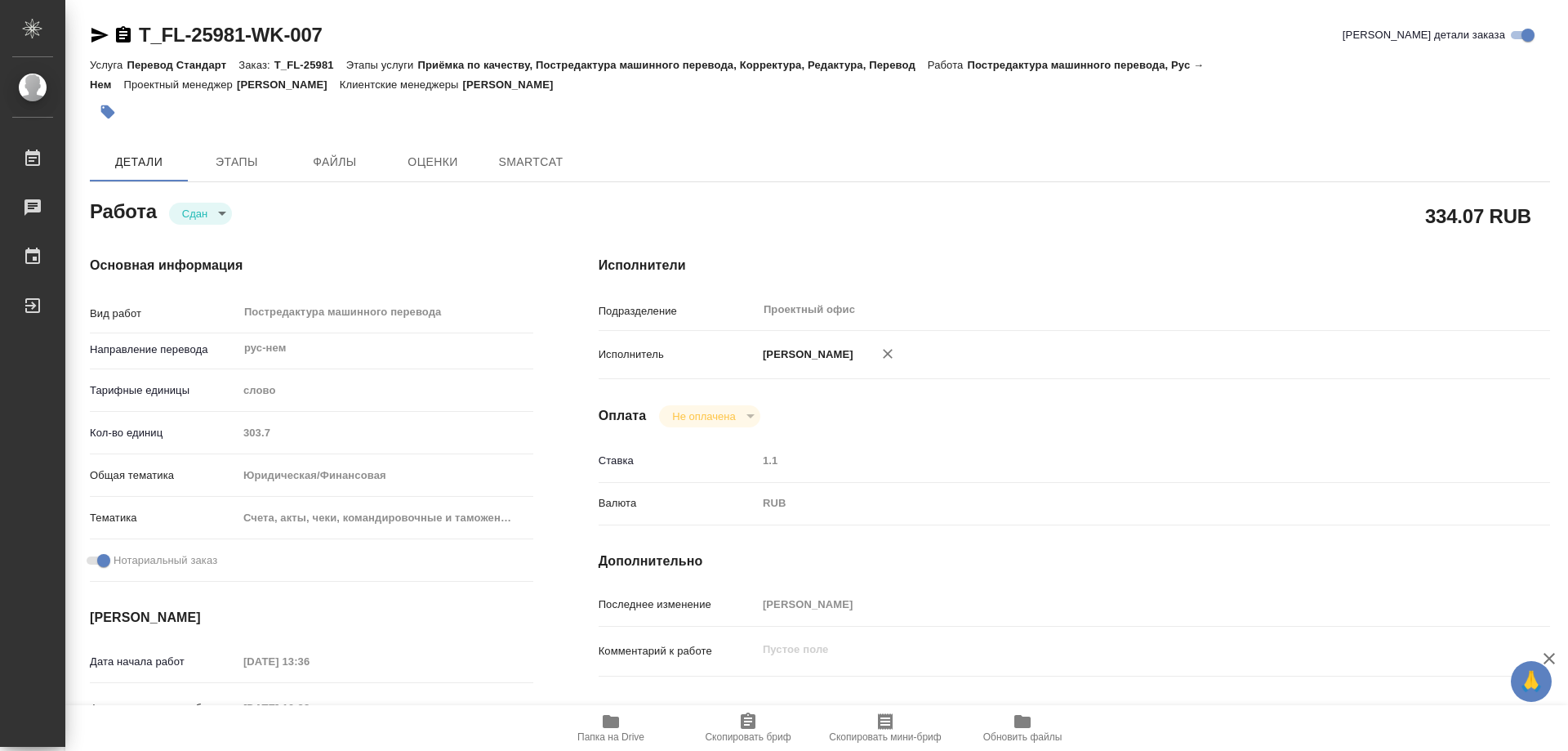
type textarea "x"
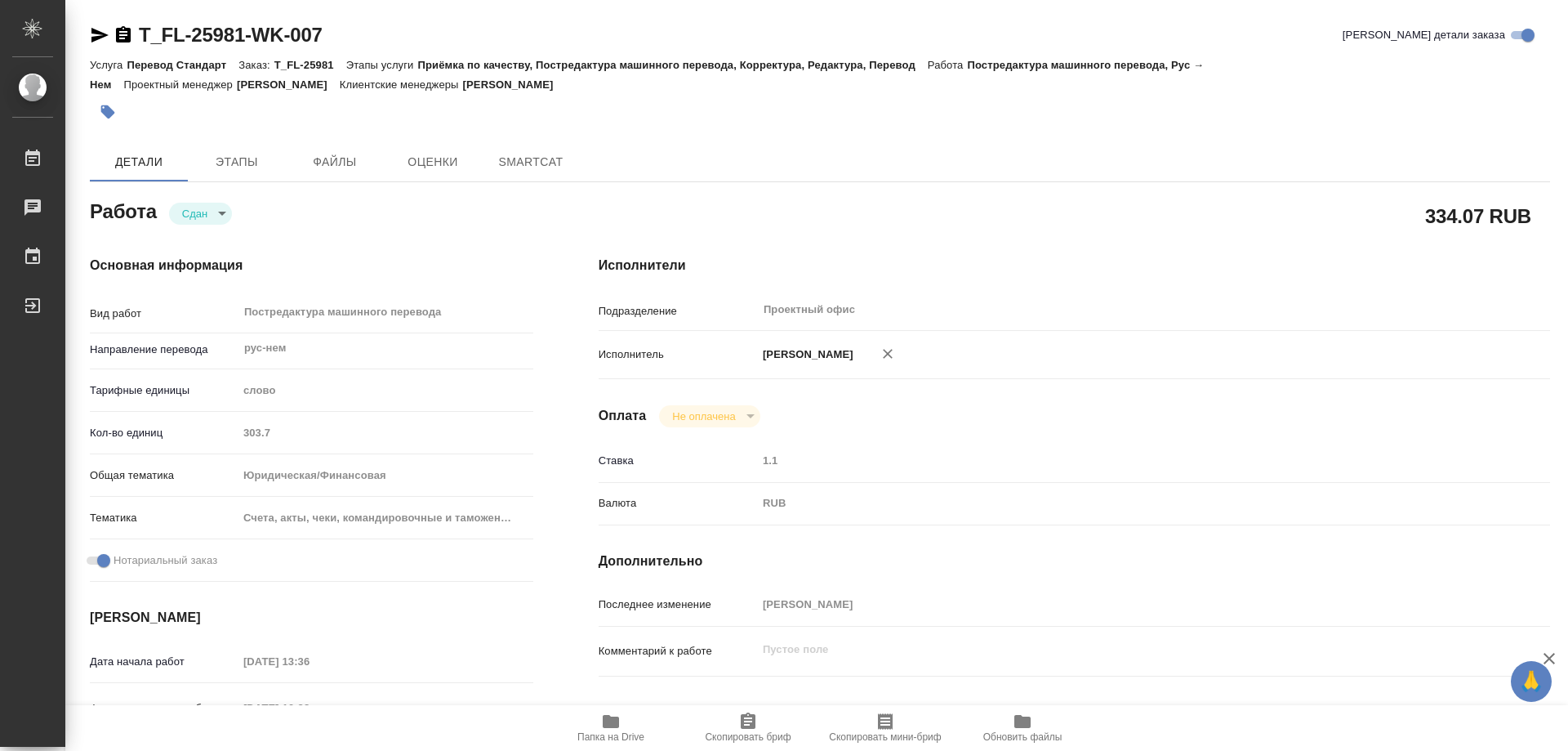
type textarea "x"
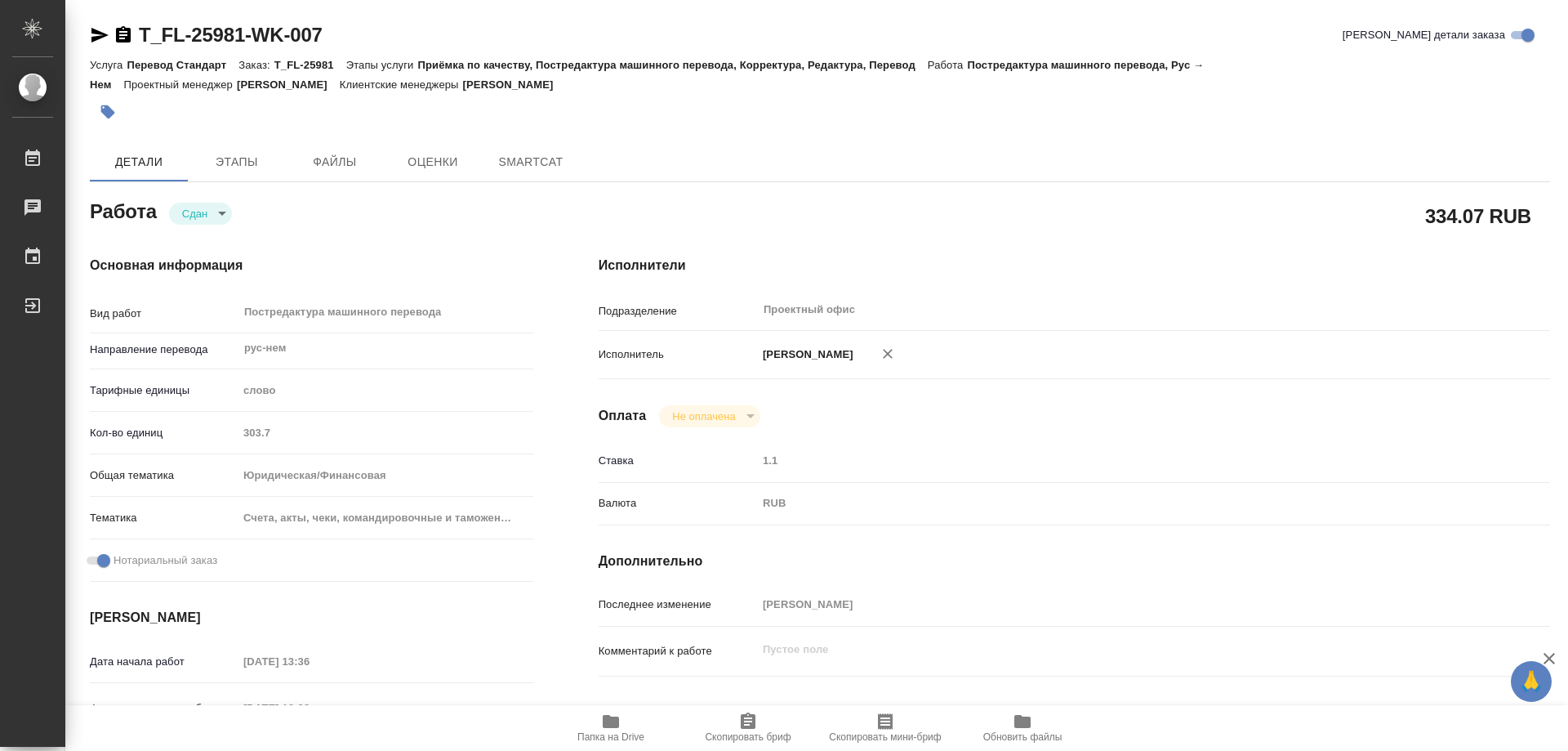
type textarea "x"
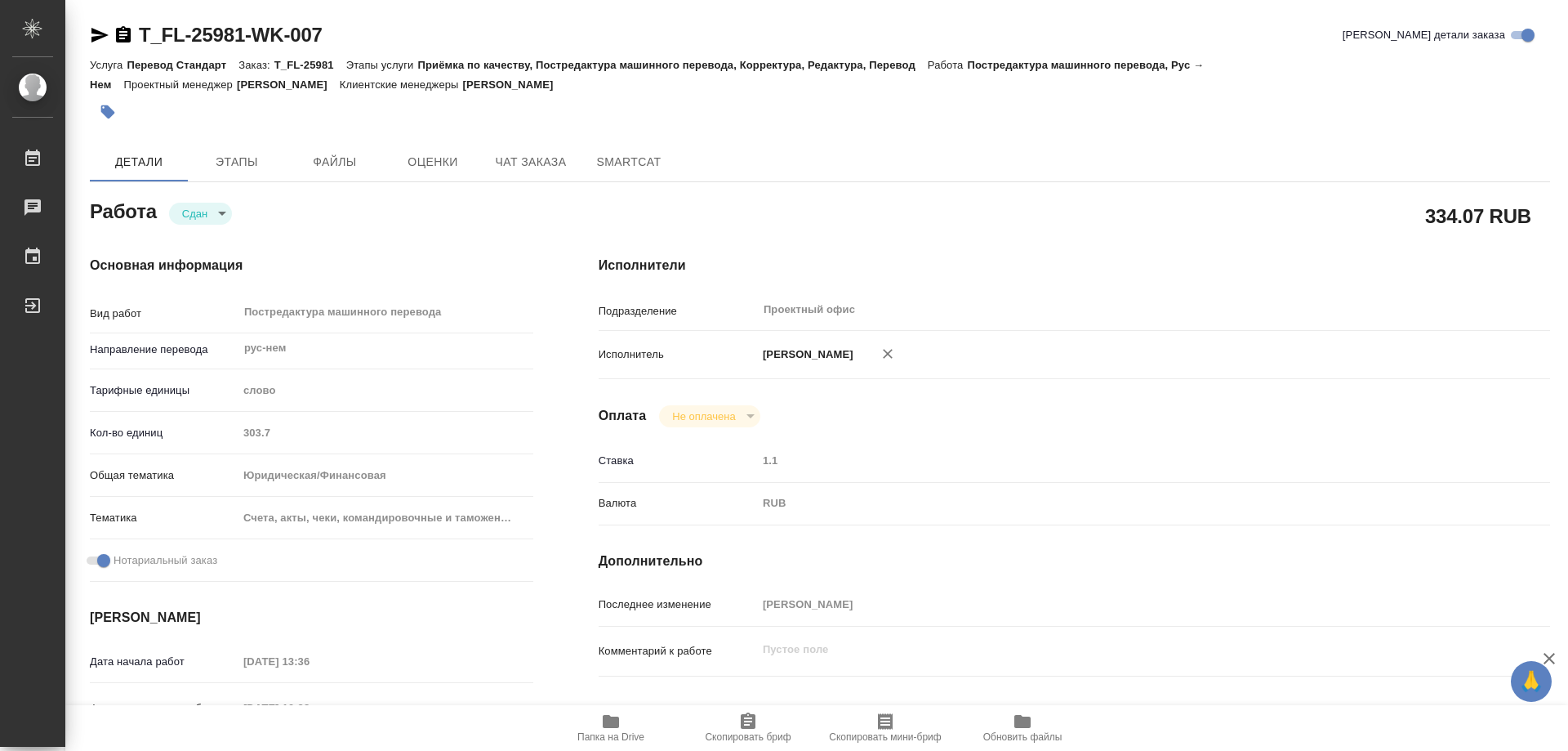
type textarea "x"
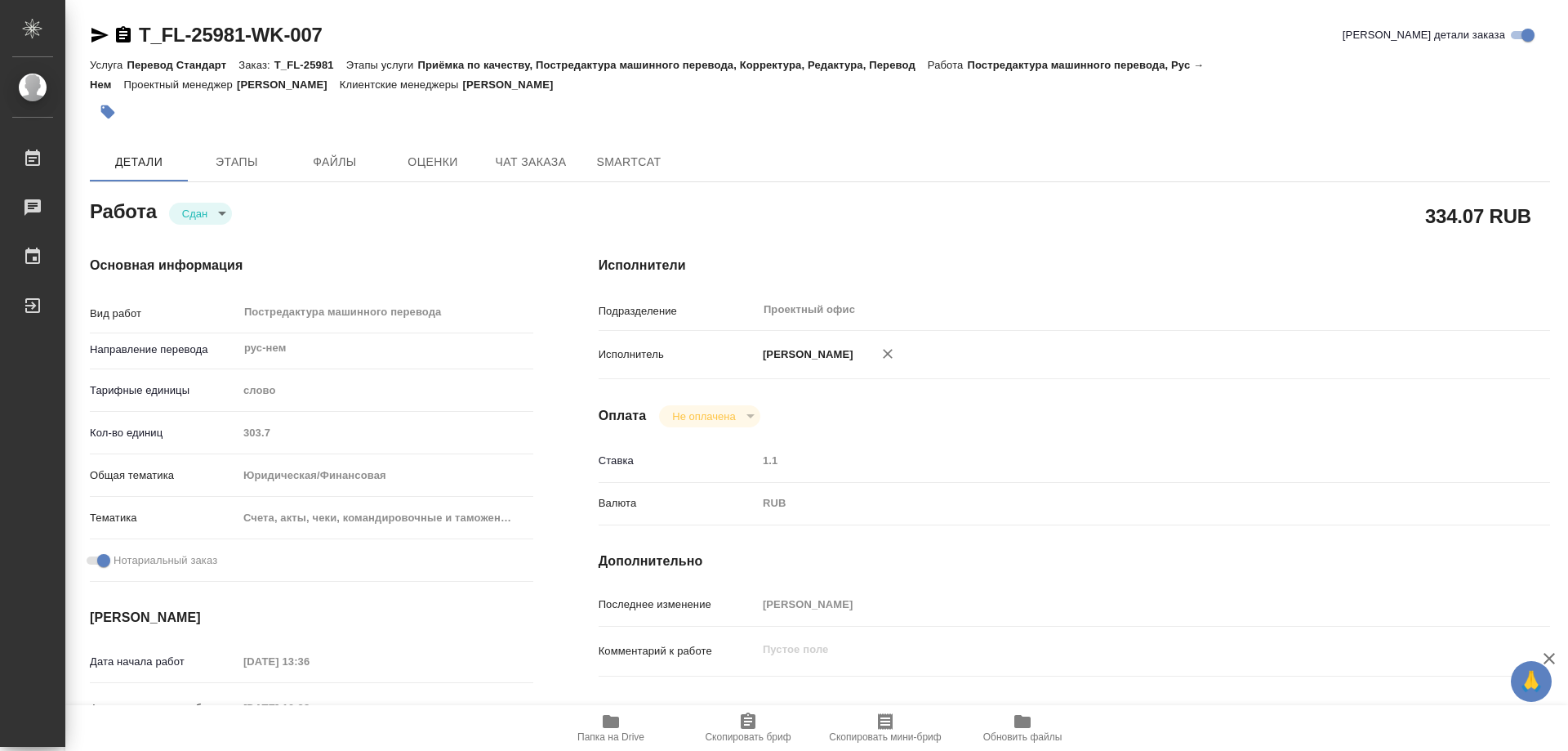
type textarea "x"
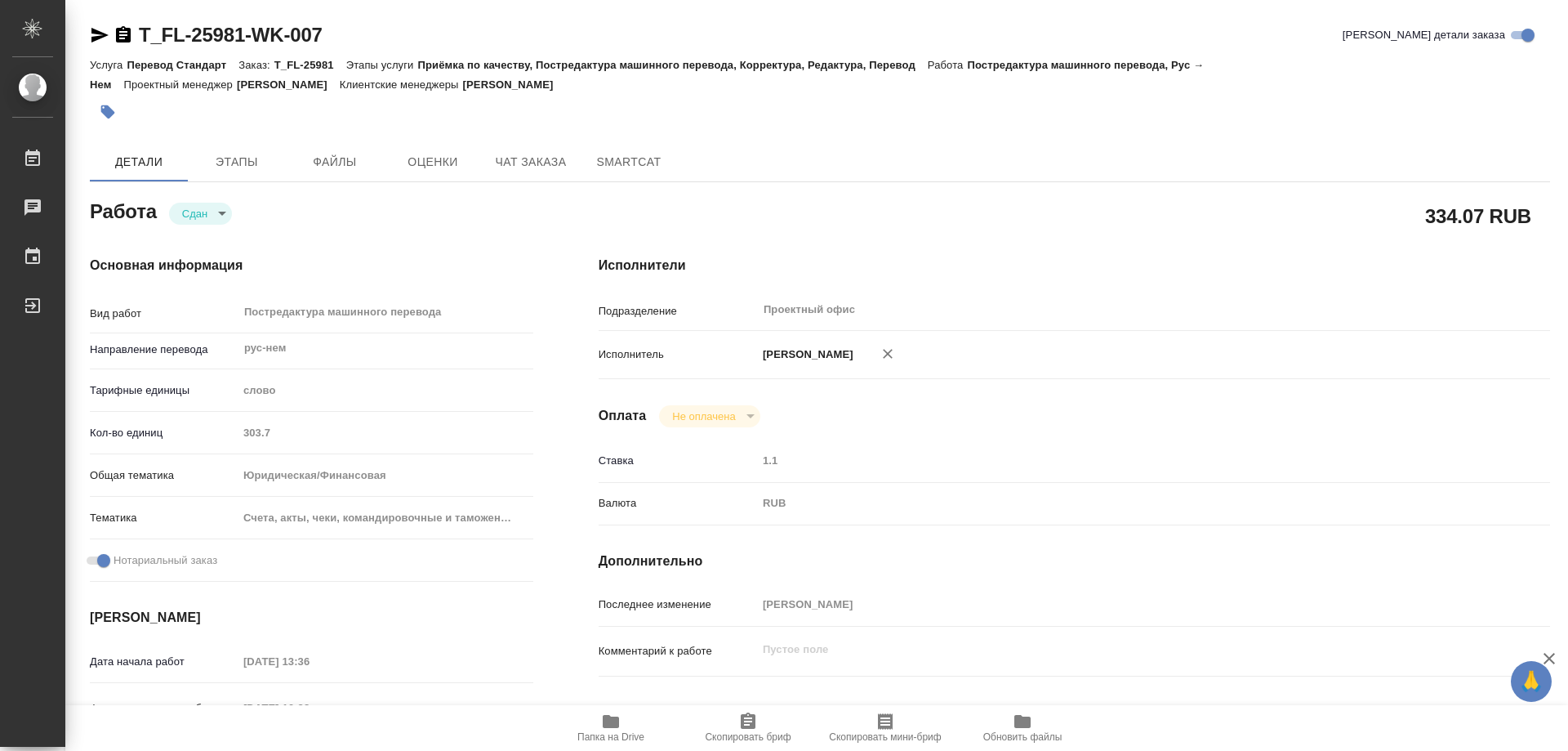
type textarea "x"
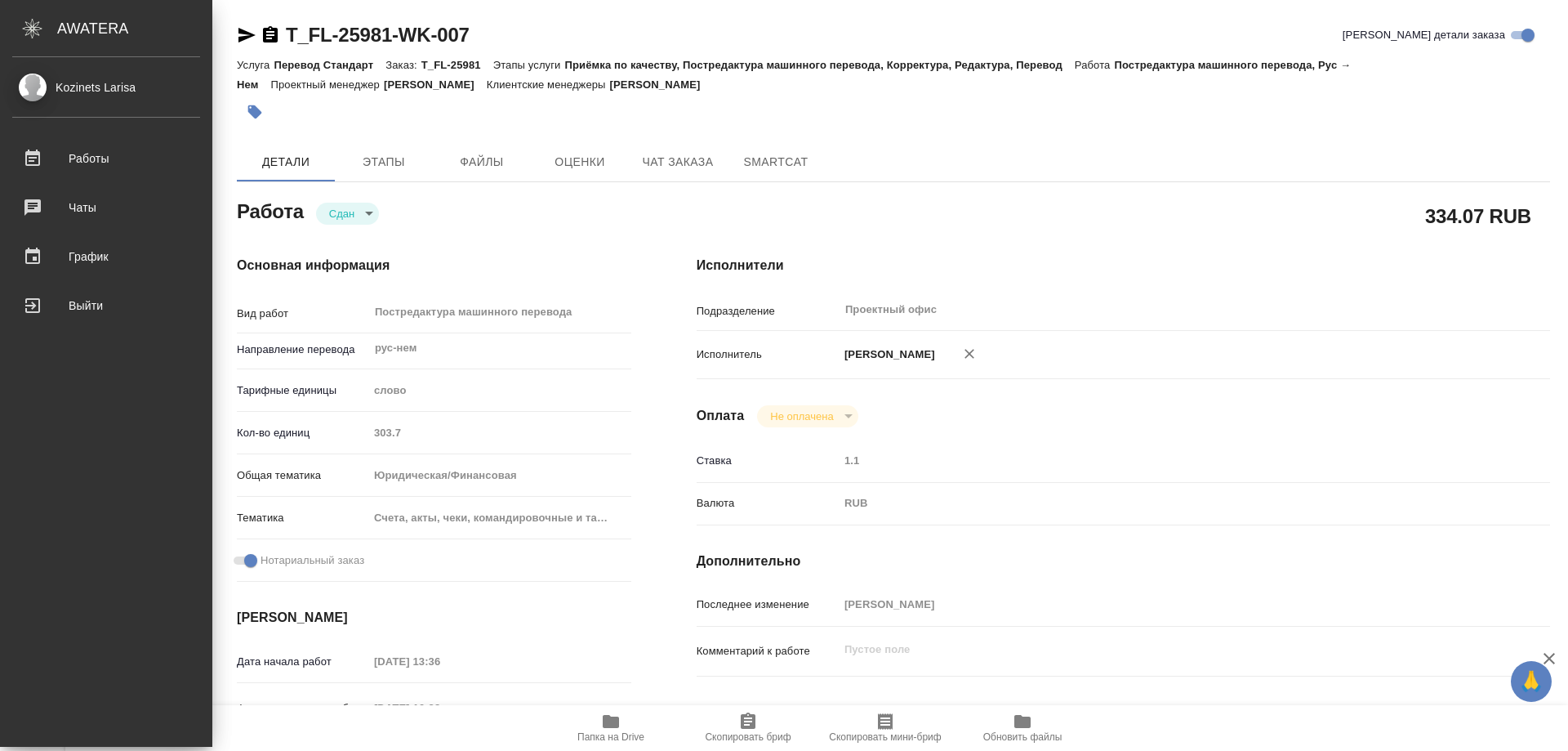
type textarea "x"
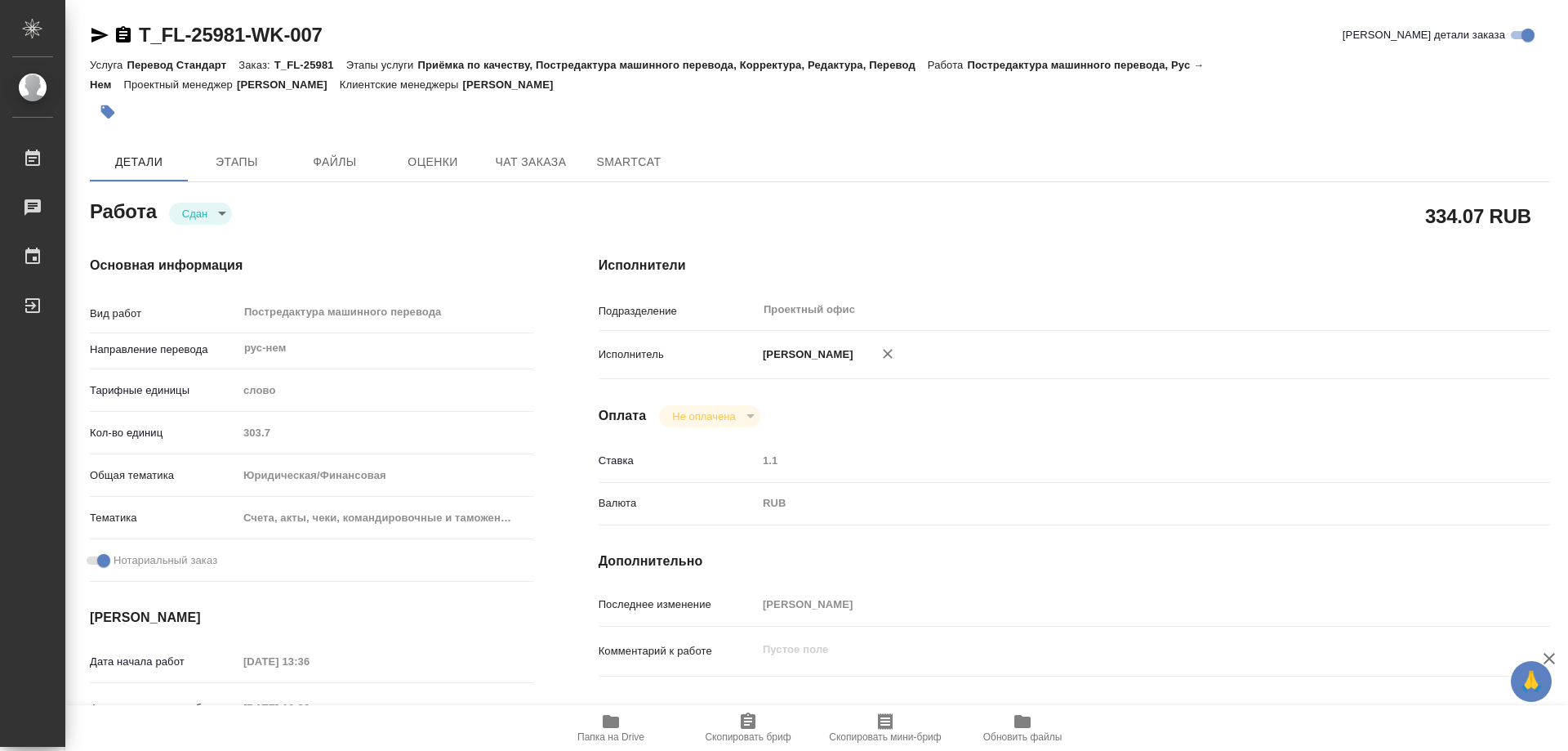
click at [312, 419] on div "Кол-во единиц 303.7" at bounding box center [311, 433] width 443 height 29
